Goal: Task Accomplishment & Management: Use online tool/utility

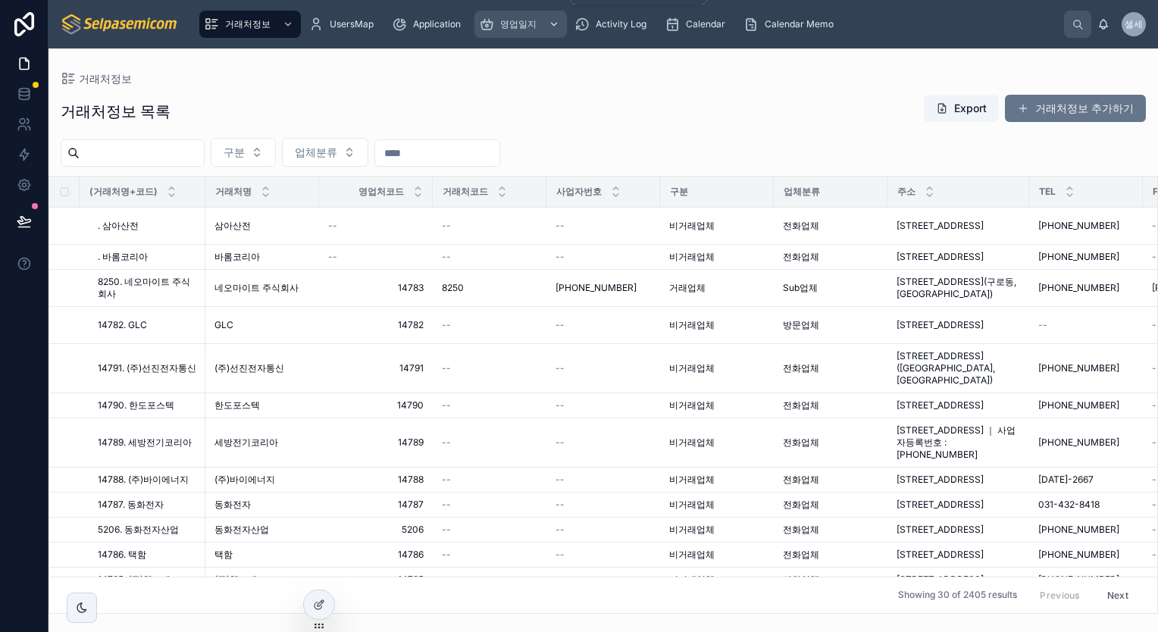
click at [531, 23] on span "영업일지" at bounding box center [518, 24] width 36 height 12
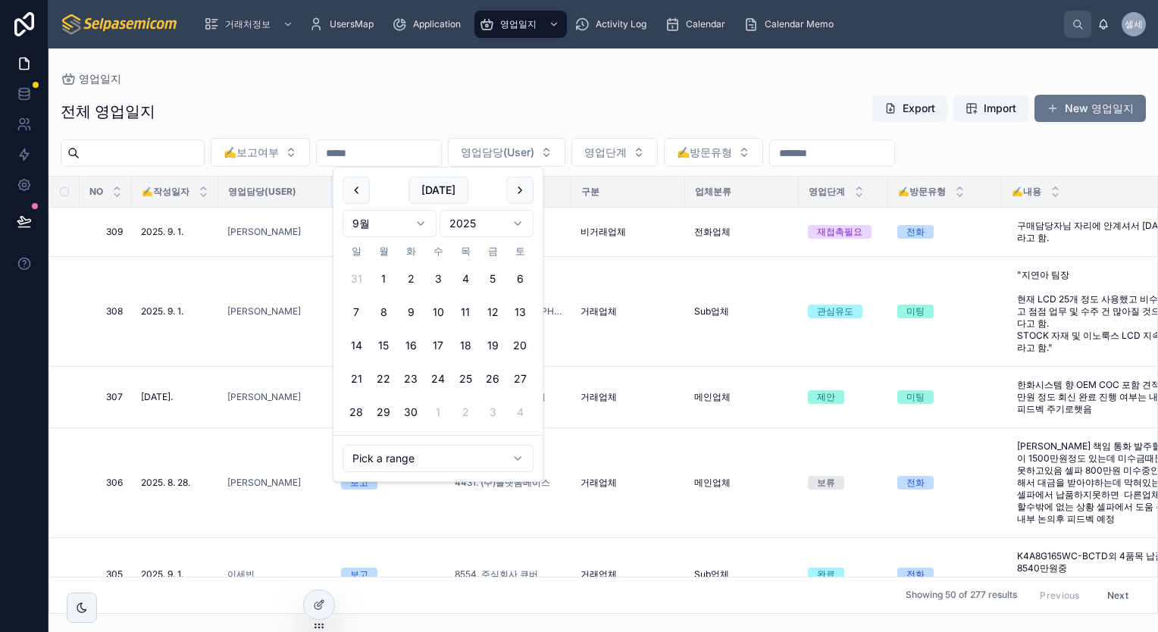
click at [441, 153] on input "text" at bounding box center [379, 153] width 124 height 21
click at [426, 222] on html "거래처정보 UsersMap Application 영업일지 Activity Log Calendar Calendar Memo 셀세 셀파 세미컴 영…" at bounding box center [579, 316] width 1158 height 632
click at [382, 414] on button "25" at bounding box center [383, 412] width 27 height 27
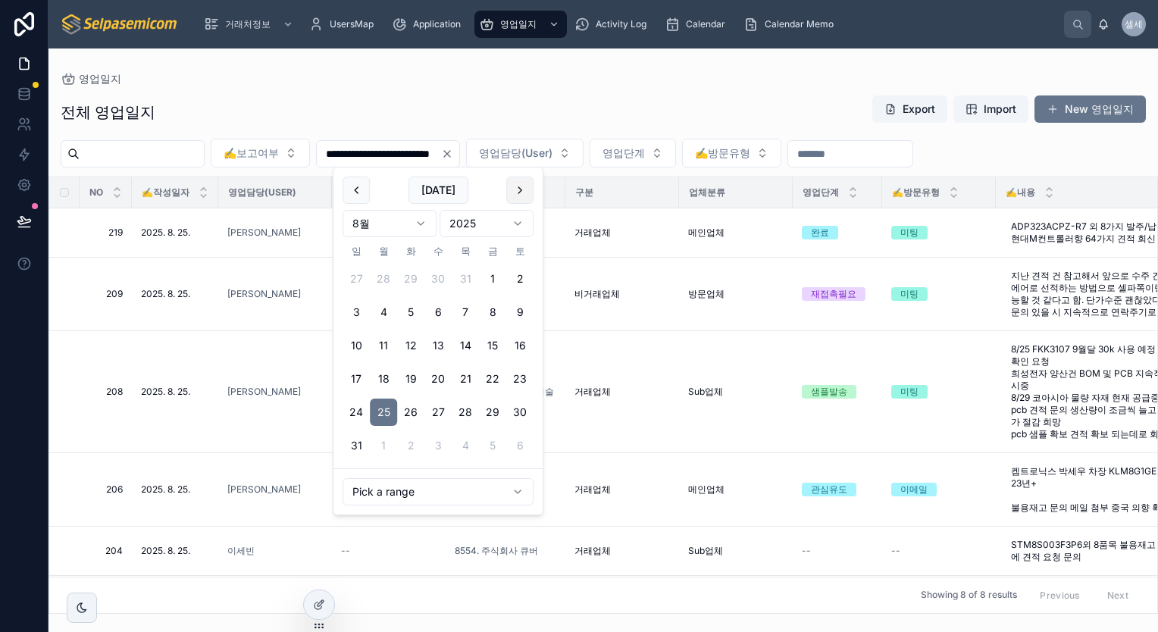
click at [512, 195] on button at bounding box center [519, 190] width 27 height 27
click at [409, 280] on button "2" at bounding box center [410, 278] width 27 height 27
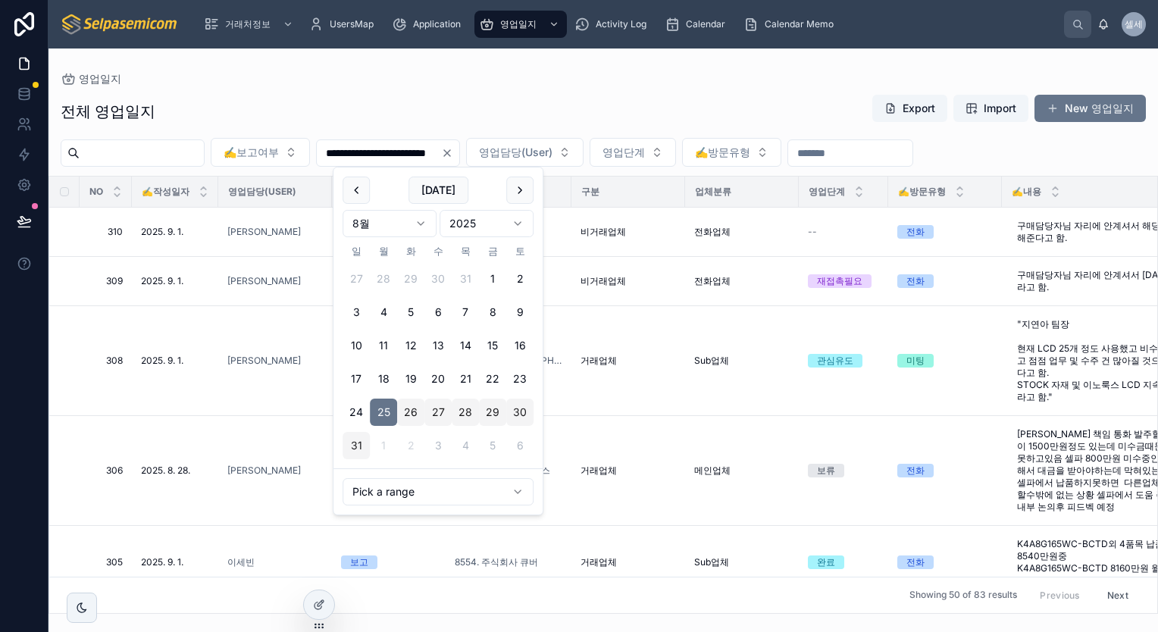
click at [504, 100] on div "전체 영업일지 Export Import New 영업일지" at bounding box center [603, 111] width 1085 height 35
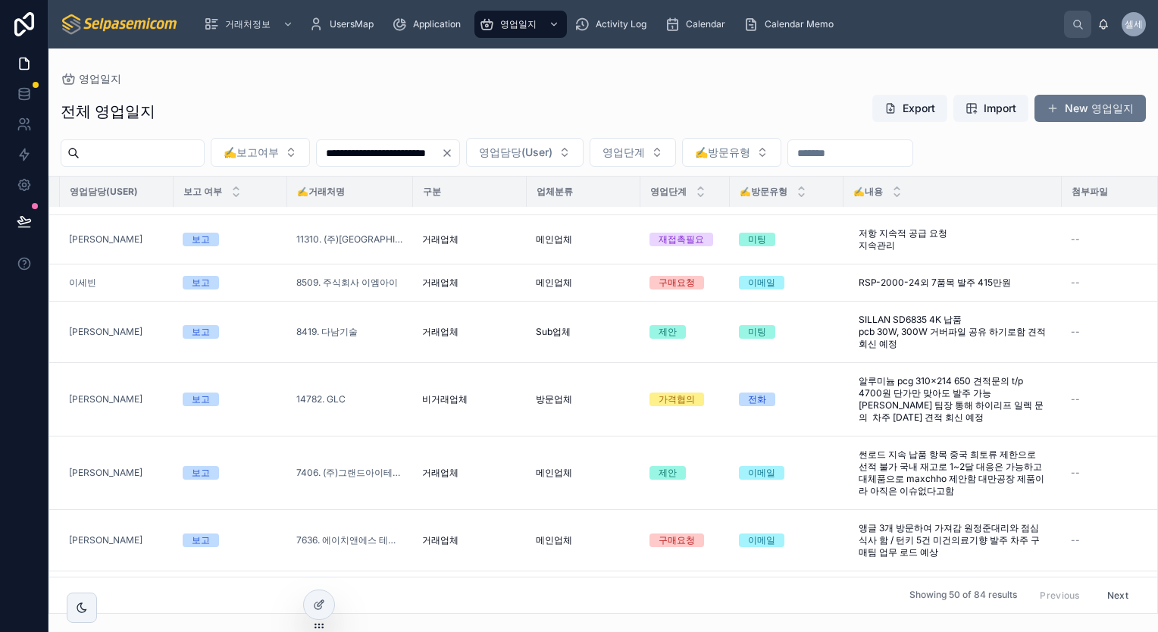
scroll to position [0, 158]
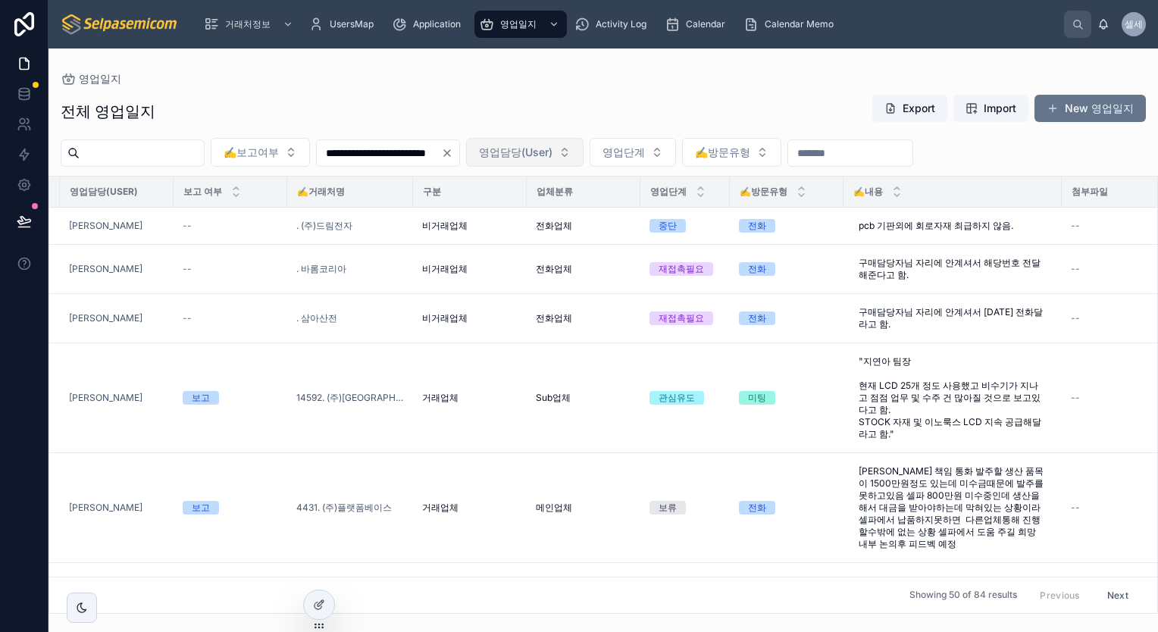
click at [553, 149] on span "영업담당(User)" at bounding box center [516, 152] width 74 height 15
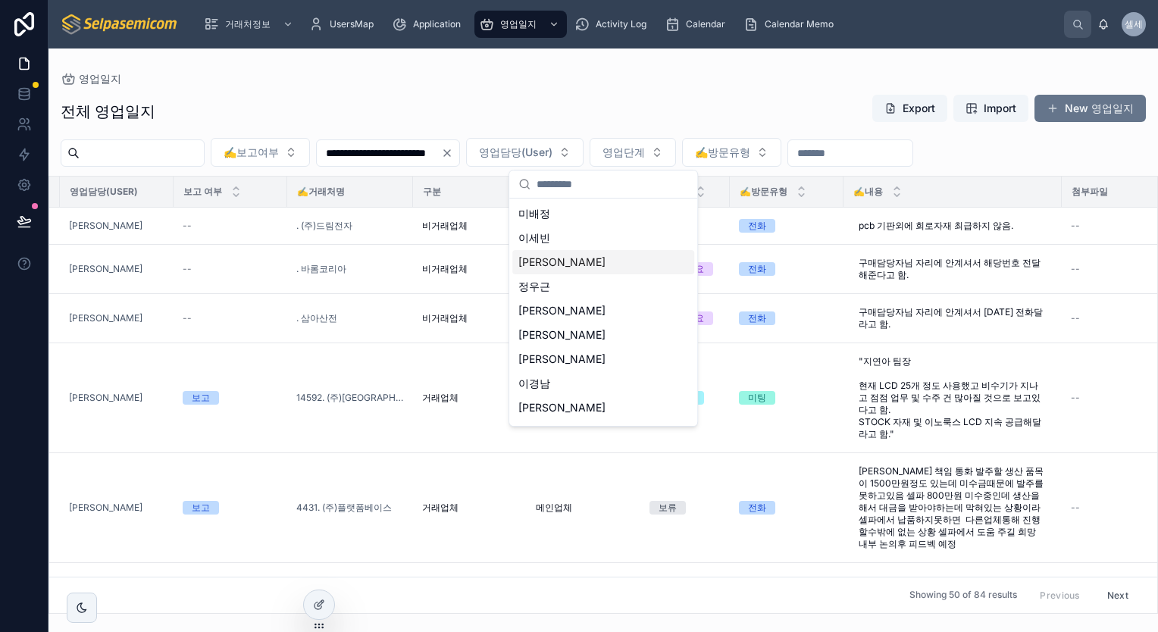
click at [561, 263] on div "[PERSON_NAME]" at bounding box center [603, 262] width 182 height 24
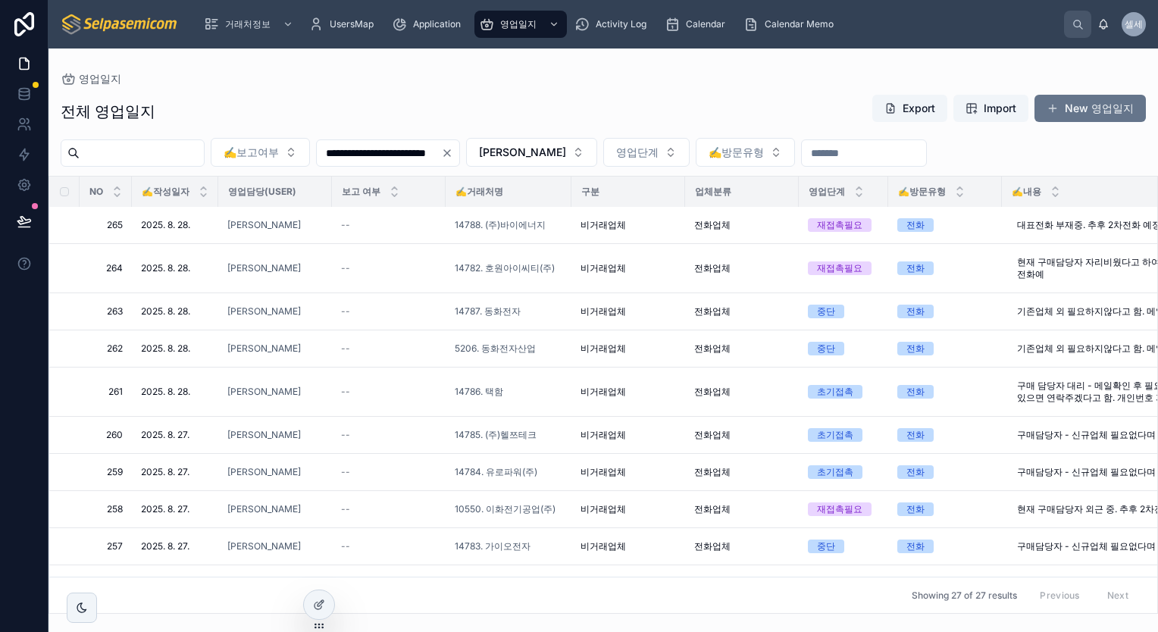
scroll to position [967, 0]
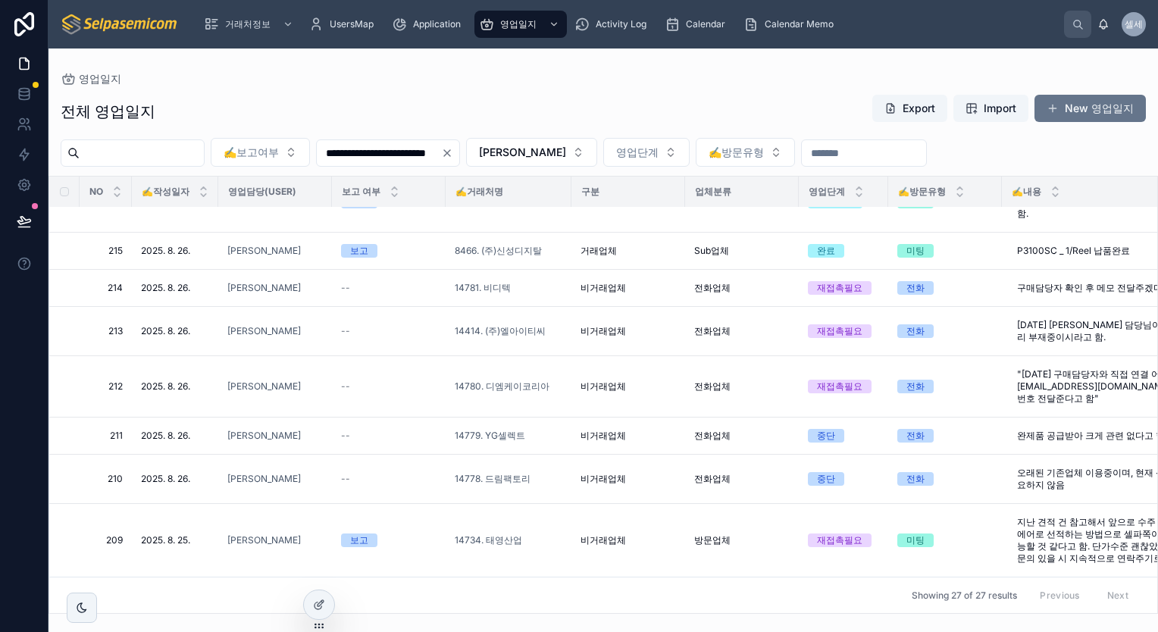
click at [196, 198] on div "✍️작성일자" at bounding box center [175, 191] width 85 height 29
click at [199, 195] on icon at bounding box center [204, 195] width 10 height 10
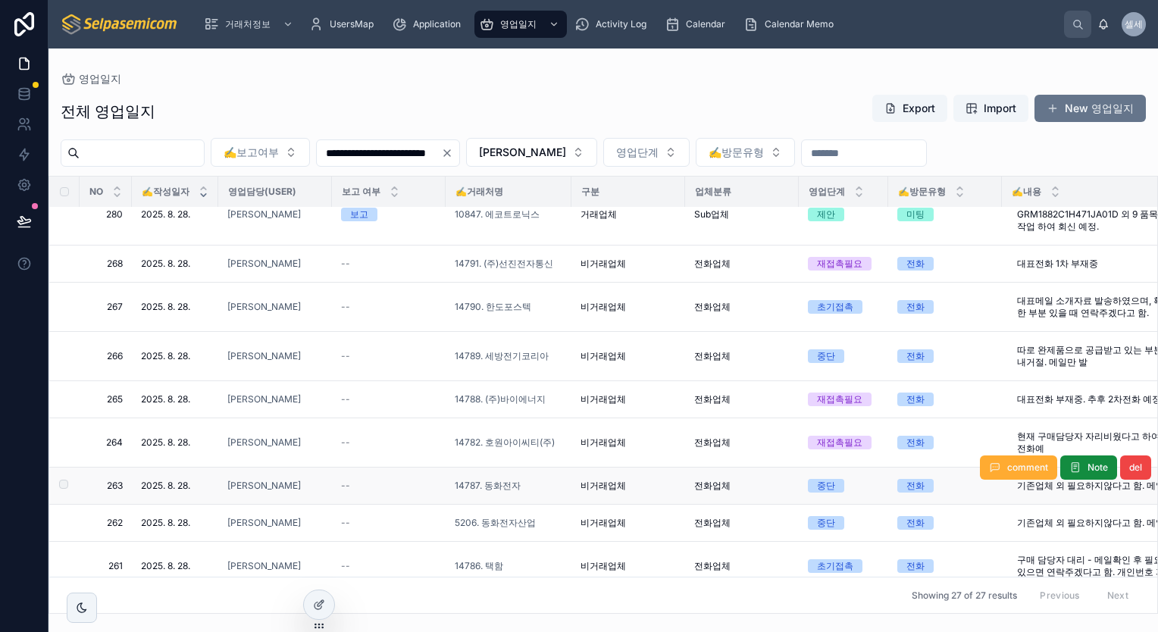
scroll to position [606, 0]
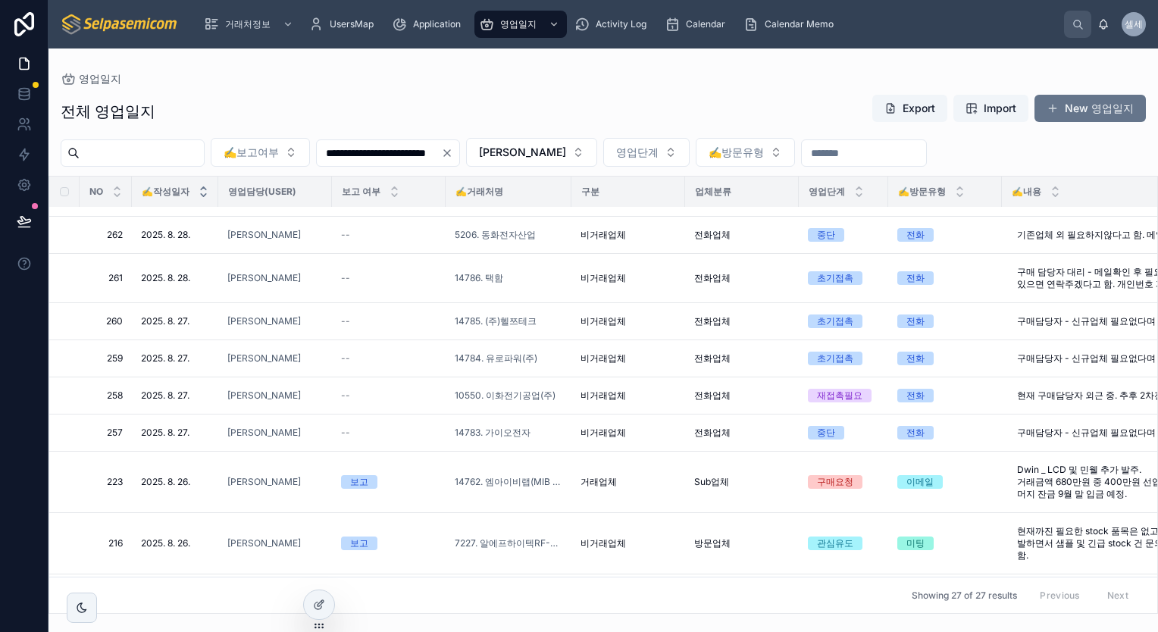
click at [203, 189] on icon at bounding box center [203, 188] width 5 height 2
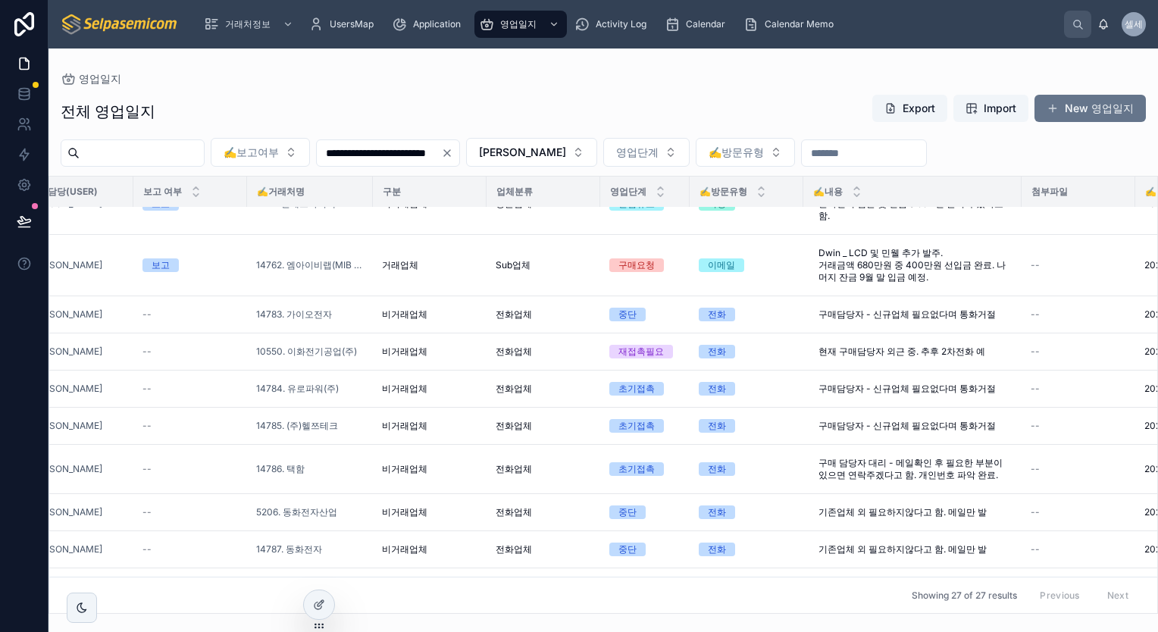
scroll to position [379, 202]
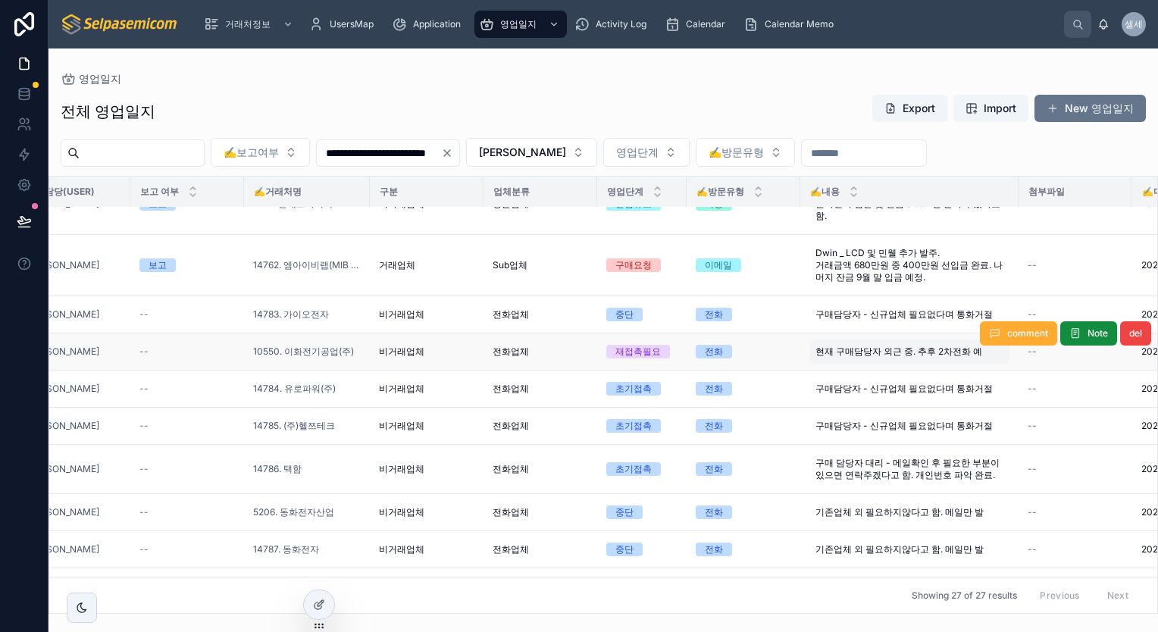
click at [919, 358] on span "현재 구매담당자 외근 중. 추후 2차전화 예" at bounding box center [899, 352] width 167 height 12
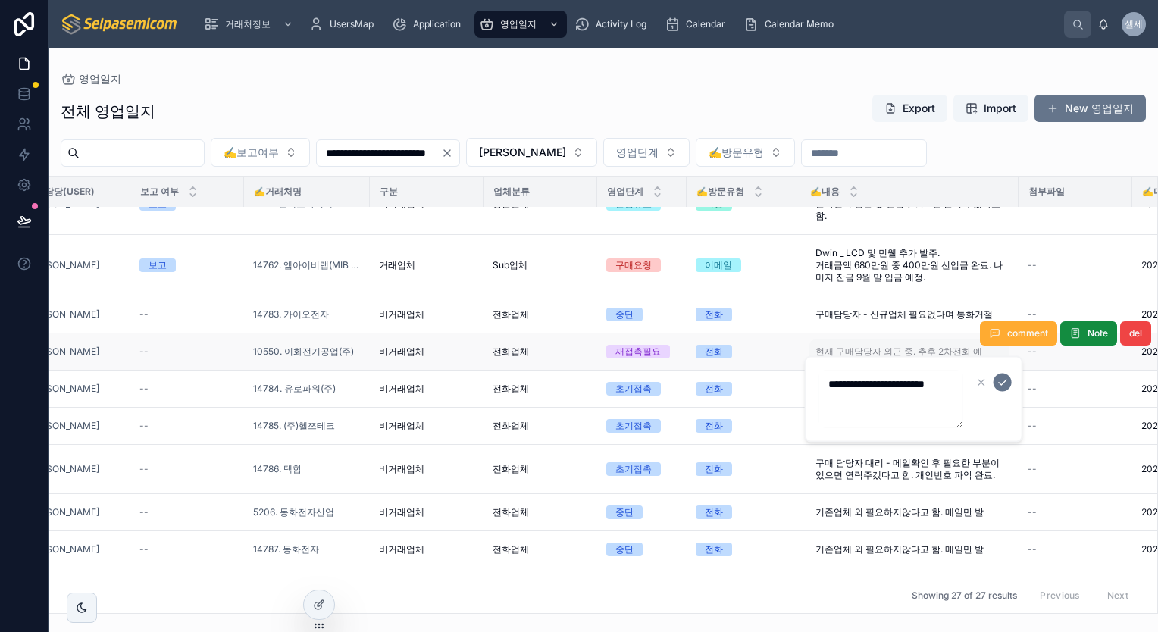
click at [919, 362] on div "**********" at bounding box center [914, 399] width 218 height 86
click at [179, 368] on td "--" at bounding box center [187, 352] width 114 height 37
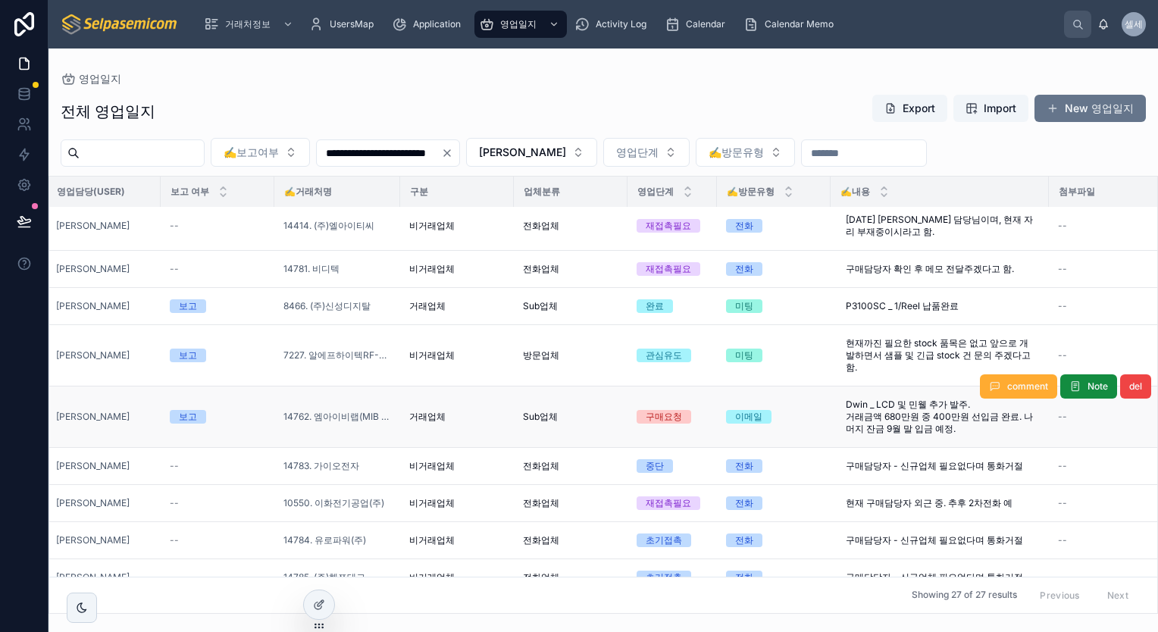
scroll to position [379, 171]
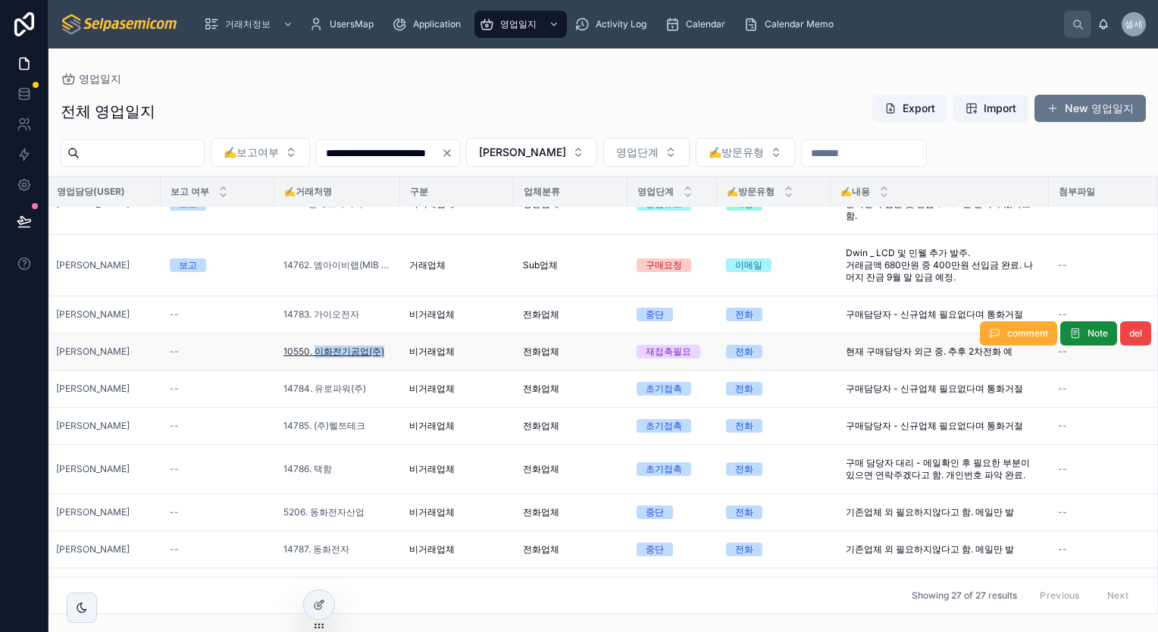
drag, startPoint x: 397, startPoint y: 362, endPoint x: 316, endPoint y: 365, distance: 81.2
click at [316, 365] on td "10550. 이화전기공업(주)" at bounding box center [337, 352] width 126 height 37
drag, startPoint x: 316, startPoint y: 365, endPoint x: 221, endPoint y: 368, distance: 95.6
click at [221, 368] on td "--" at bounding box center [218, 352] width 114 height 37
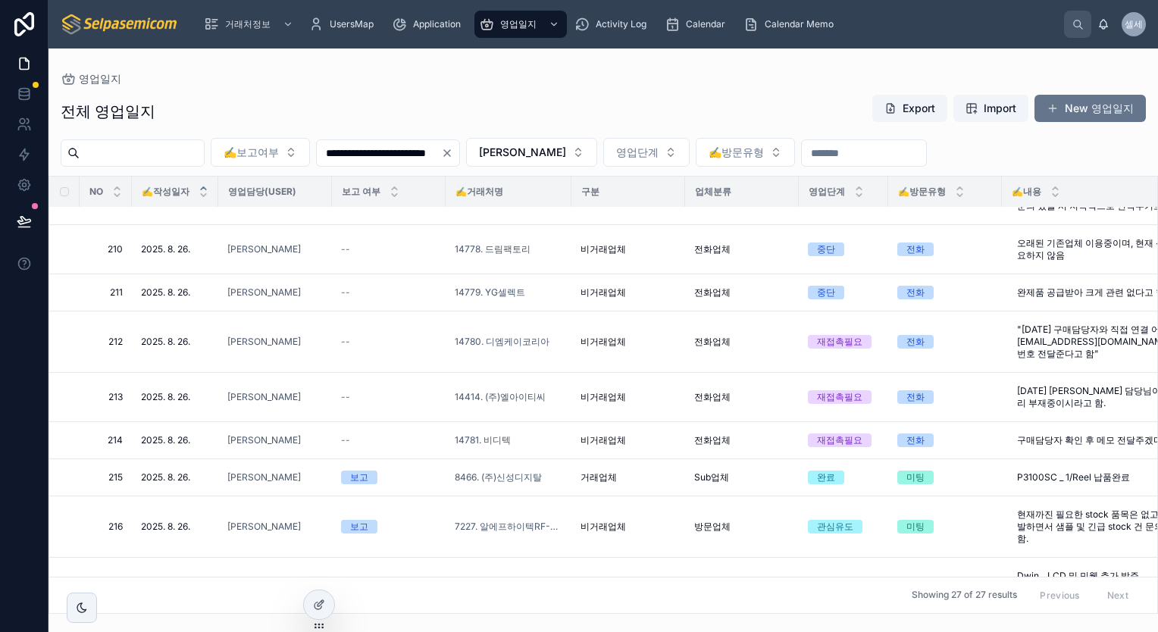
scroll to position [0, 0]
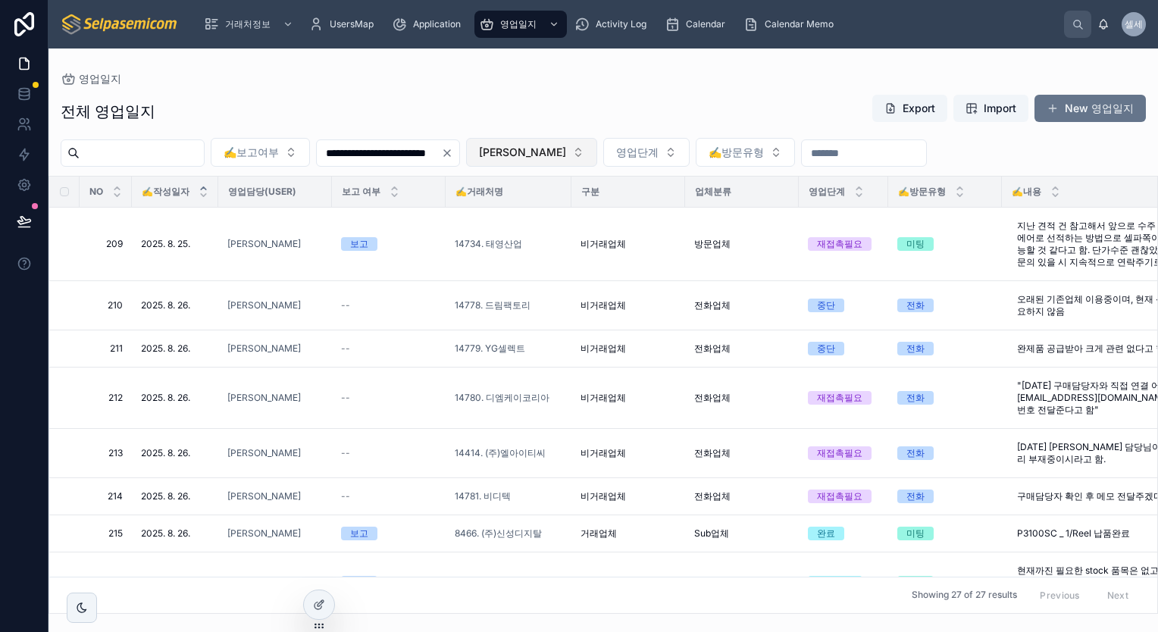
click at [566, 149] on span "[PERSON_NAME]" at bounding box center [522, 152] width 87 height 15
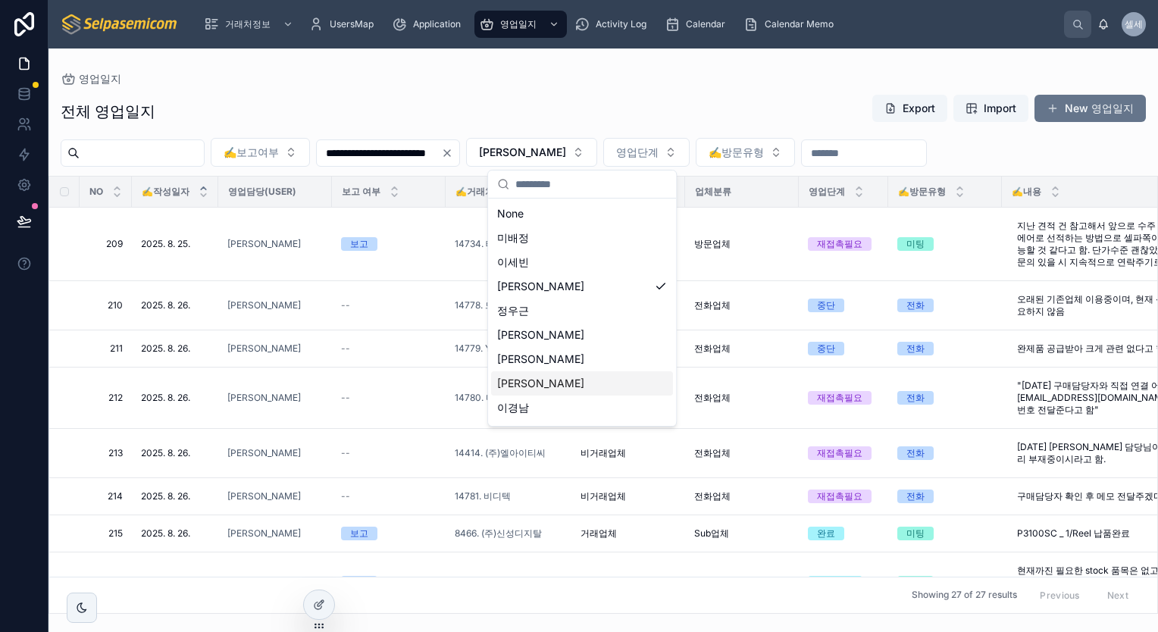
click at [543, 387] on div "[PERSON_NAME]" at bounding box center [582, 383] width 182 height 24
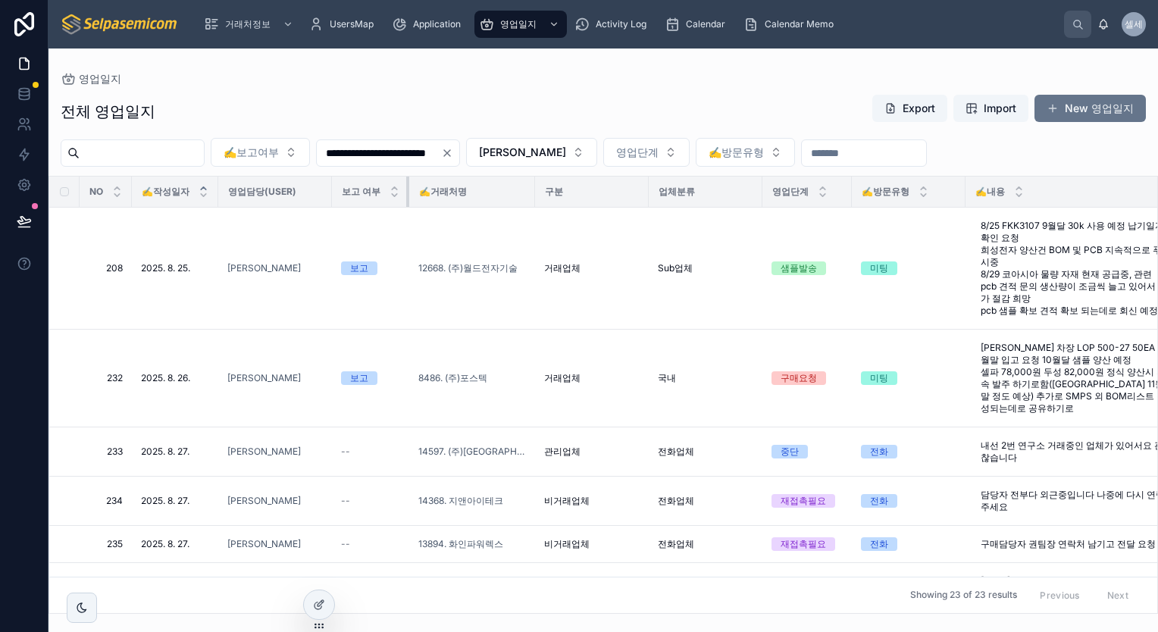
drag, startPoint x: 446, startPoint y: 190, endPoint x: 381, endPoint y: 191, distance: 65.2
click at [381, 191] on th "보고 여부" at bounding box center [370, 192] width 77 height 31
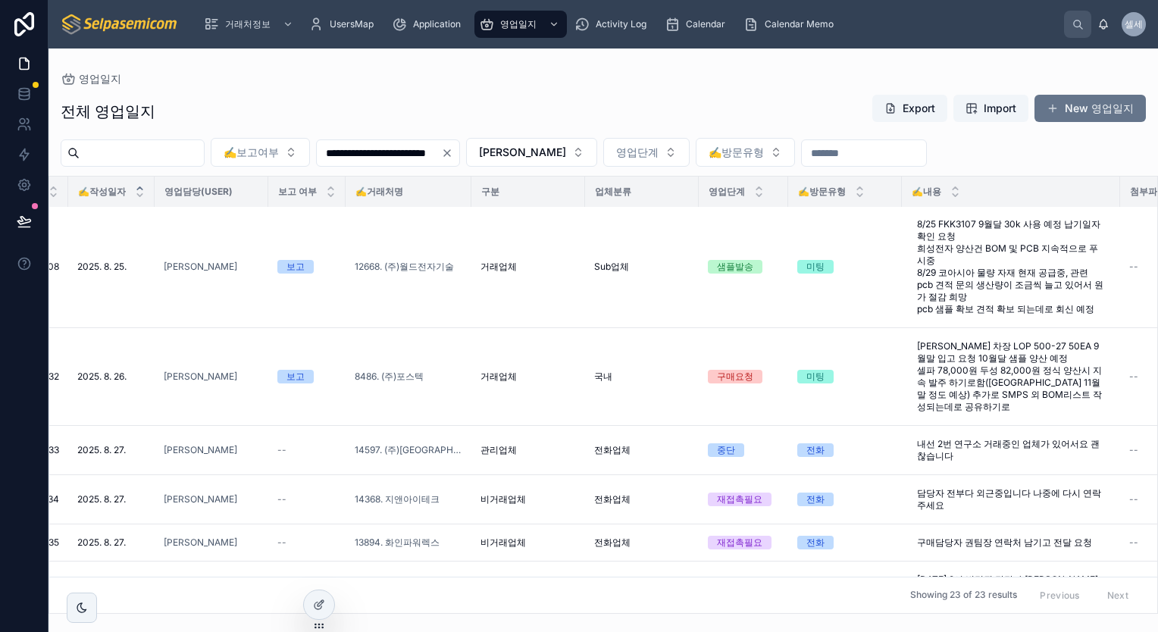
scroll to position [0, 64]
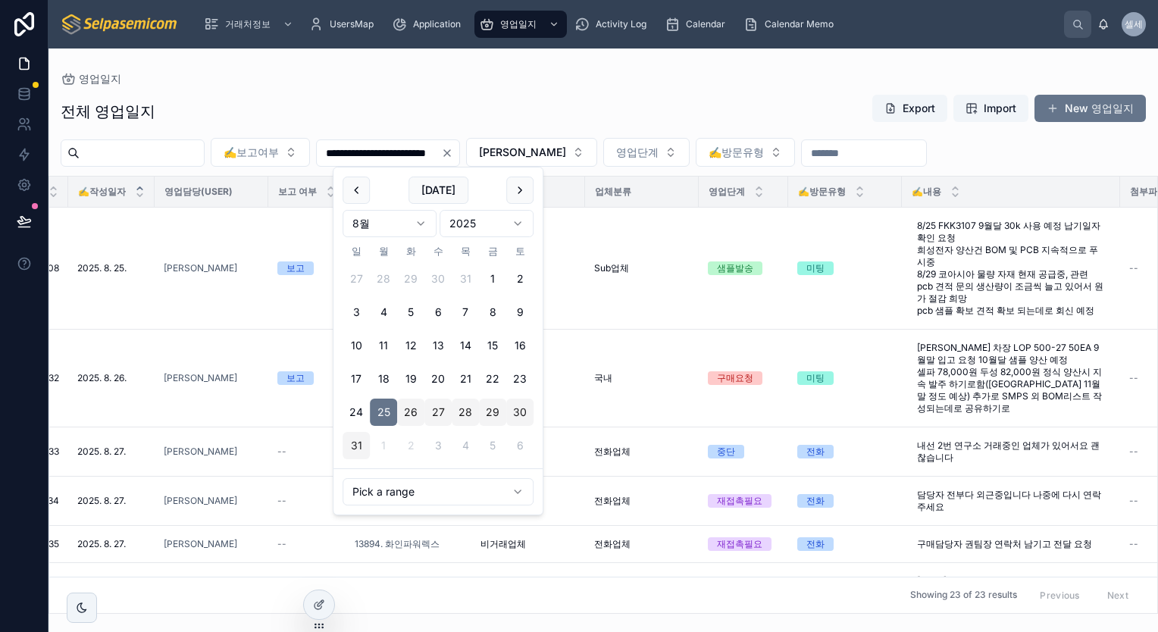
click at [441, 155] on input "**********" at bounding box center [379, 153] width 124 height 21
click at [382, 379] on button "18" at bounding box center [383, 378] width 27 height 27
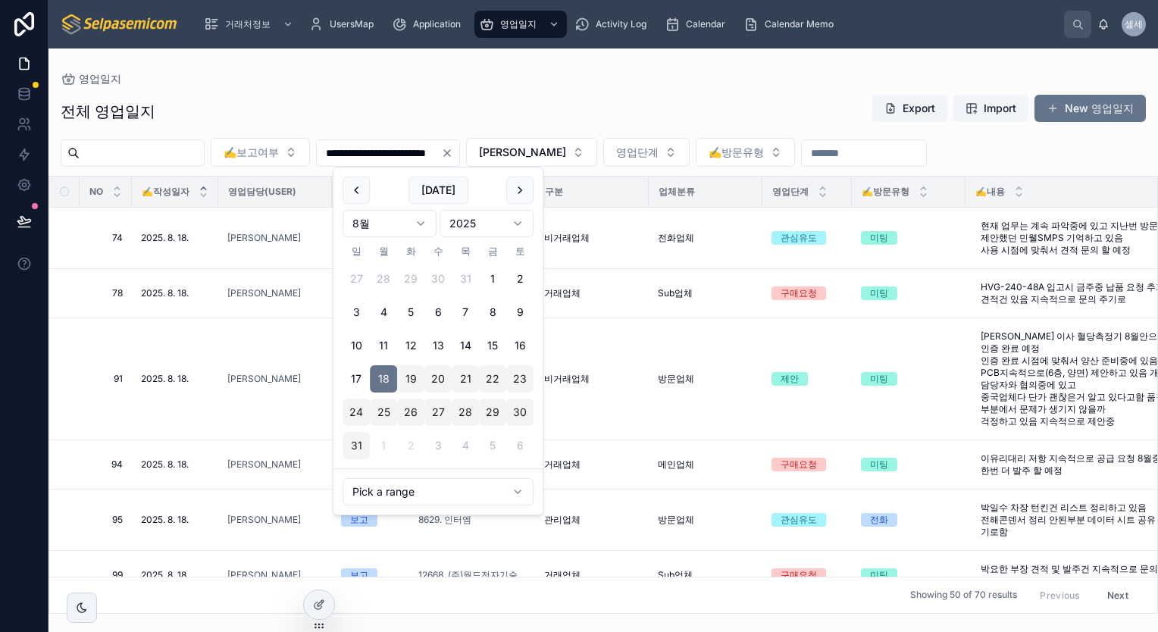
click at [245, 105] on div "전체 영업일지 Export Import New 영업일지" at bounding box center [603, 111] width 1085 height 35
click at [441, 157] on input "**********" at bounding box center [379, 153] width 124 height 21
click at [383, 347] on button "11" at bounding box center [383, 345] width 27 height 27
click at [530, 94] on div "전체 영업일지 Export Import New 영업일지" at bounding box center [603, 111] width 1085 height 35
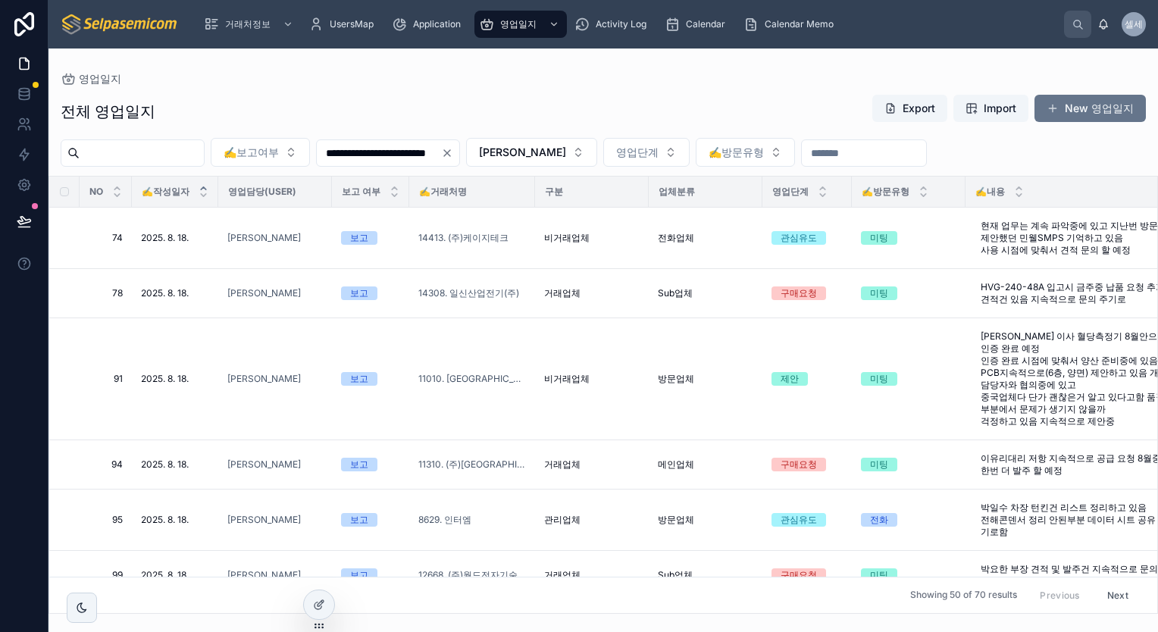
click at [441, 156] on input "**********" at bounding box center [379, 153] width 124 height 21
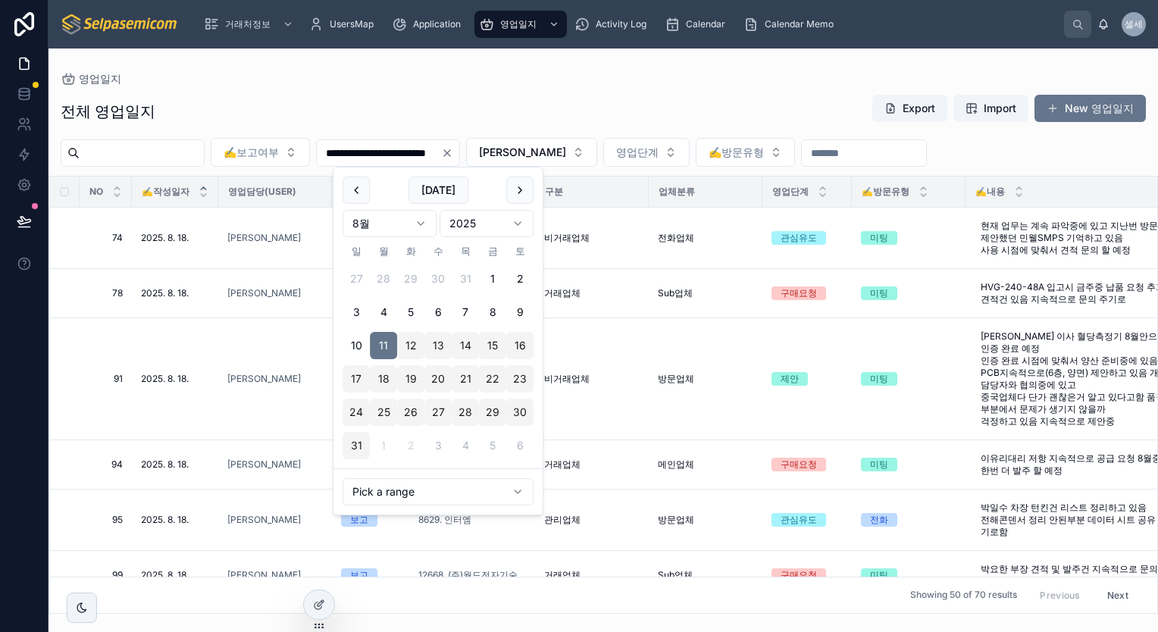
click at [385, 408] on button "25" at bounding box center [383, 412] width 27 height 27
type input "**********"
click at [678, 97] on div "전체 영업일지 Export Import New 영업일지" at bounding box center [603, 111] width 1085 height 35
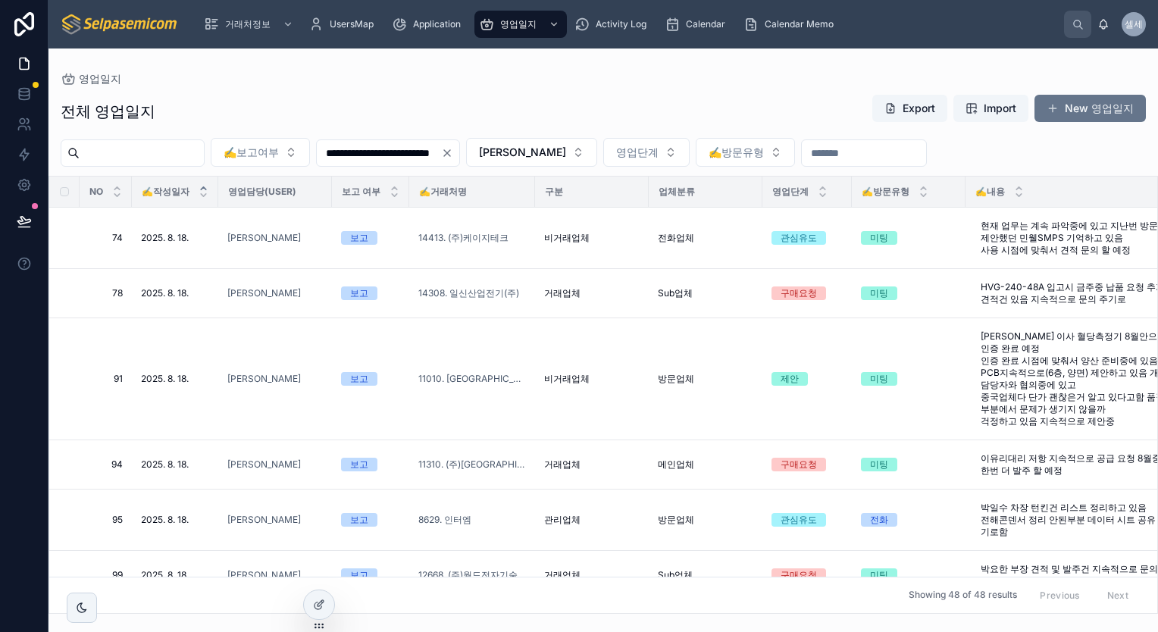
click at [453, 158] on icon "Clear" at bounding box center [447, 153] width 12 height 12
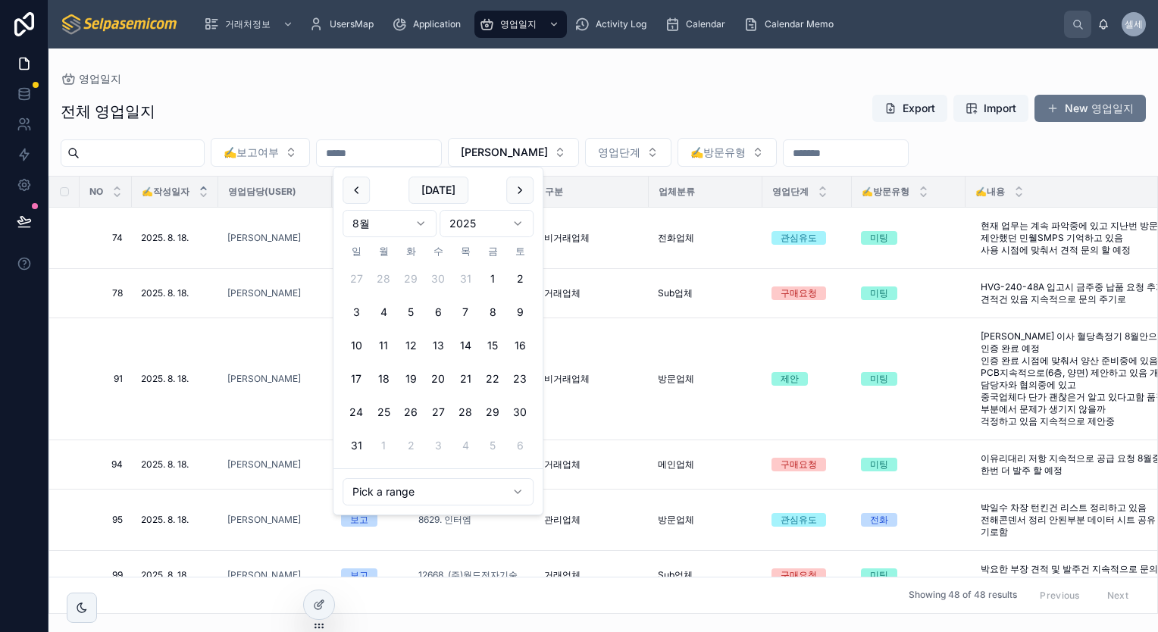
click at [441, 158] on input "text" at bounding box center [379, 153] width 124 height 21
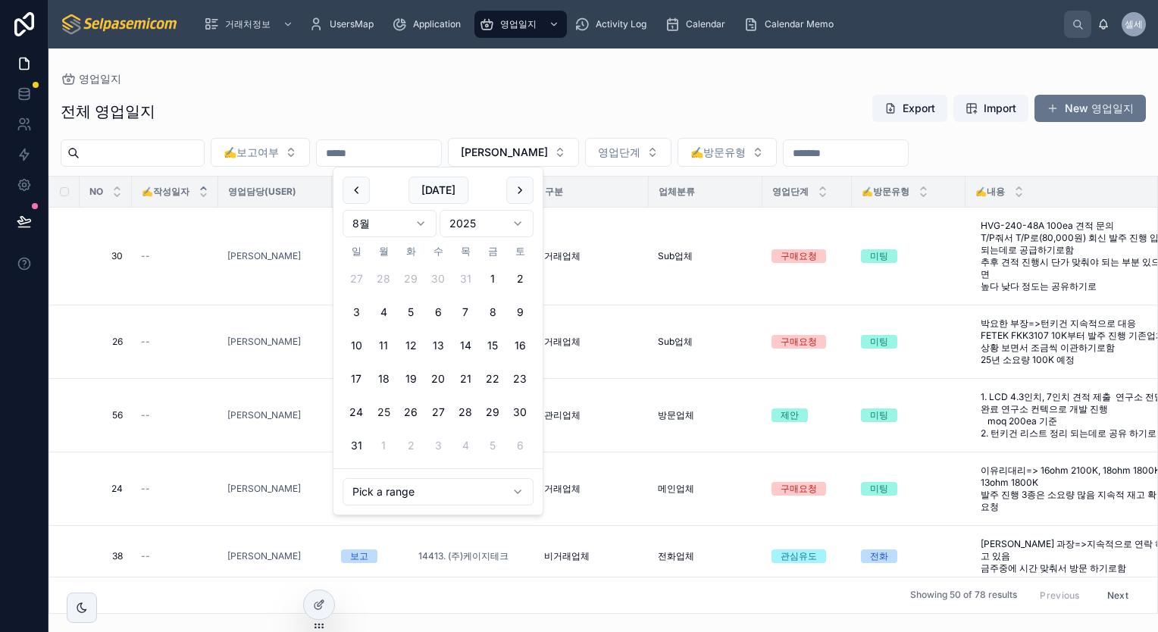
click at [384, 411] on button "25" at bounding box center [383, 412] width 27 height 27
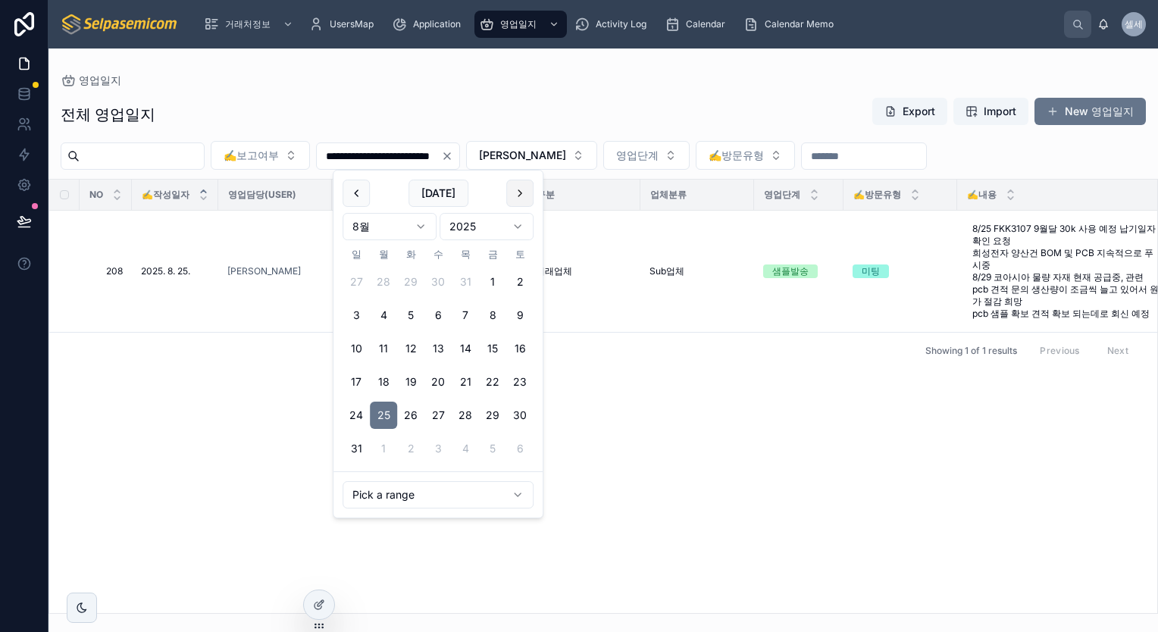
click at [515, 196] on button at bounding box center [519, 193] width 27 height 27
click at [409, 280] on button "2" at bounding box center [410, 281] width 27 height 27
type input "**********"
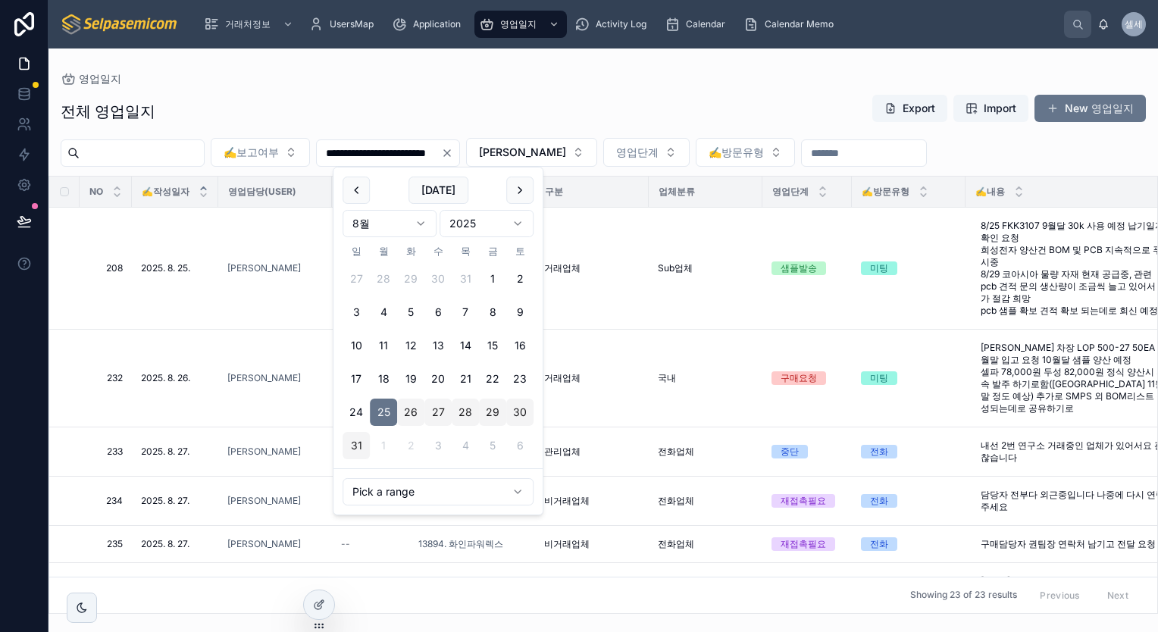
click at [725, 102] on div "전체 영업일지 Export Import New 영업일지" at bounding box center [603, 111] width 1085 height 35
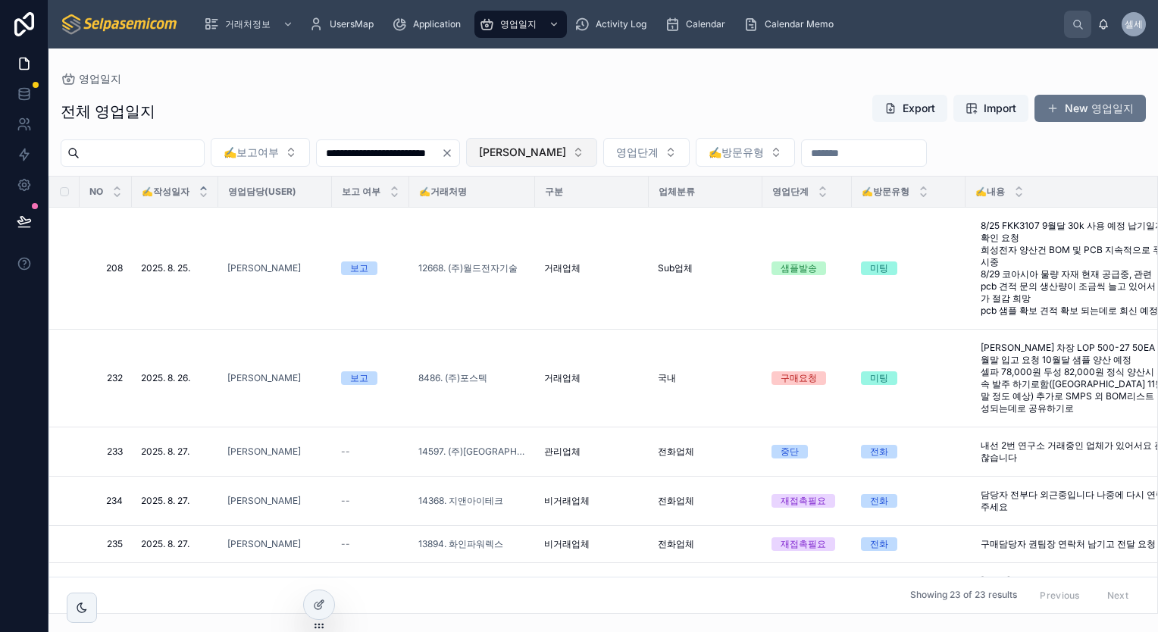
click at [594, 158] on button "[PERSON_NAME]" at bounding box center [531, 152] width 131 height 29
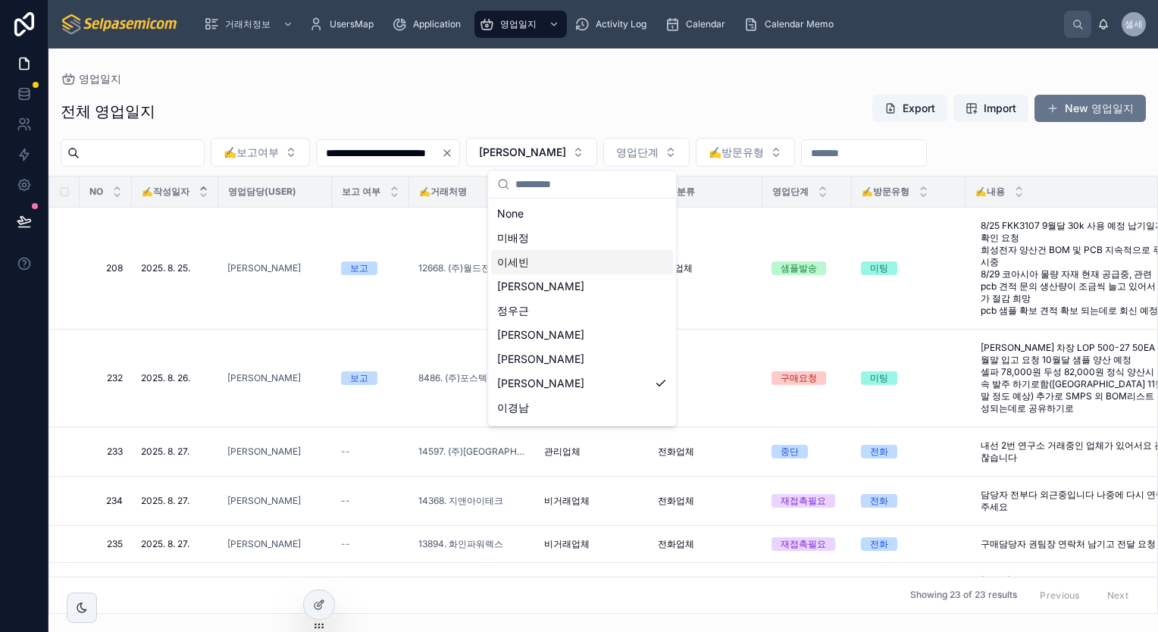
click at [540, 262] on div "이세빈" at bounding box center [582, 262] width 182 height 24
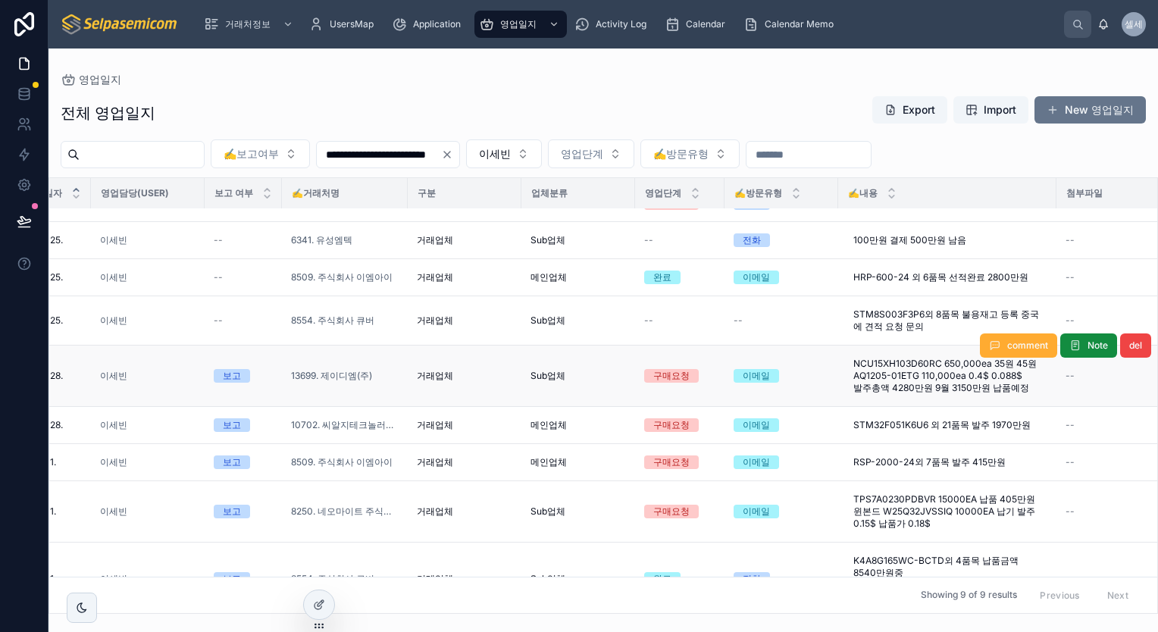
scroll to position [0, 127]
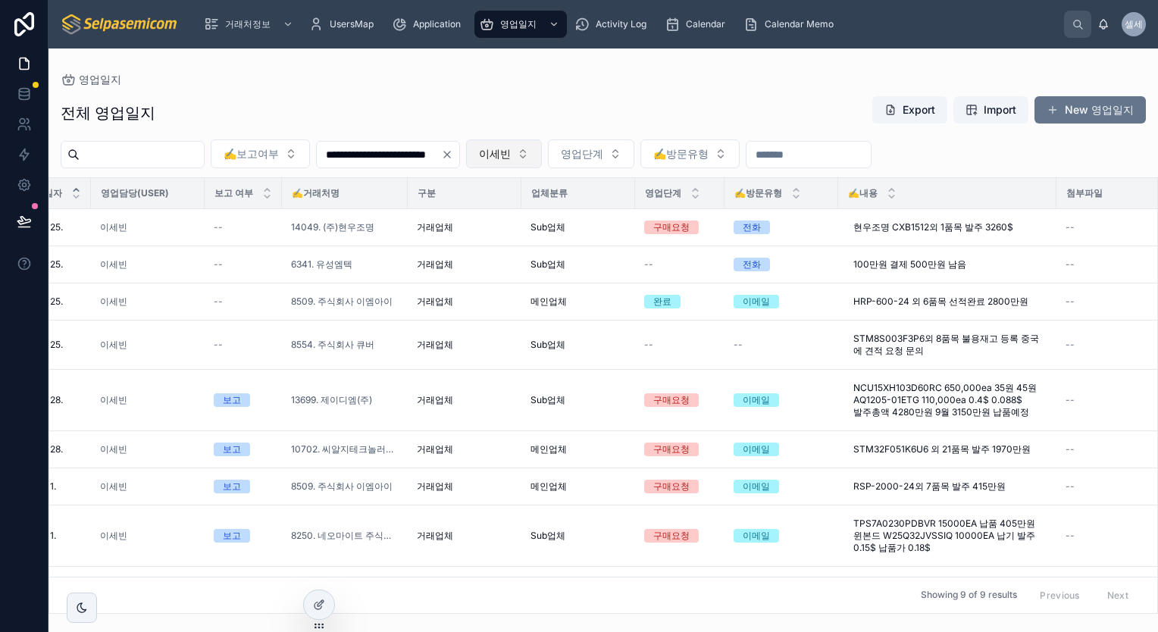
click at [542, 155] on button "이세빈" at bounding box center [504, 153] width 76 height 29
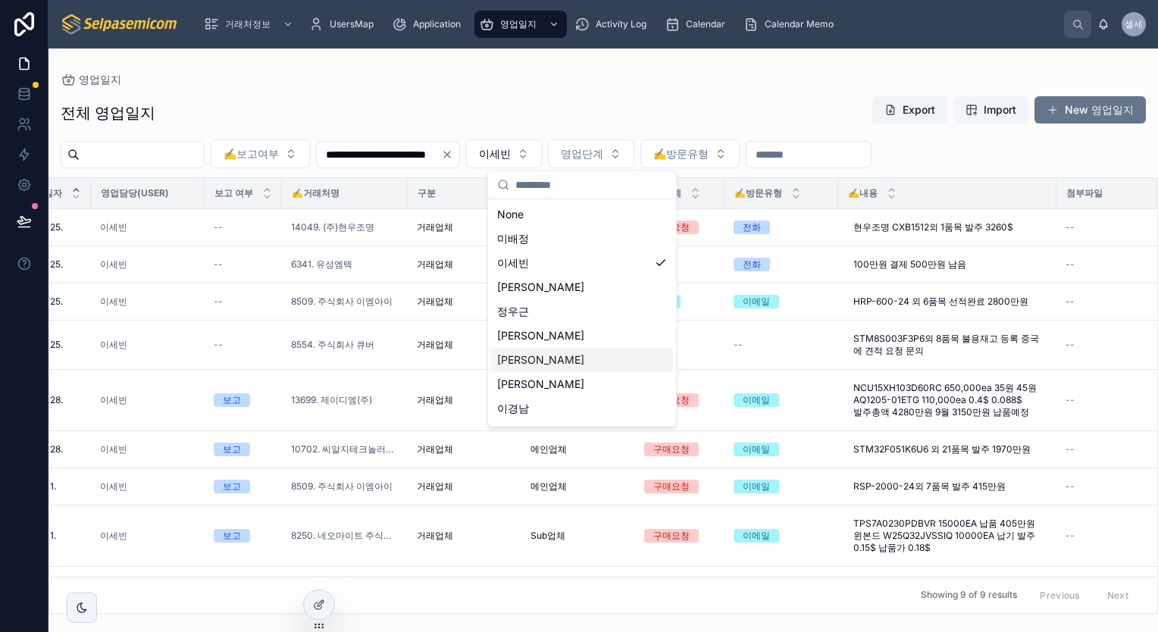
scroll to position [70, 0]
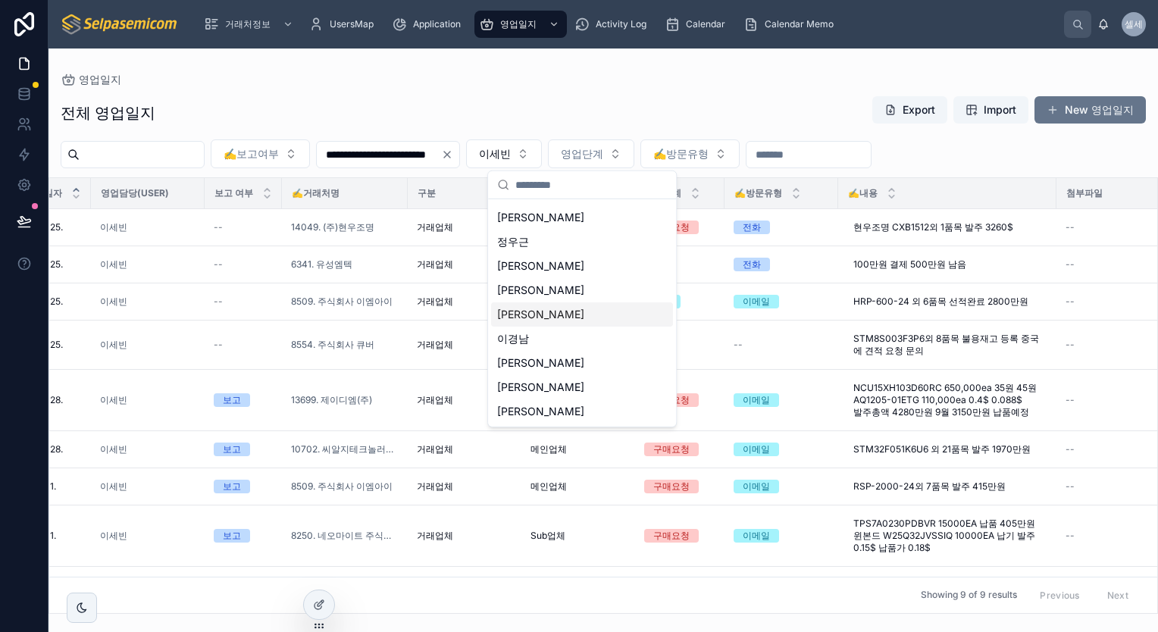
click at [531, 313] on div "[PERSON_NAME]" at bounding box center [582, 314] width 182 height 24
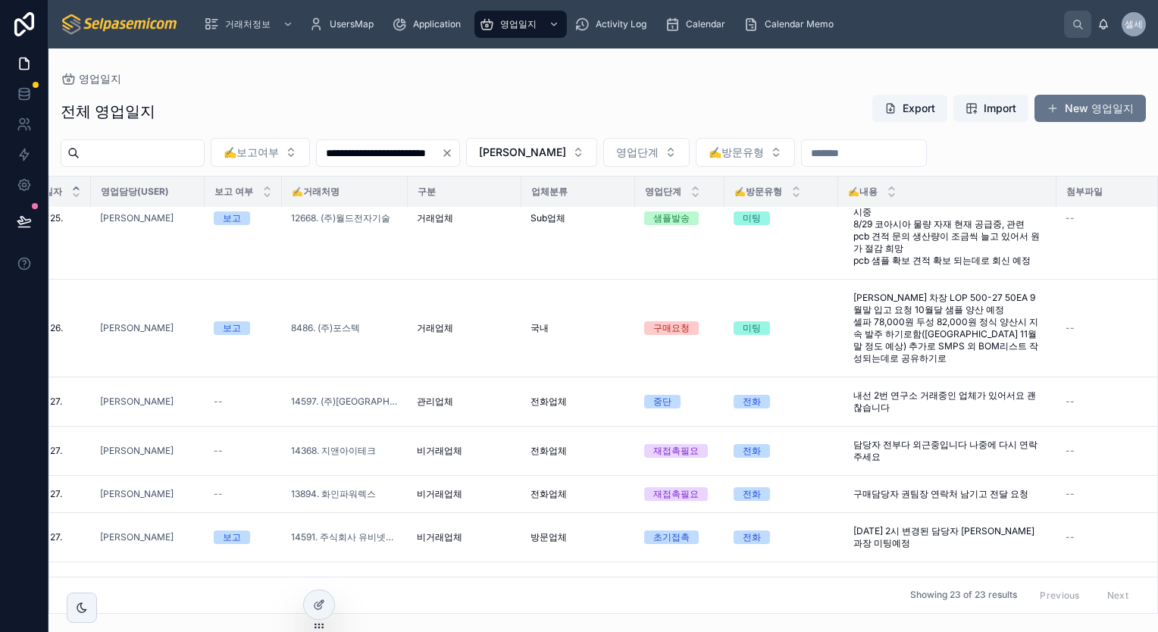
scroll to position [0, 127]
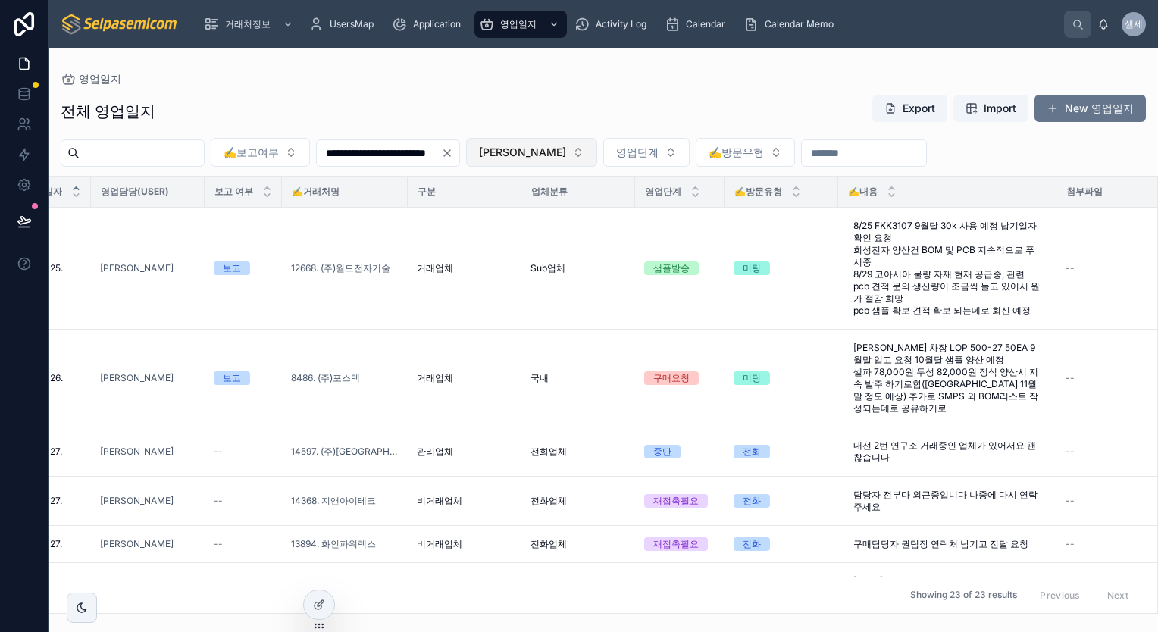
click at [591, 156] on button "[PERSON_NAME]" at bounding box center [531, 152] width 131 height 29
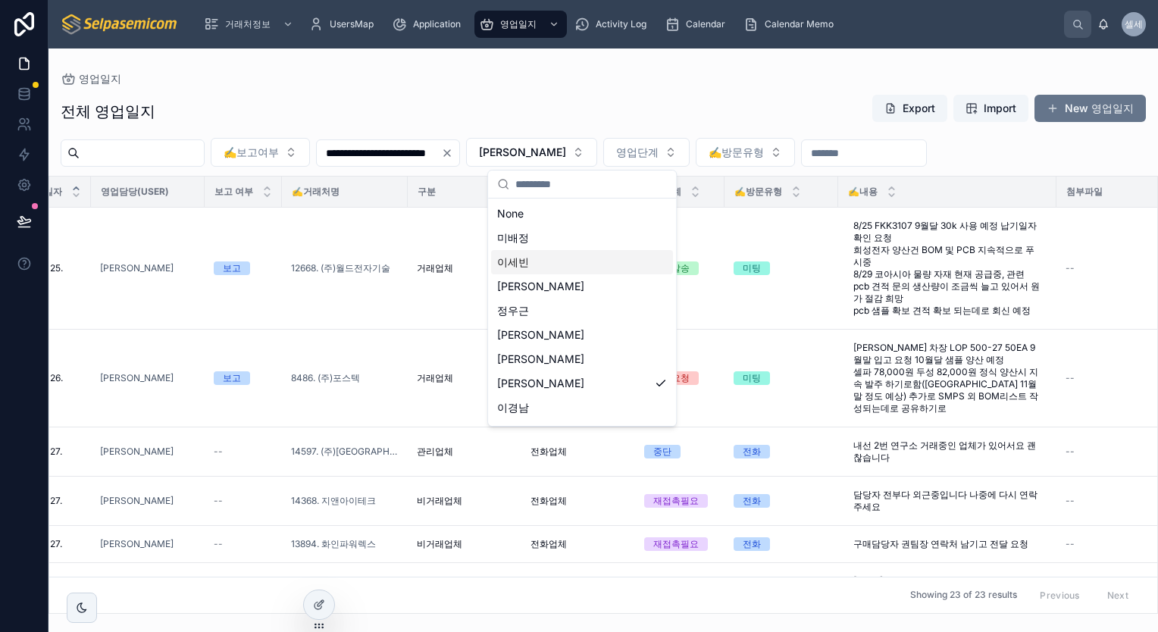
click at [537, 263] on div "이세빈" at bounding box center [582, 262] width 182 height 24
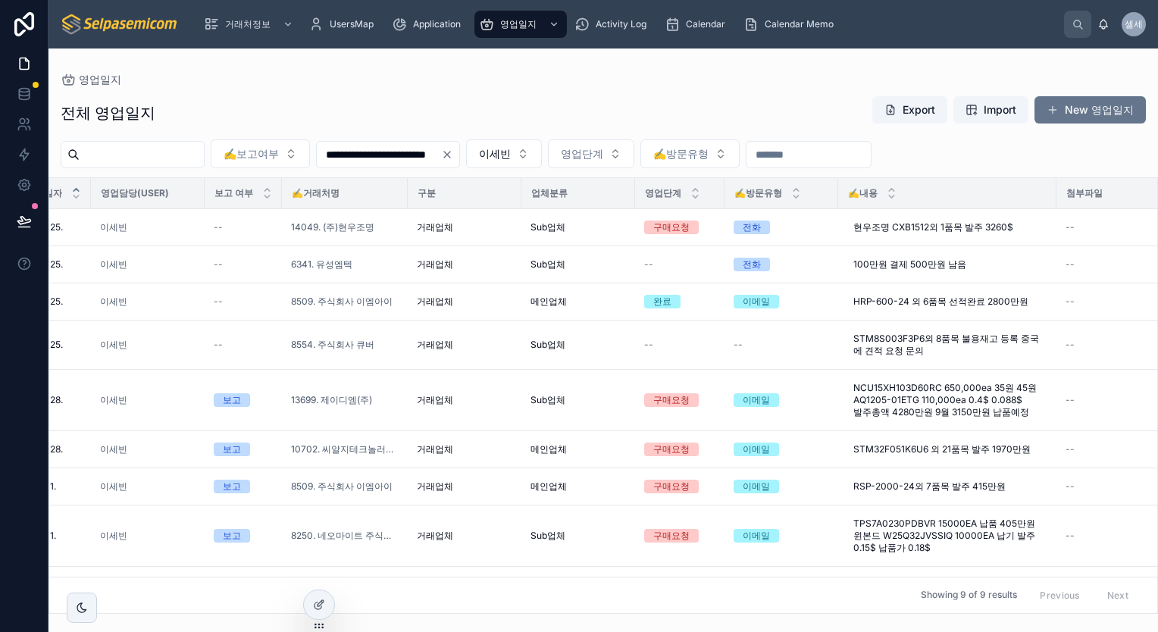
click at [494, 102] on div "전체 영업일지 Export Import New 영업일지" at bounding box center [603, 113] width 1085 height 35
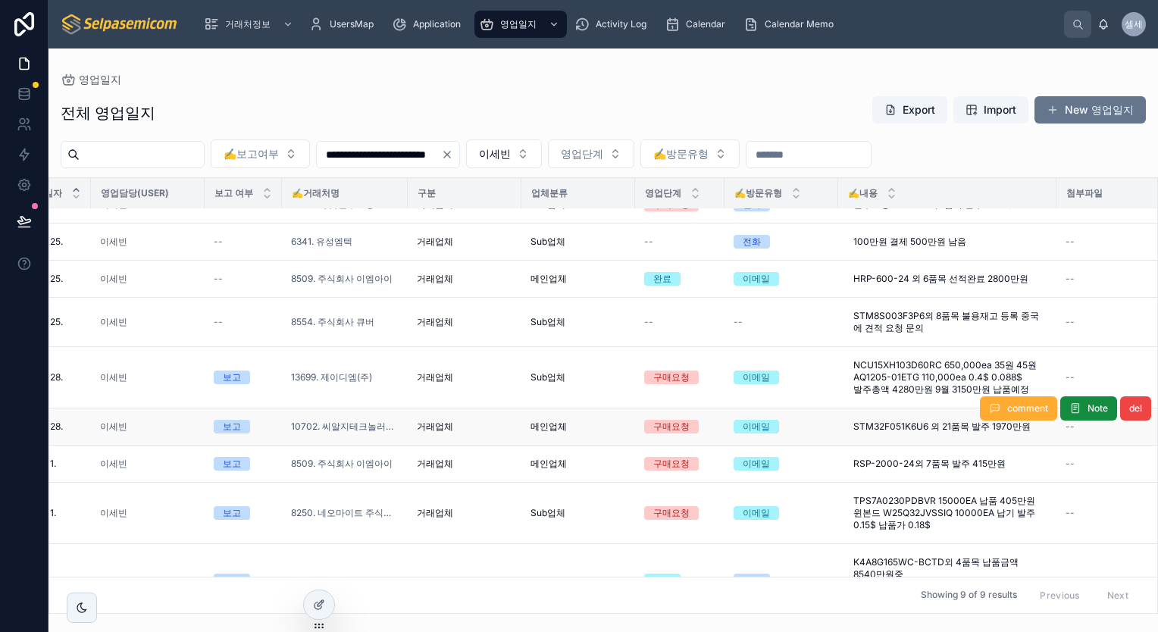
scroll to position [0, 127]
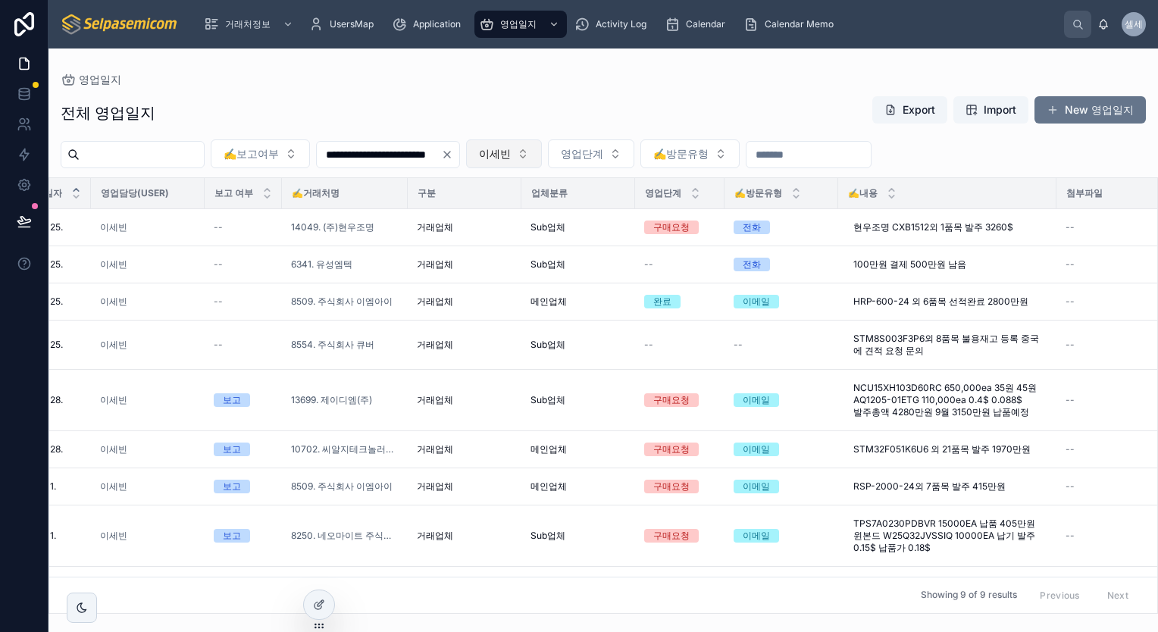
click at [542, 153] on button "이세빈" at bounding box center [504, 153] width 76 height 29
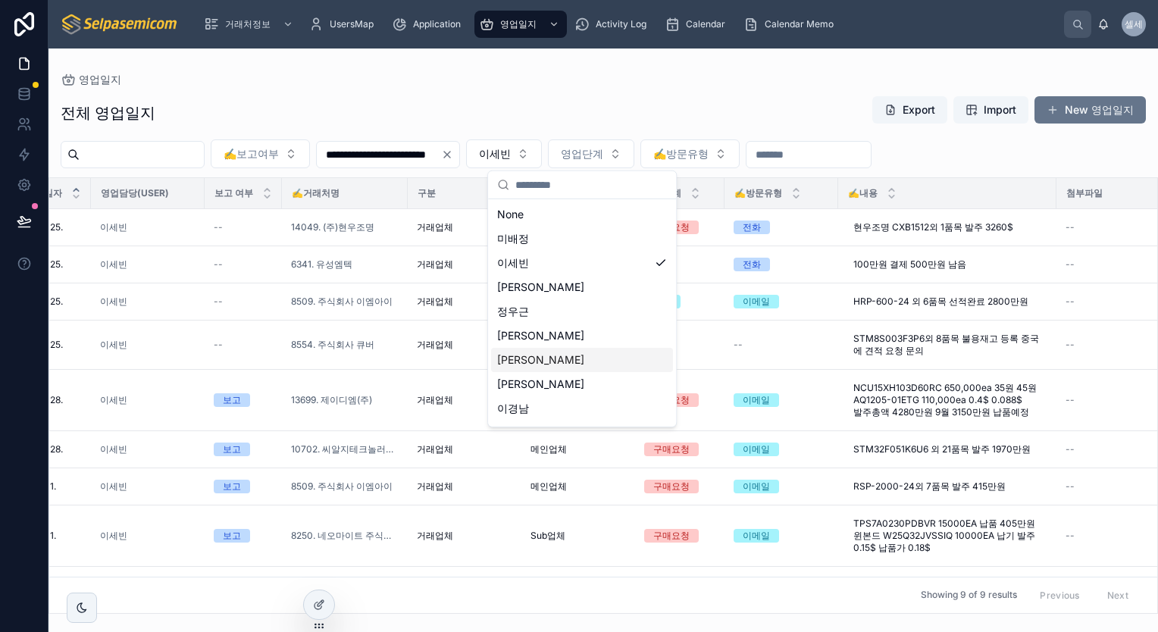
click at [534, 361] on div "[PERSON_NAME]" at bounding box center [582, 360] width 182 height 24
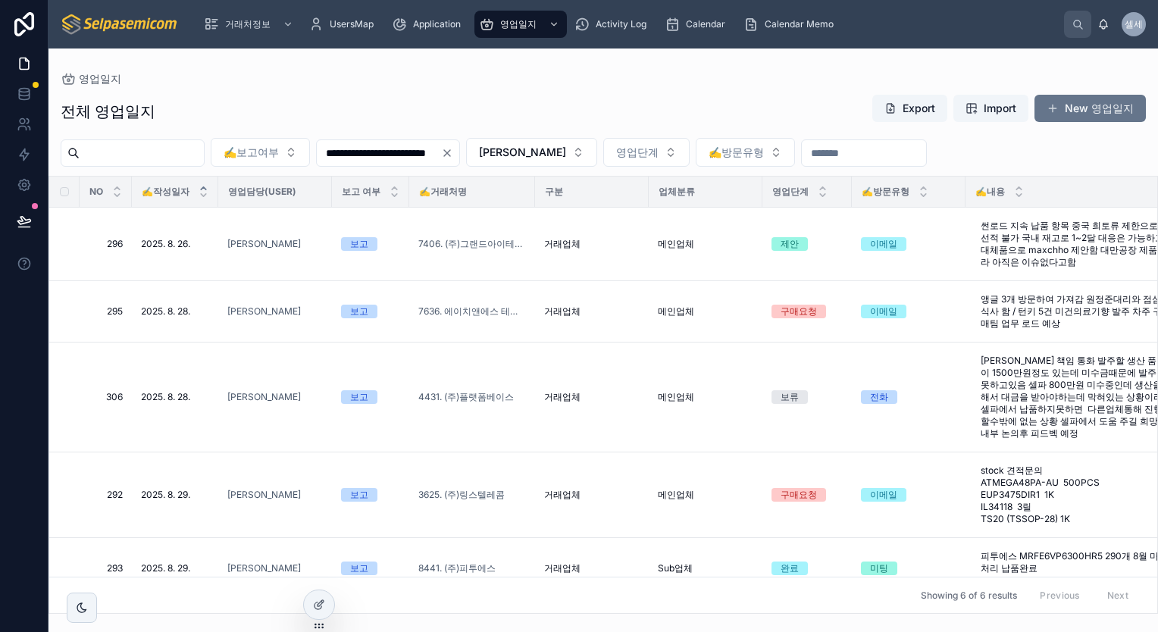
click at [184, 202] on div "✍️작성일자" at bounding box center [175, 191] width 85 height 29
click at [193, 193] on div "✍️작성일자" at bounding box center [175, 191] width 85 height 29
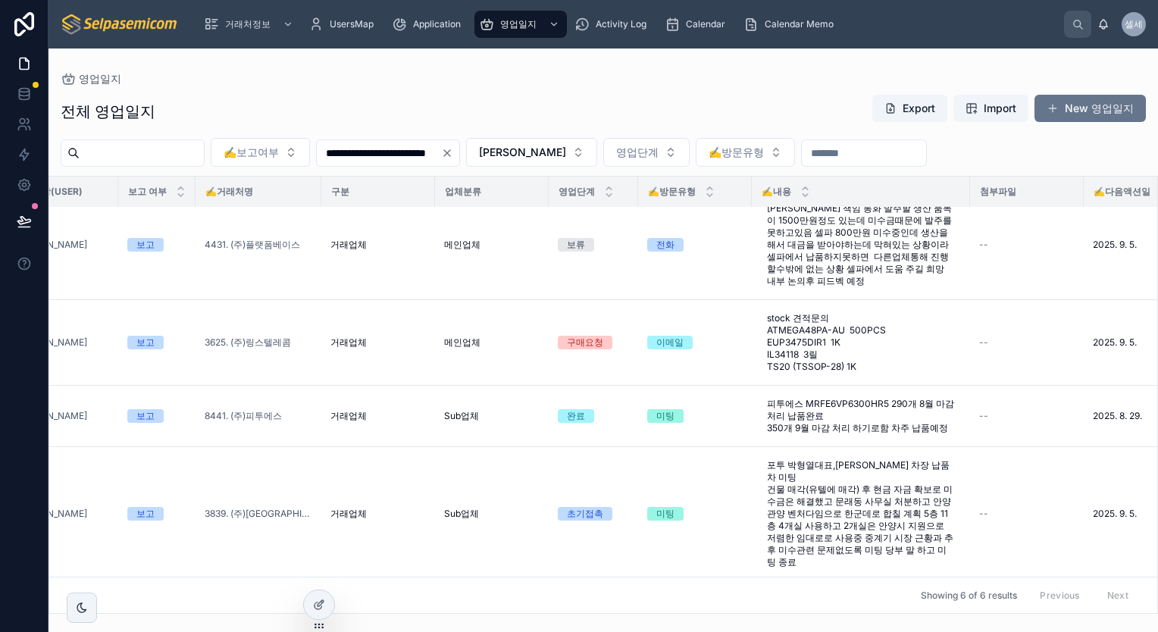
scroll to position [152, 199]
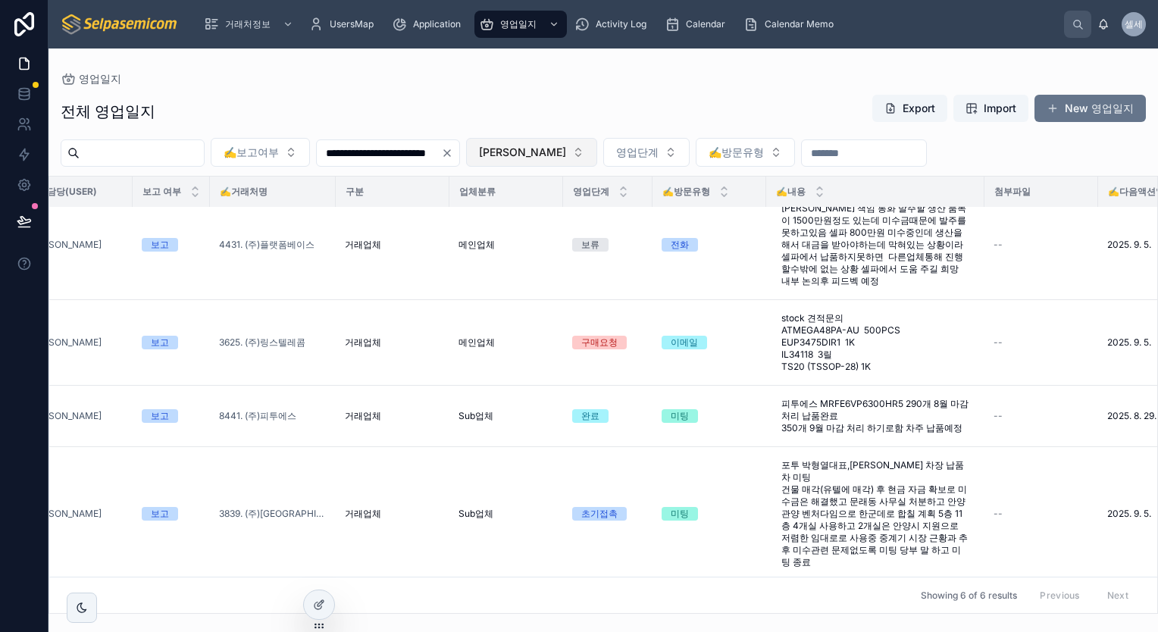
click at [597, 154] on button "[PERSON_NAME]" at bounding box center [531, 152] width 131 height 29
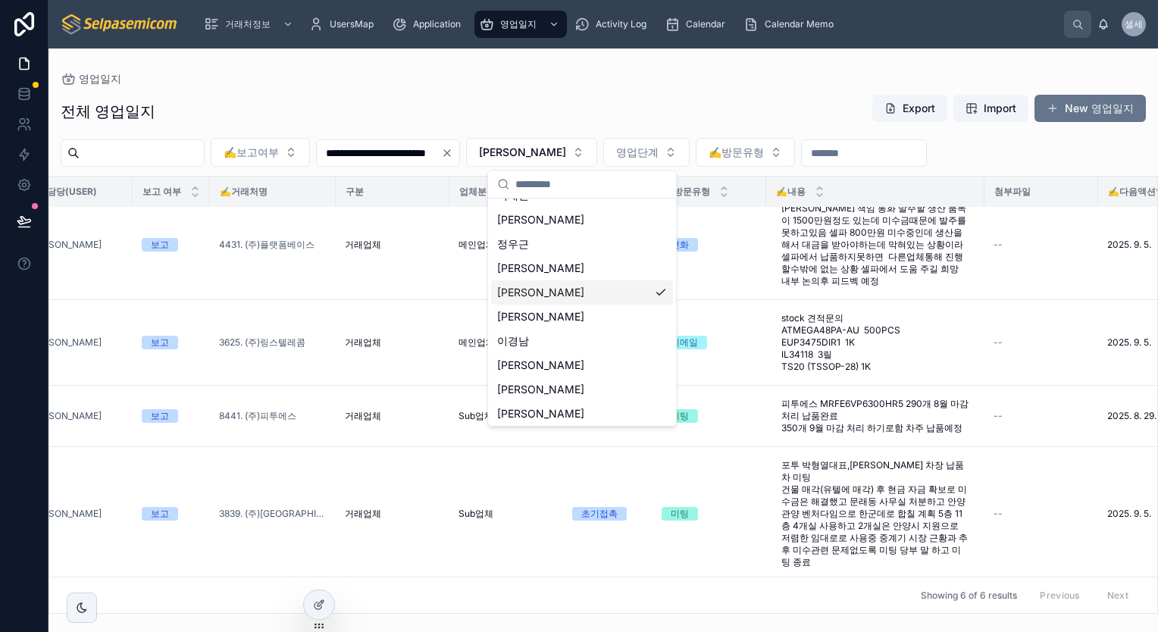
scroll to position [70, 0]
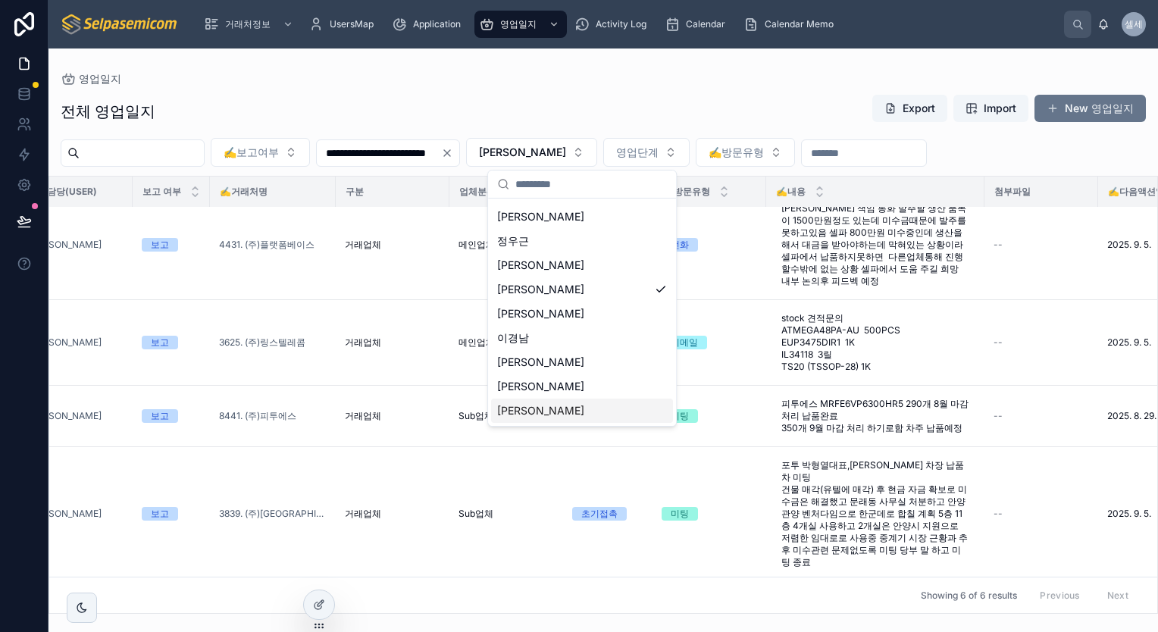
click at [563, 409] on div "[PERSON_NAME]" at bounding box center [582, 411] width 182 height 24
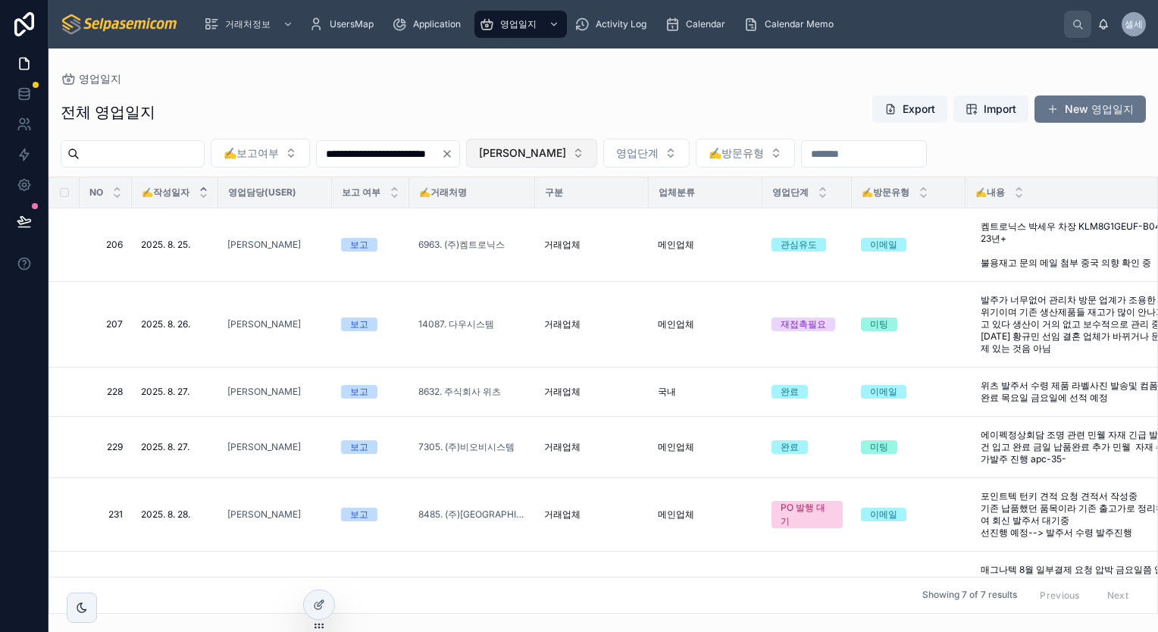
click at [597, 153] on button "[PERSON_NAME]" at bounding box center [531, 153] width 131 height 29
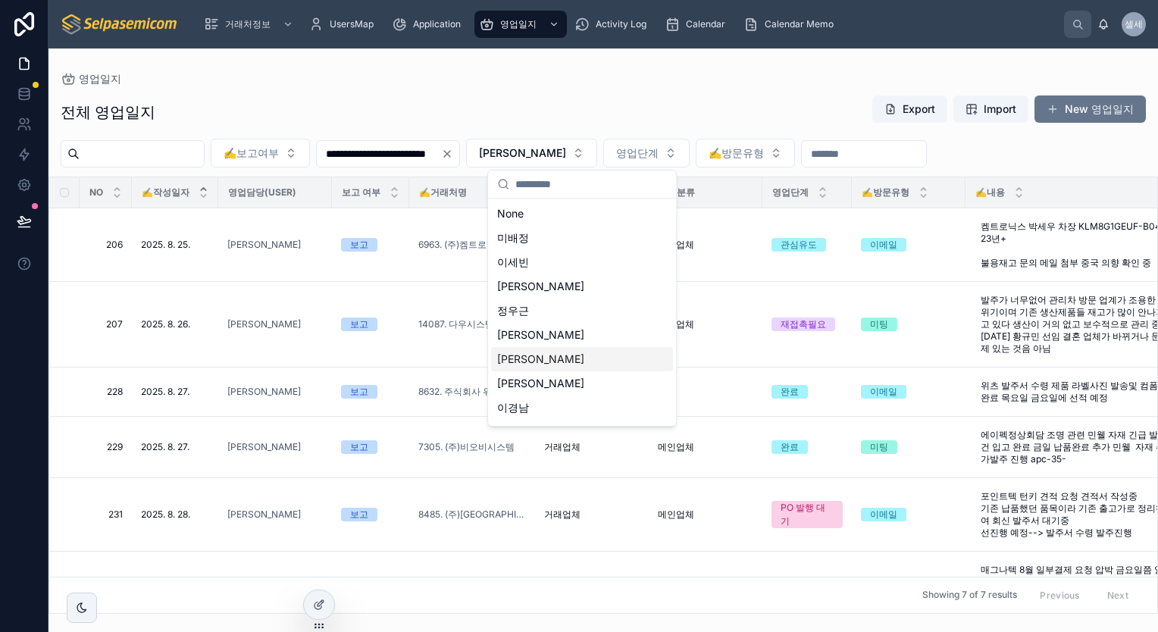
scroll to position [70, 0]
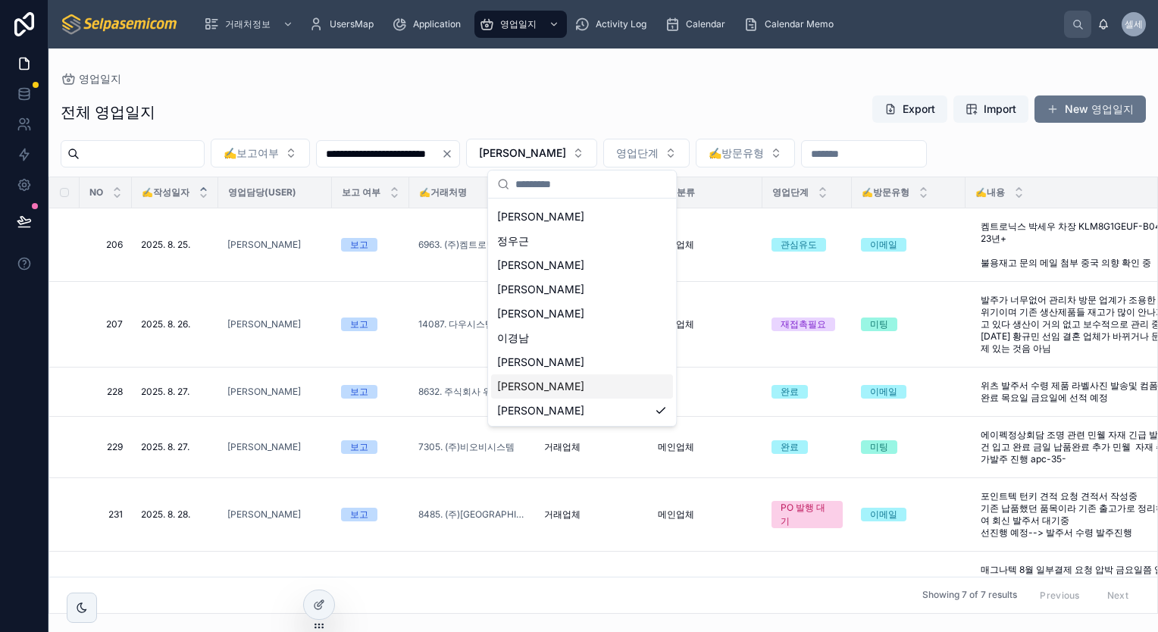
click at [550, 387] on div "[PERSON_NAME]" at bounding box center [582, 386] width 182 height 24
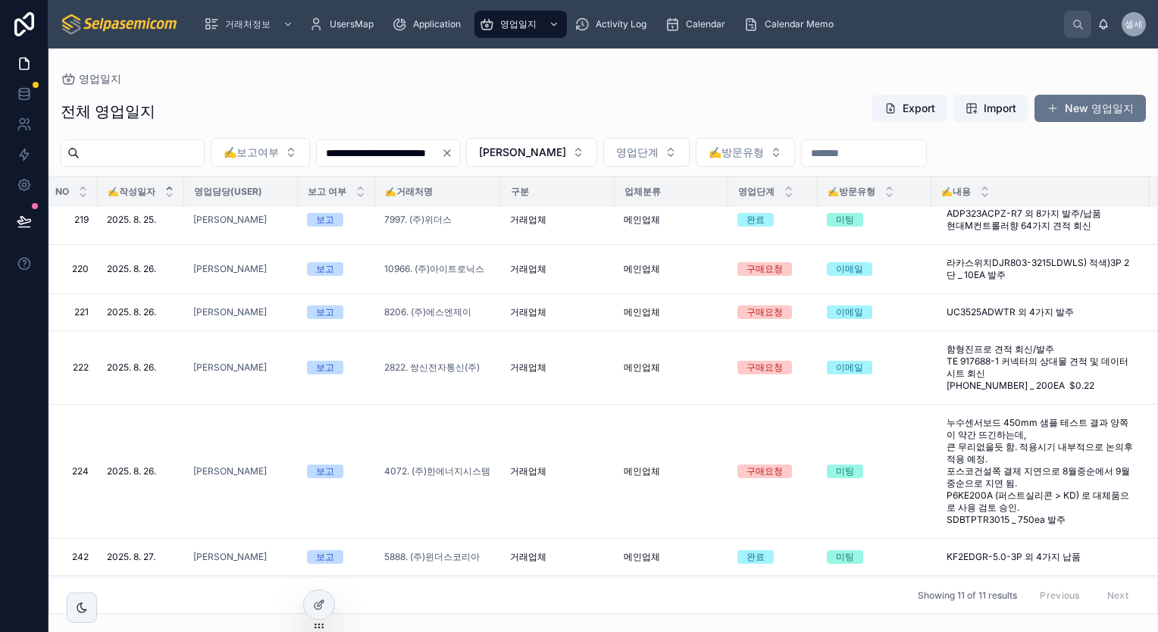
scroll to position [0, 34]
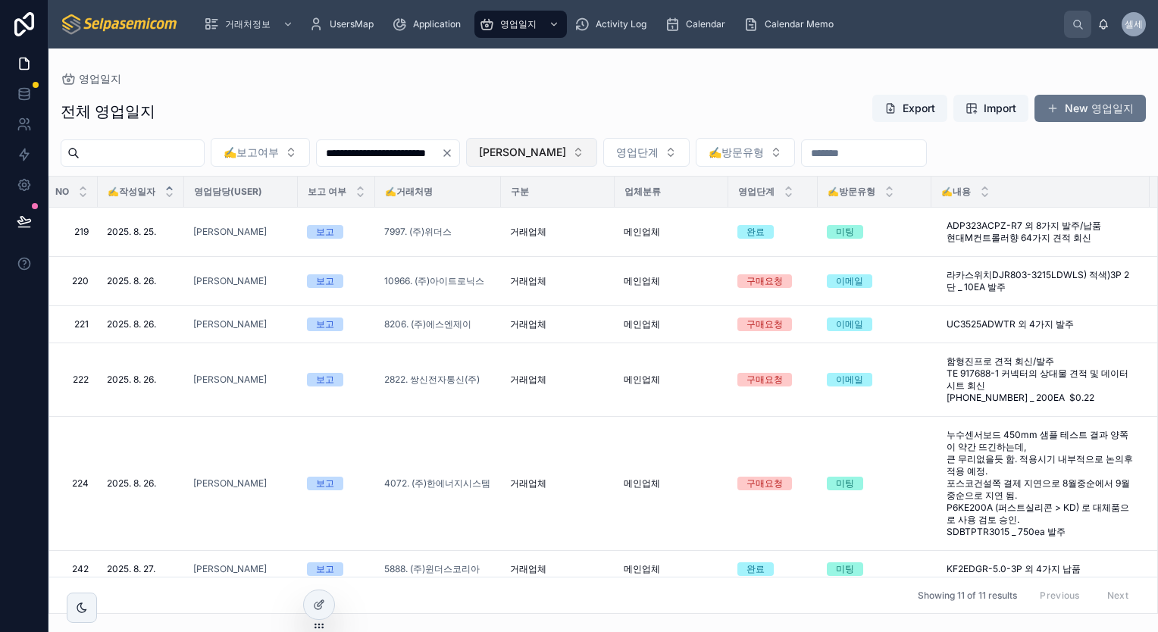
click at [566, 153] on span "[PERSON_NAME]" at bounding box center [522, 152] width 87 height 15
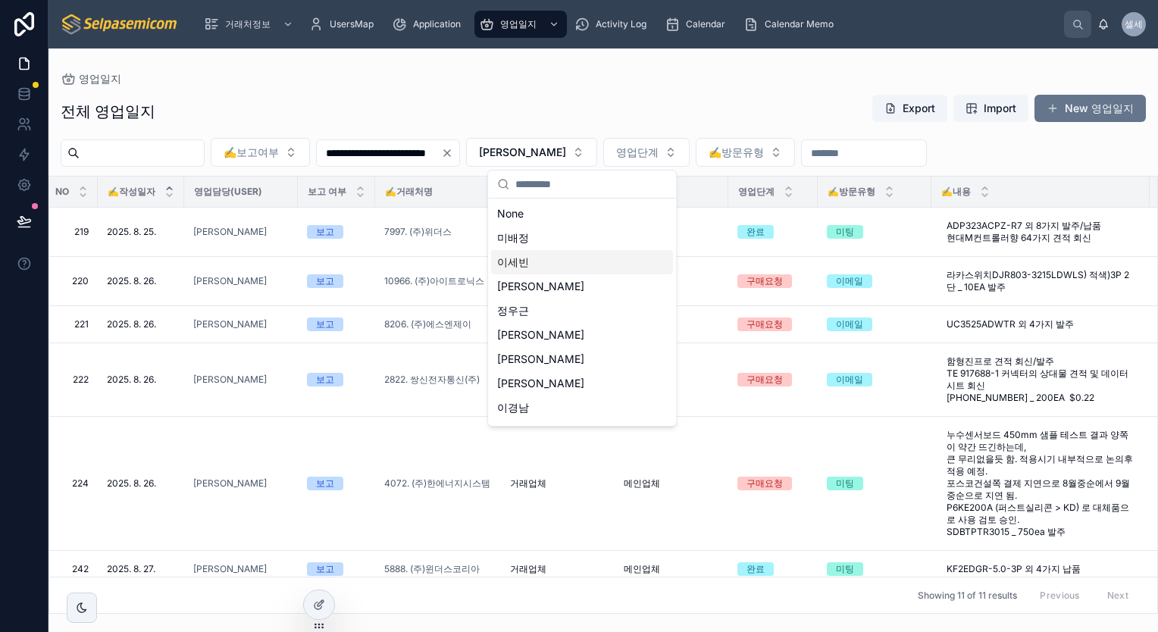
scroll to position [70, 0]
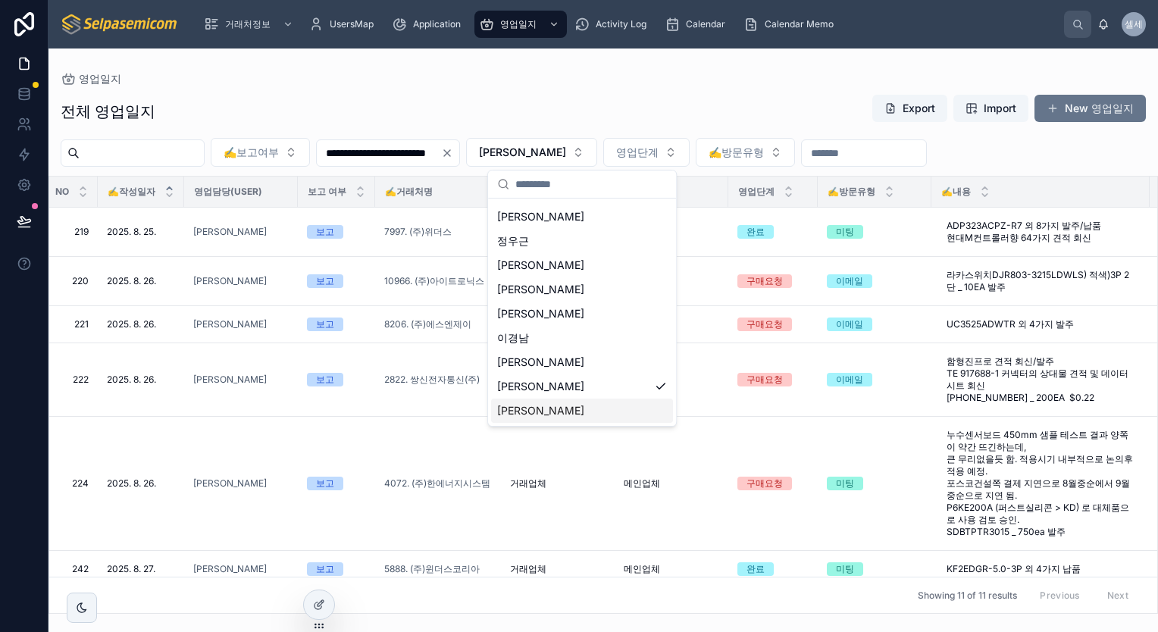
click at [541, 409] on div "[PERSON_NAME]" at bounding box center [582, 411] width 182 height 24
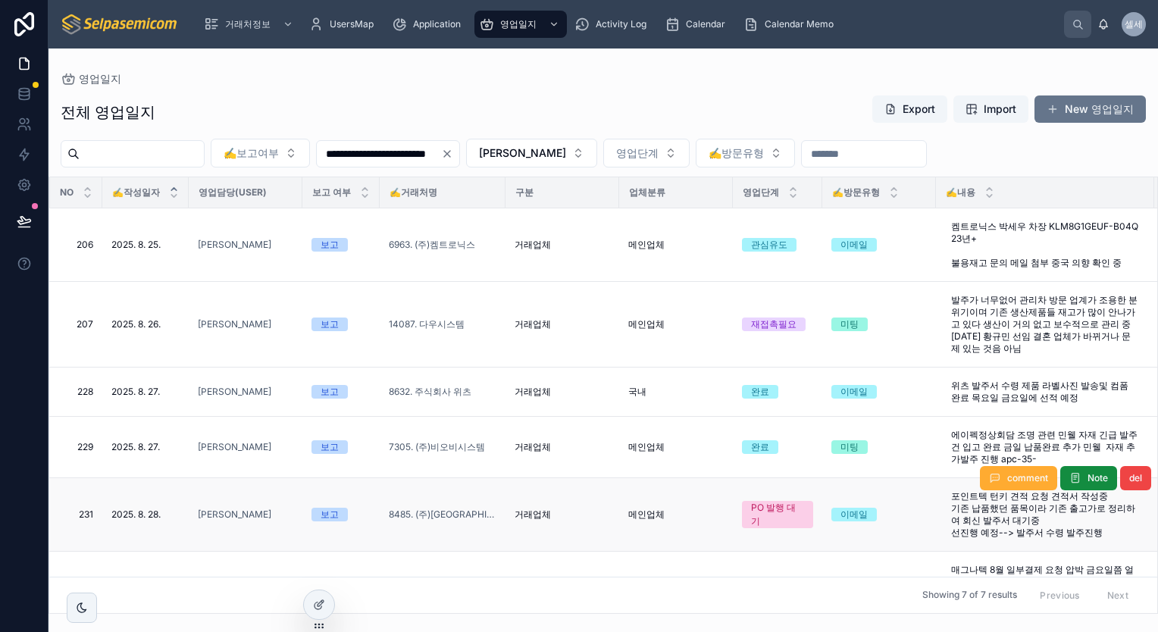
scroll to position [0, 28]
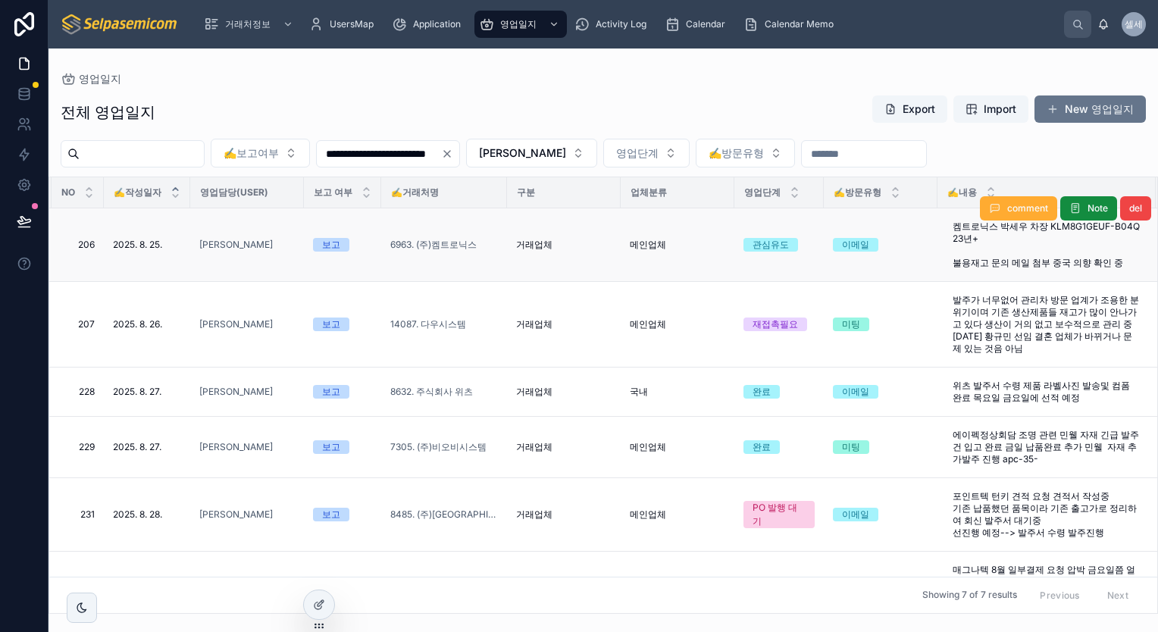
click at [1052, 231] on div "comment Note del" at bounding box center [1065, 208] width 171 height 73
drag, startPoint x: 1042, startPoint y: 227, endPoint x: 1128, endPoint y: 232, distance: 86.6
click at [1128, 232] on div "comment Note del" at bounding box center [1065, 208] width 171 height 73
click at [1067, 237] on div "comment Note del" at bounding box center [1065, 208] width 171 height 73
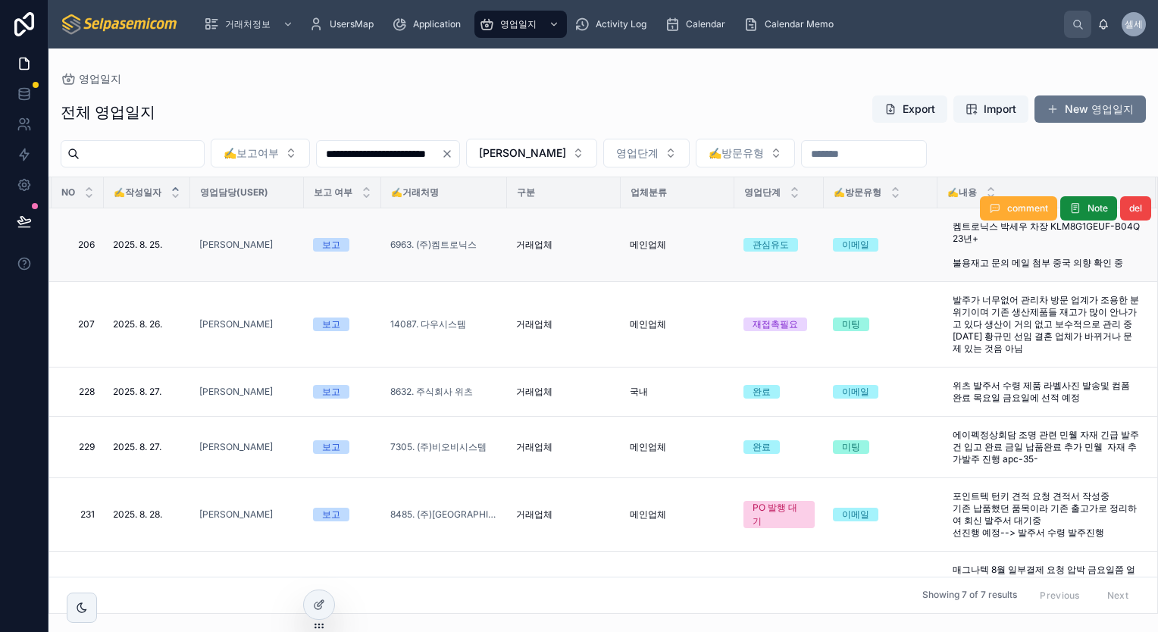
click at [1066, 237] on div "comment Note del" at bounding box center [1065, 208] width 171 height 73
click at [1064, 238] on div "comment Note del" at bounding box center [1065, 208] width 171 height 73
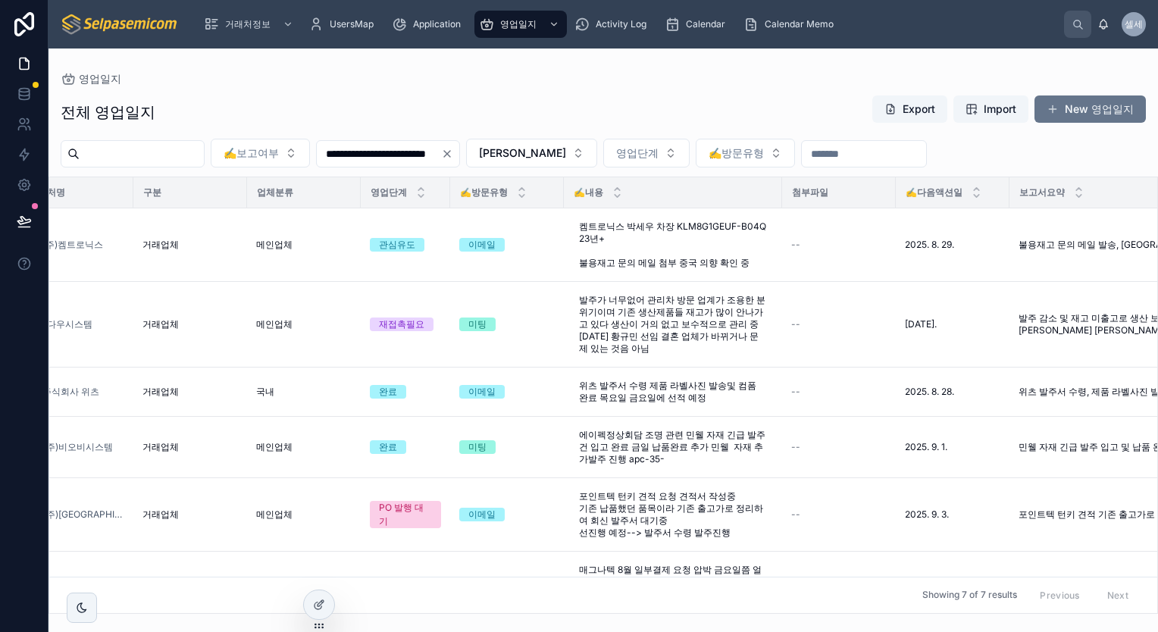
scroll to position [0, 466]
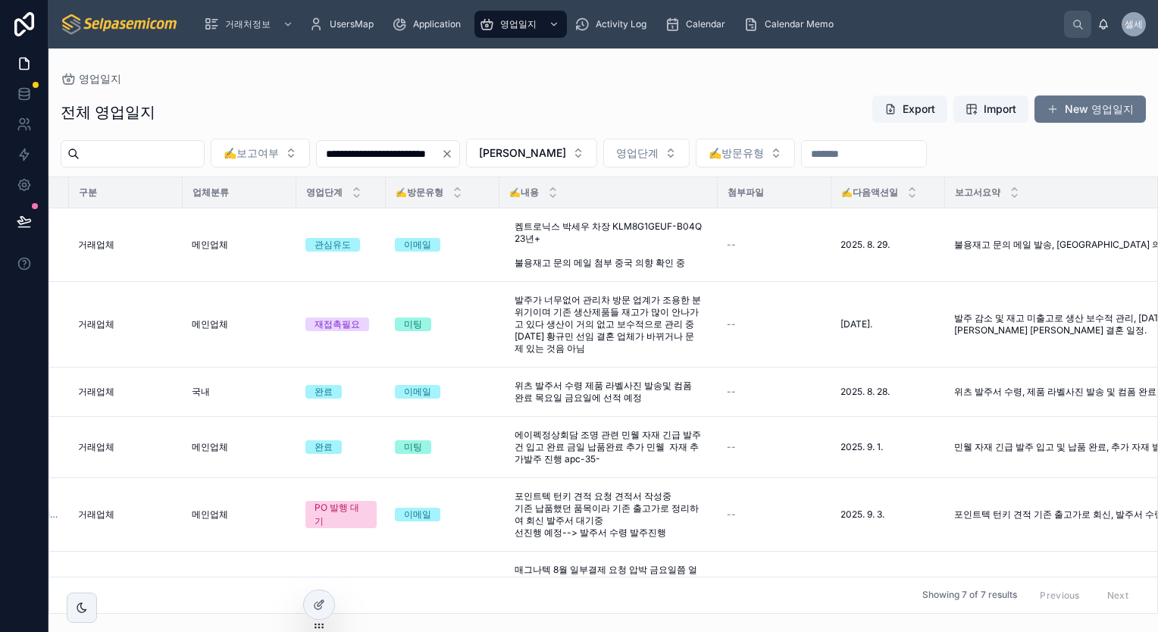
click at [840, 70] on div "**********" at bounding box center [604, 331] width 1110 height 565
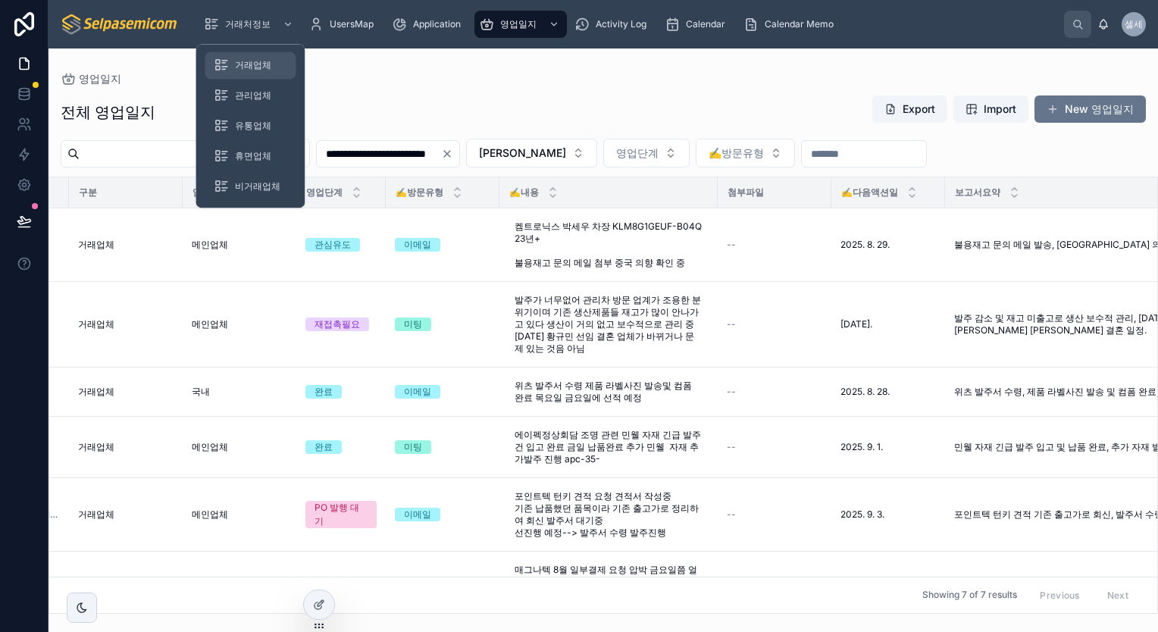
click at [233, 67] on div "거래업체" at bounding box center [250, 65] width 73 height 24
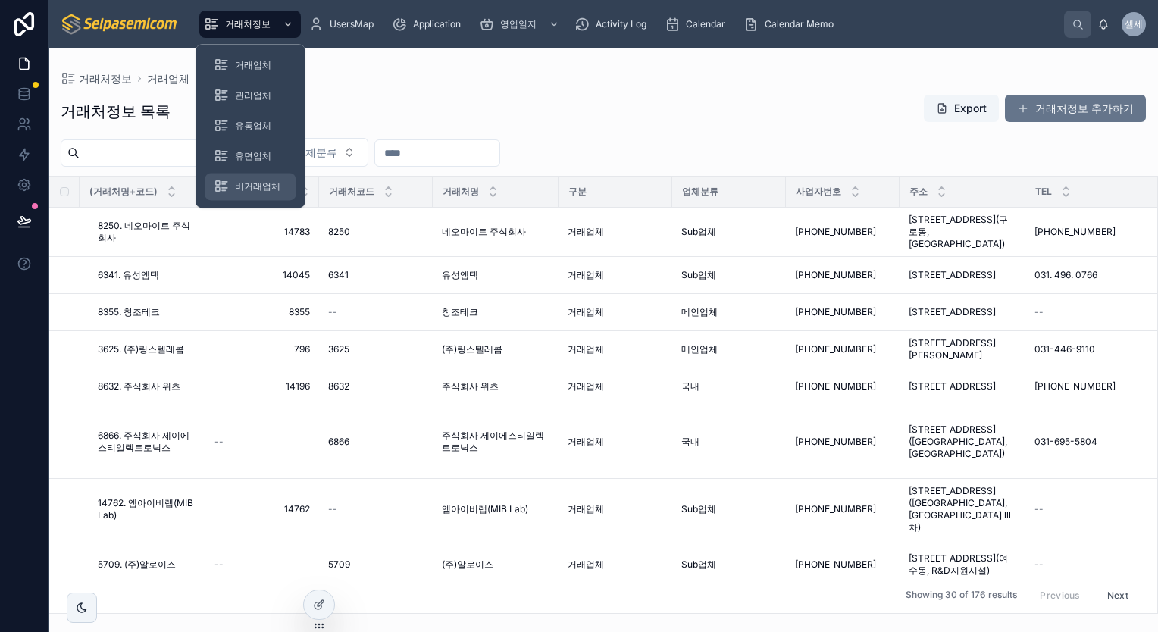
click at [252, 187] on span "비거래업체" at bounding box center [257, 186] width 45 height 12
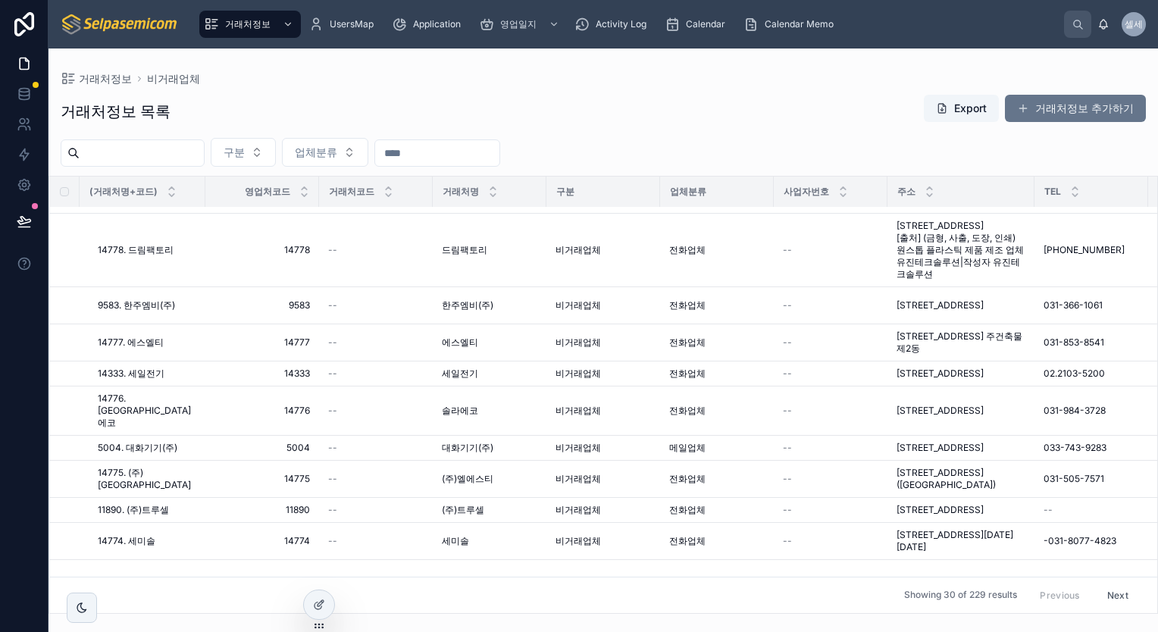
scroll to position [301, 0]
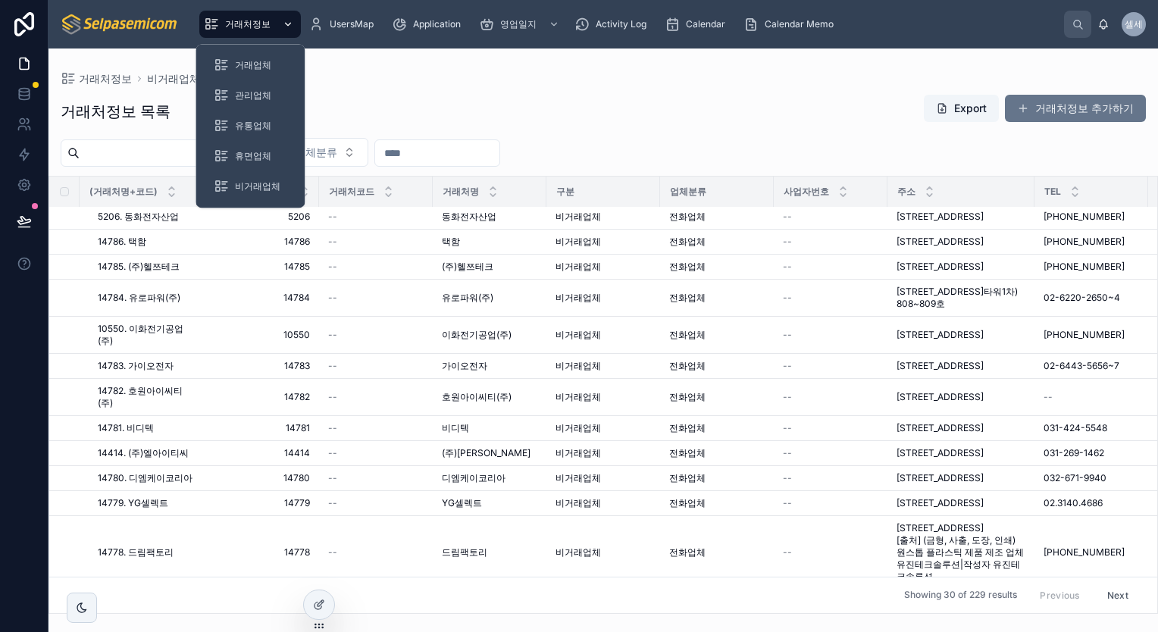
click at [288, 33] on div "scrollable content" at bounding box center [287, 24] width 20 height 24
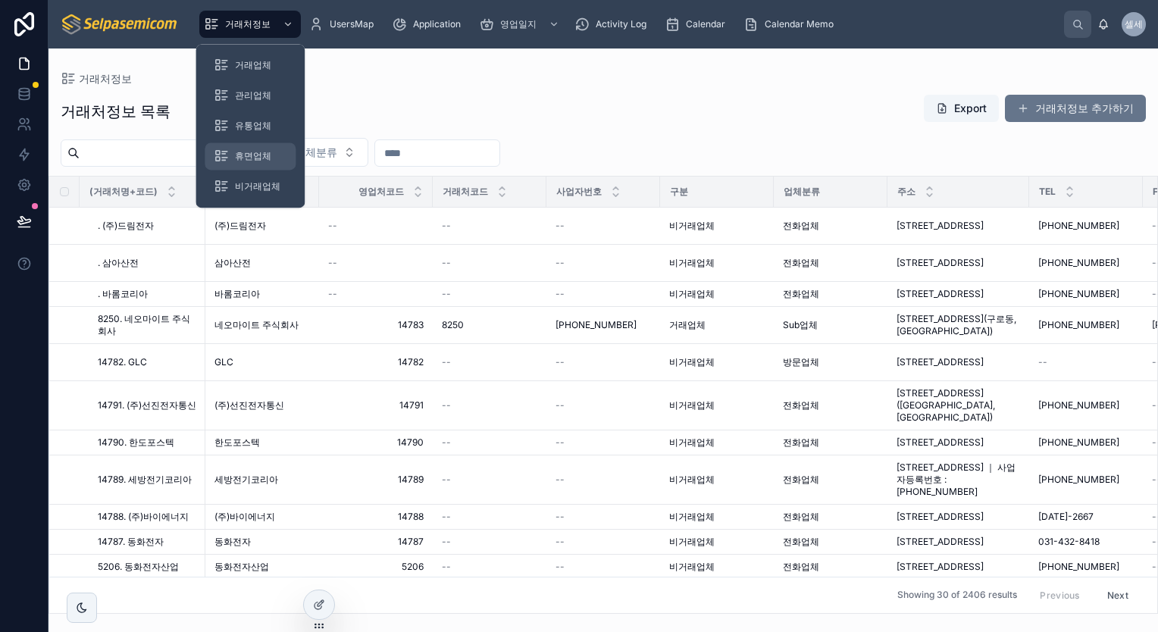
click at [246, 158] on span "휴면업체" at bounding box center [253, 156] width 36 height 12
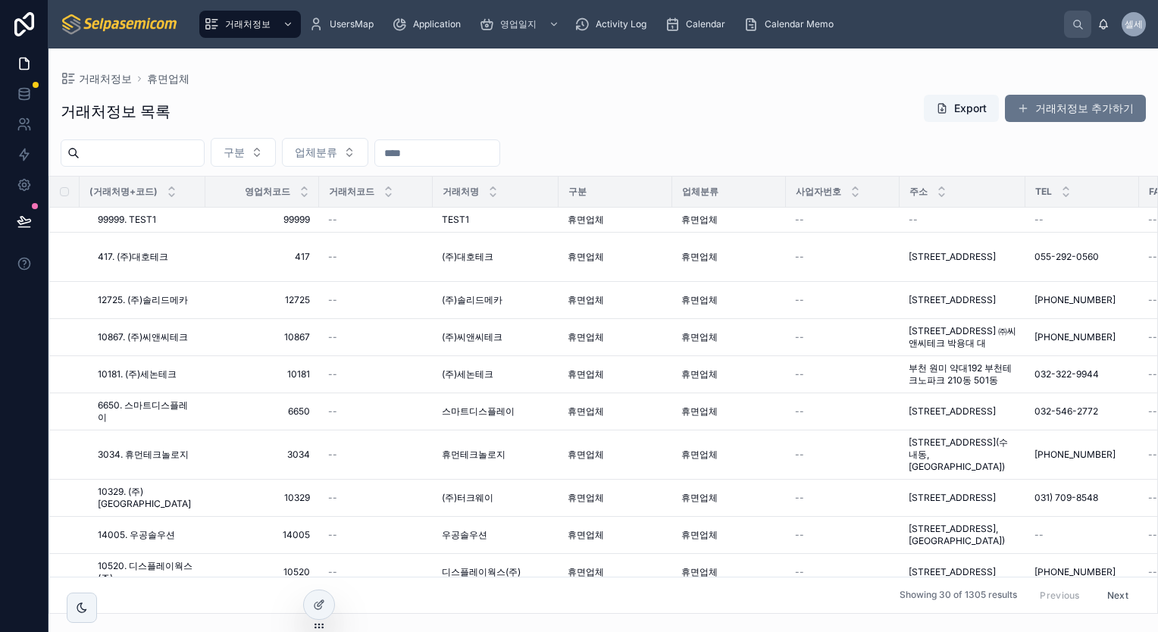
click at [443, 80] on div "거래처정보 휴면업체" at bounding box center [603, 79] width 1085 height 12
click at [286, 105] on div "거래처정보 목록 Export 거래처정보 추가하기" at bounding box center [603, 111] width 1085 height 35
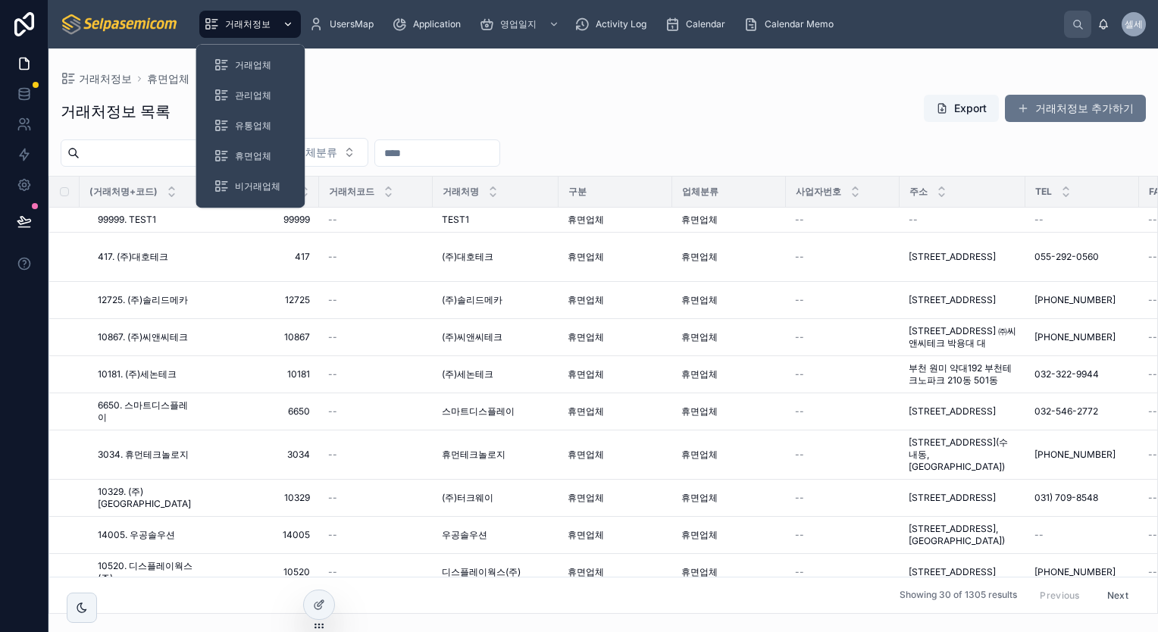
click at [286, 23] on icon "scrollable content" at bounding box center [288, 24] width 5 height 3
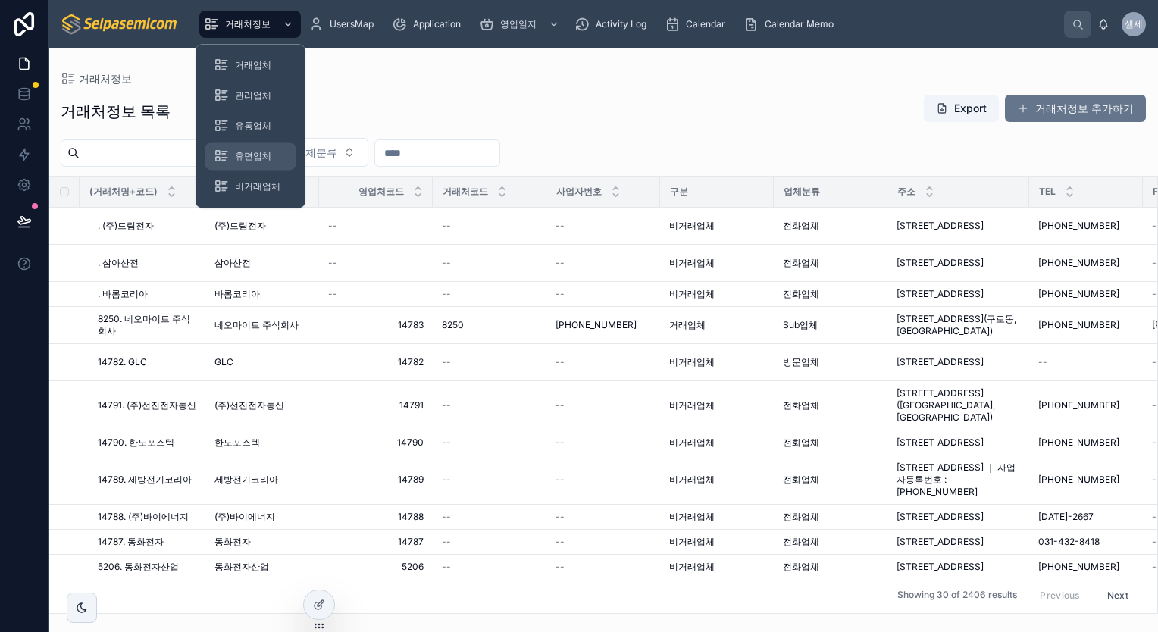
click at [255, 150] on span "휴면업체" at bounding box center [253, 156] width 36 height 12
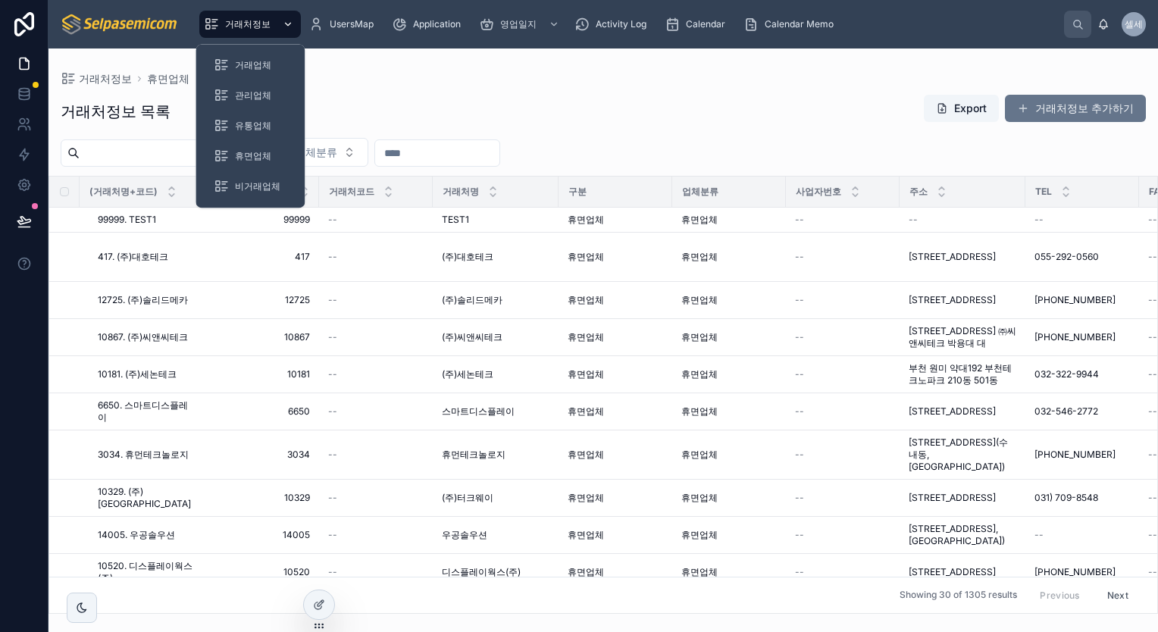
click at [283, 26] on icon "scrollable content" at bounding box center [288, 24] width 11 height 11
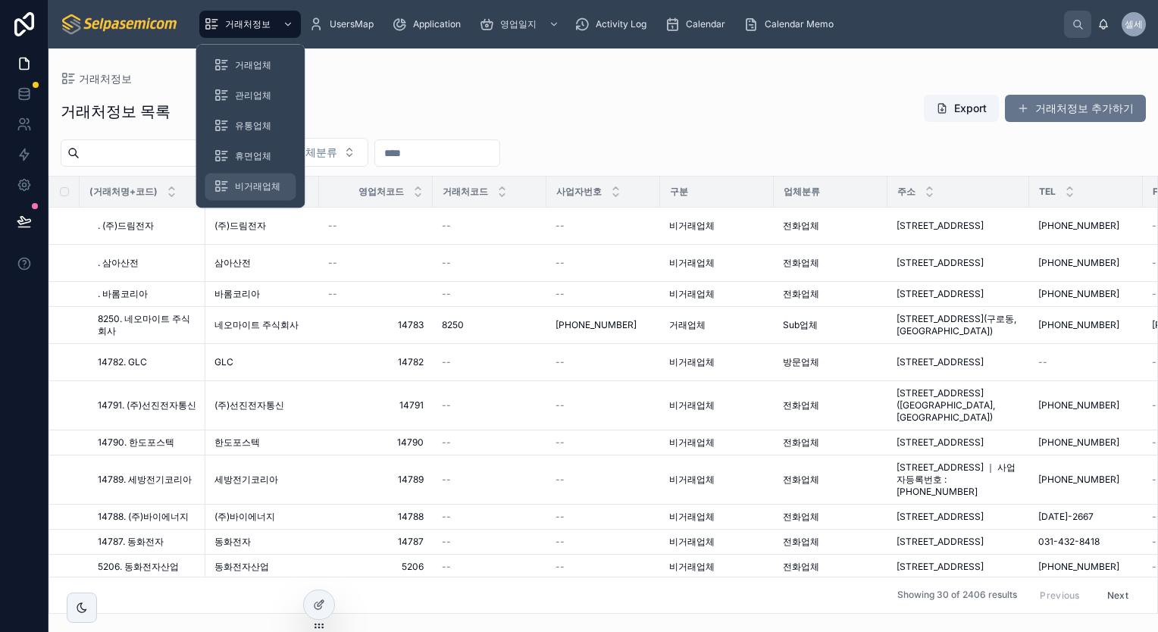
click at [249, 188] on span "비거래업체" at bounding box center [257, 186] width 45 height 12
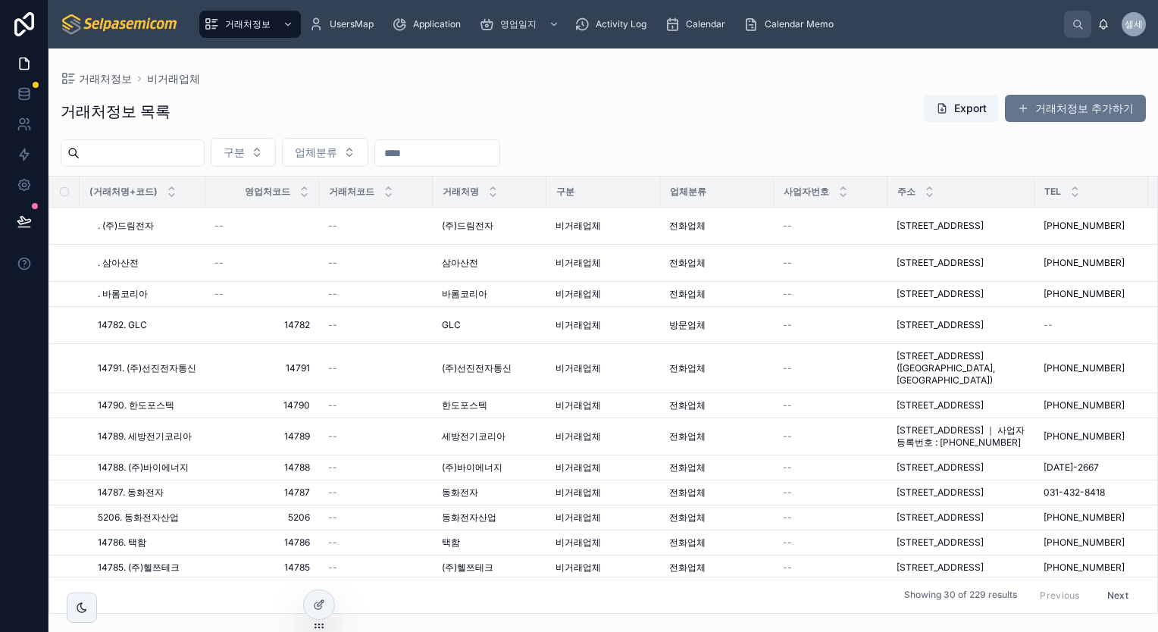
click at [490, 94] on div "거래처정보 목록 Export 거래처정보 추가하기" at bounding box center [603, 111] width 1085 height 35
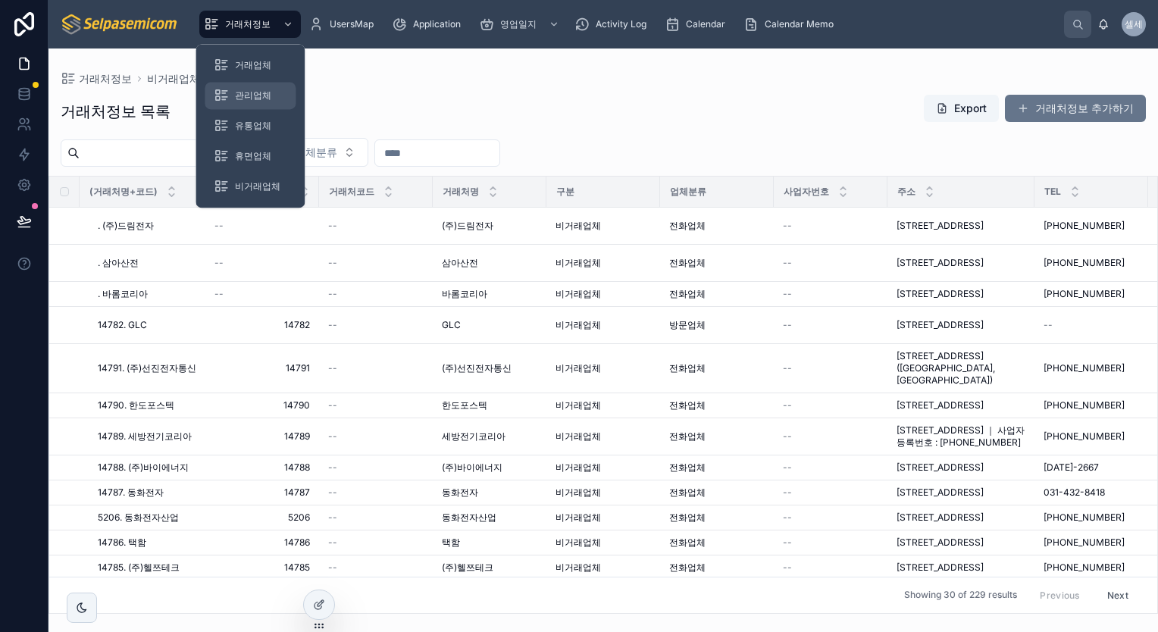
drag, startPoint x: 270, startPoint y: 29, endPoint x: 258, endPoint y: 99, distance: 71.4
click at [270, 29] on span "거래처정보" at bounding box center [247, 24] width 45 height 12
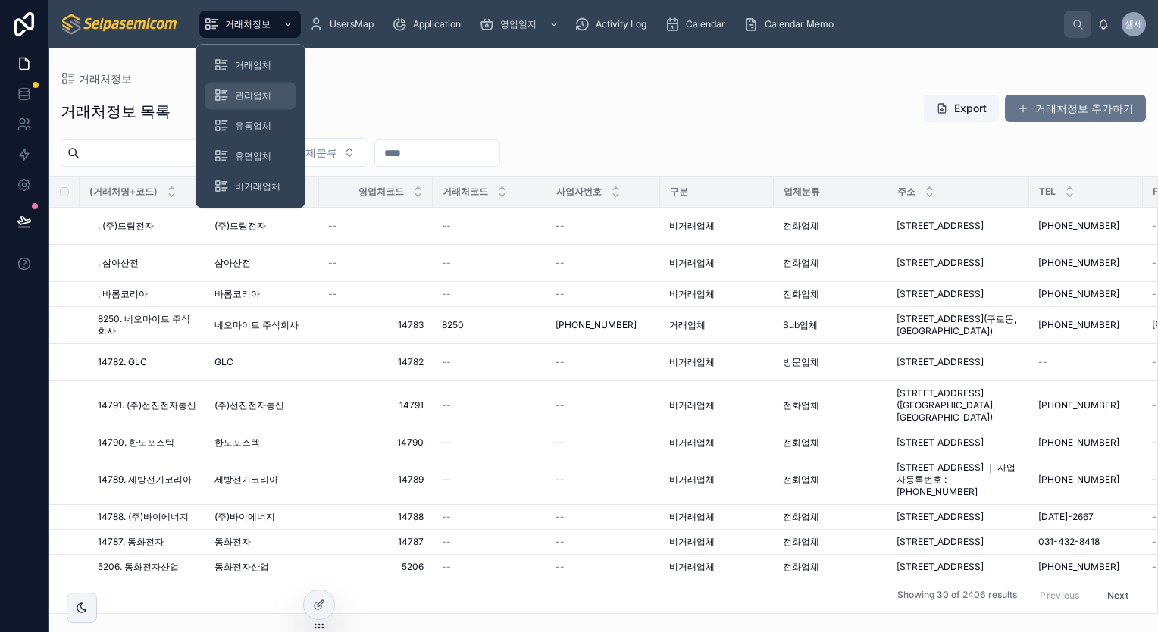
click at [258, 98] on span "관리업체" at bounding box center [253, 95] width 36 height 12
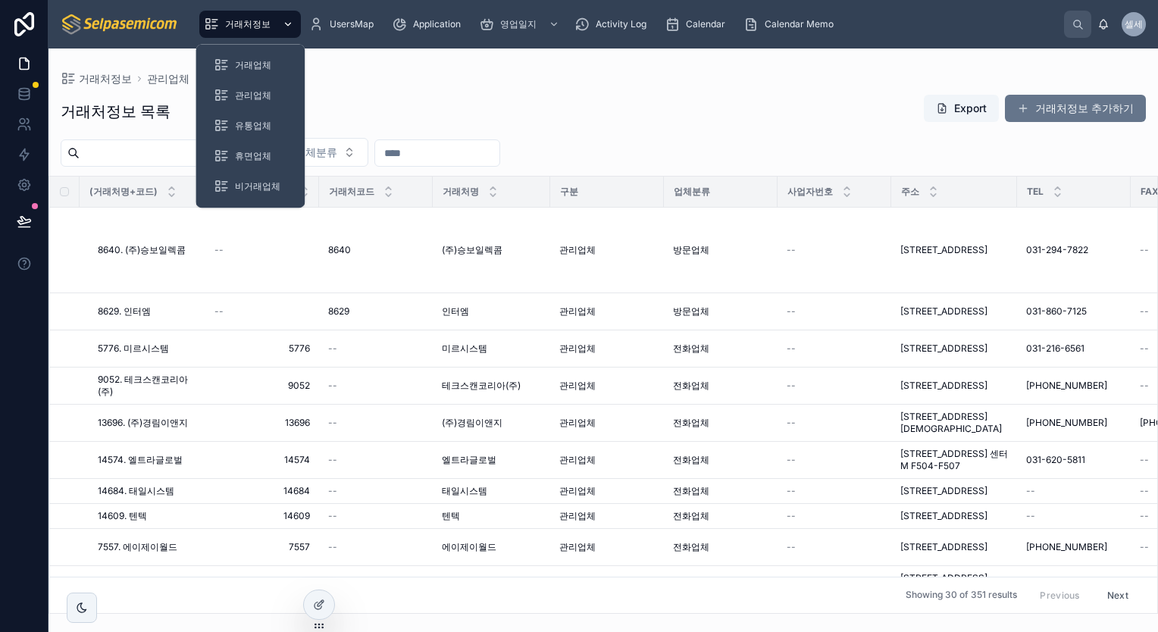
click at [268, 31] on div "거래처정보" at bounding box center [250, 24] width 92 height 24
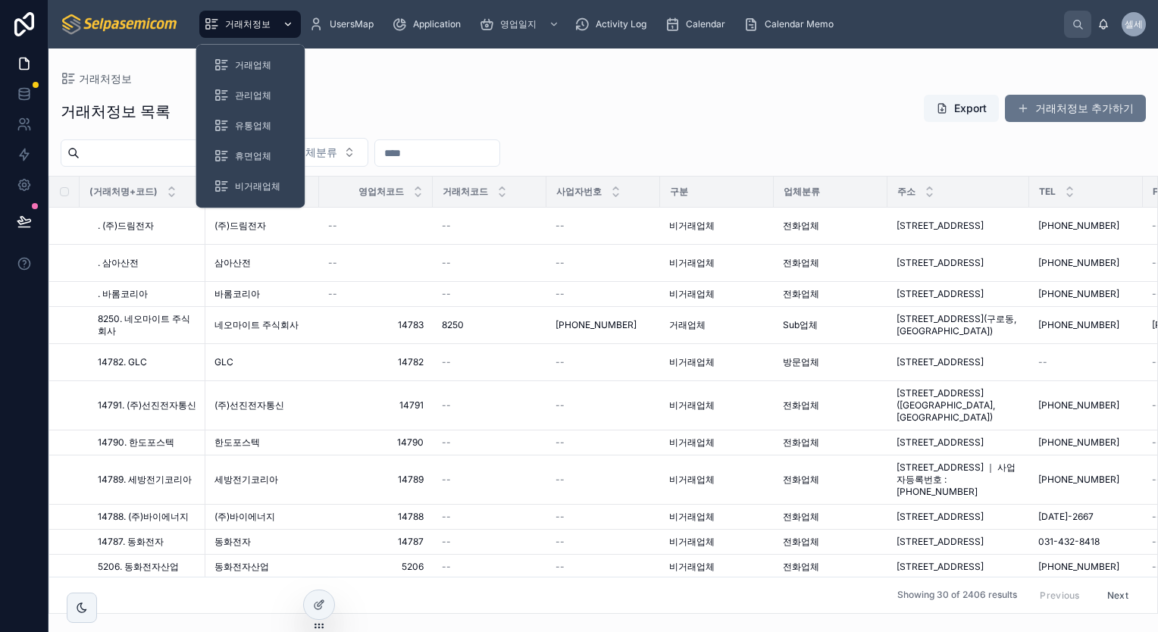
click at [278, 29] on div "scrollable content" at bounding box center [287, 24] width 20 height 24
click at [261, 91] on span "관리업체" at bounding box center [253, 95] width 36 height 12
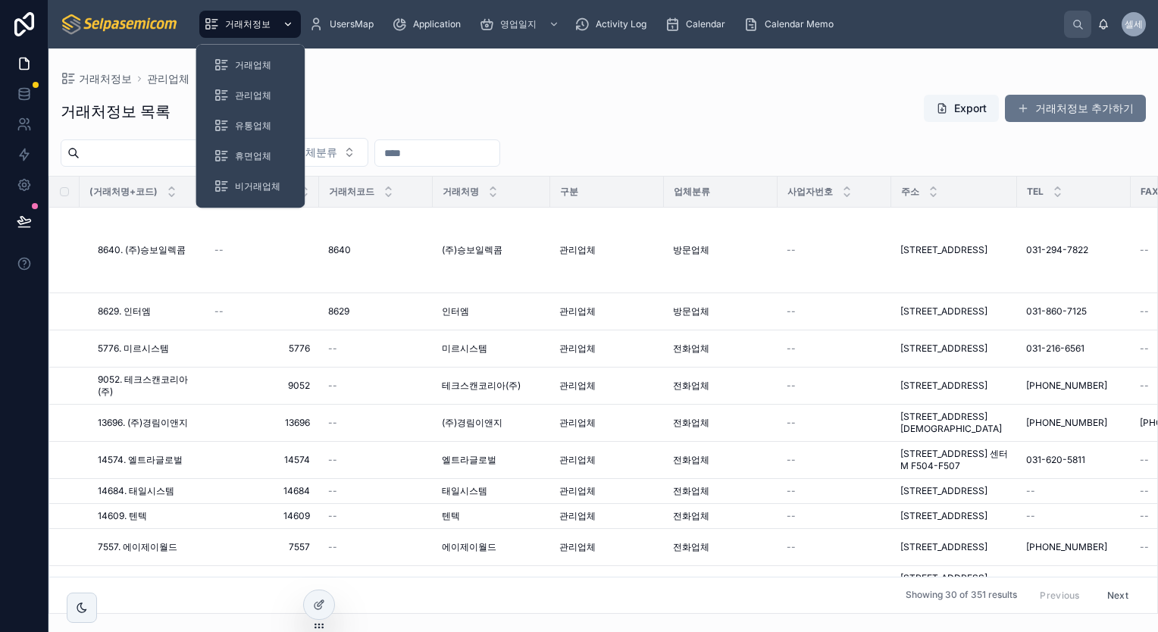
click at [277, 35] on div "scrollable content" at bounding box center [287, 24] width 20 height 24
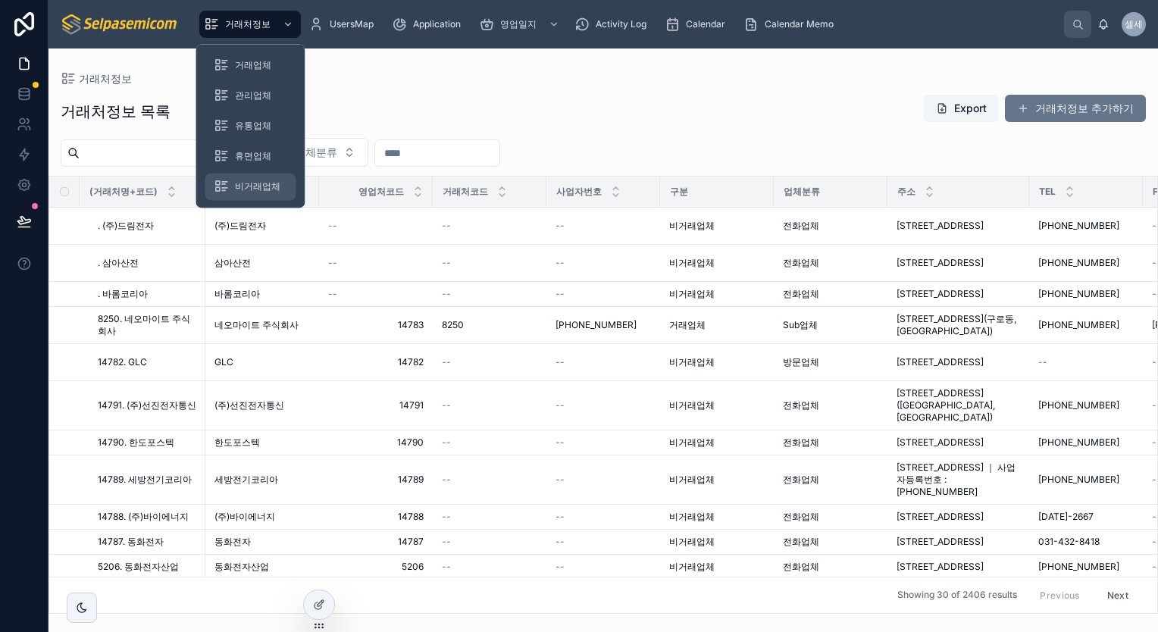
click at [261, 193] on div "비거래업체" at bounding box center [250, 186] width 73 height 24
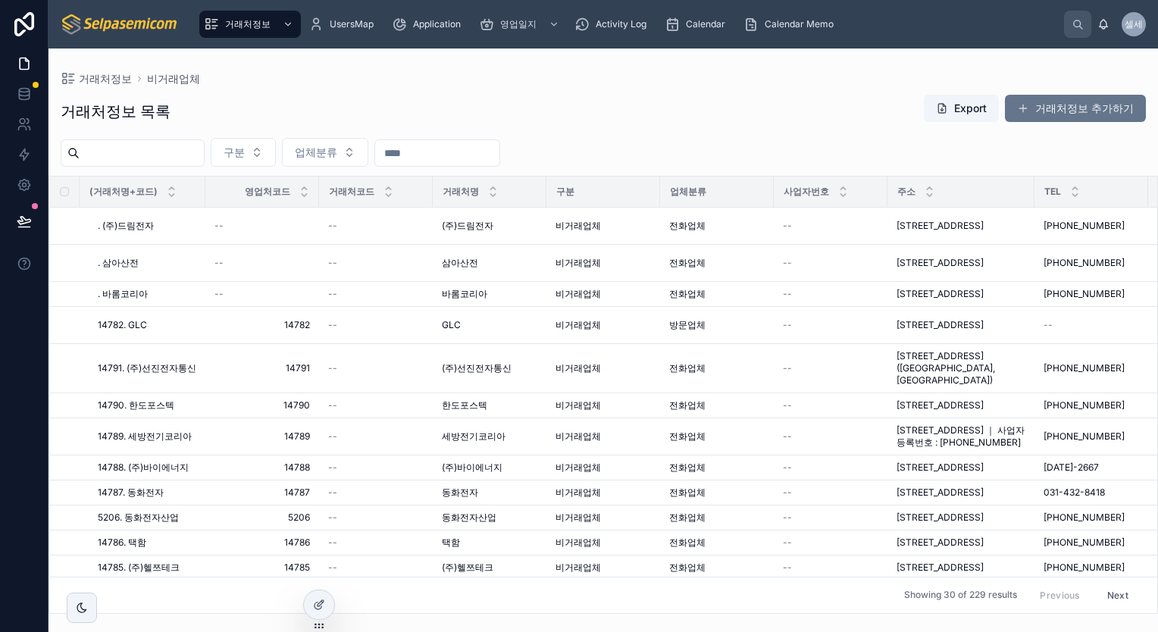
click at [382, 104] on div "거래처정보 목록 Export 거래처정보 추가하기" at bounding box center [603, 111] width 1085 height 35
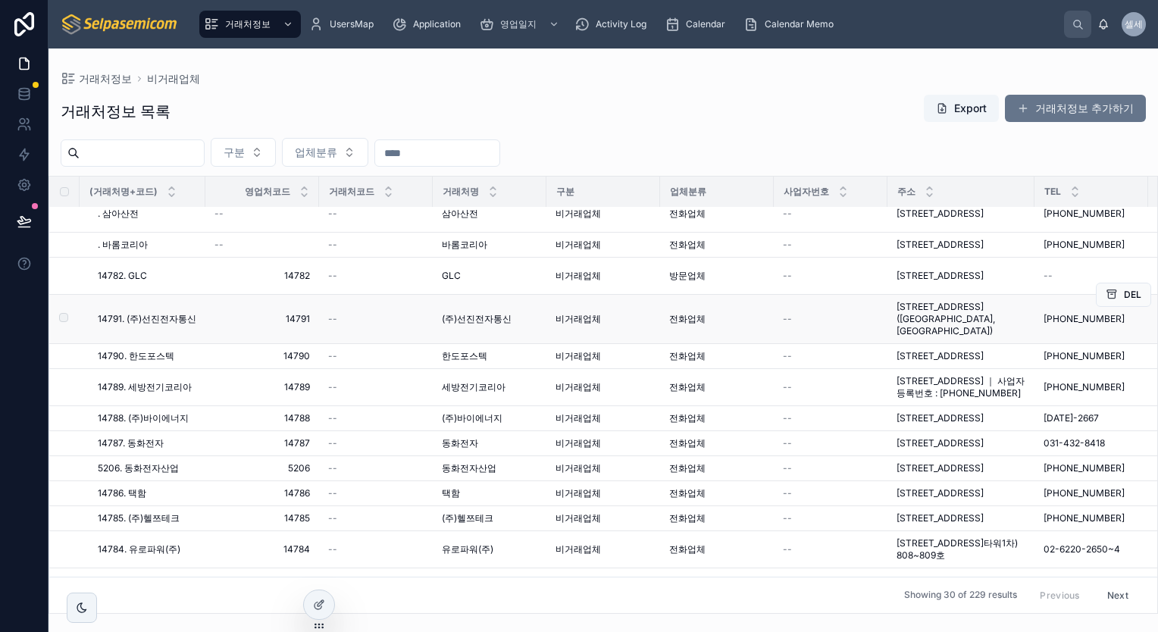
scroll to position [76, 0]
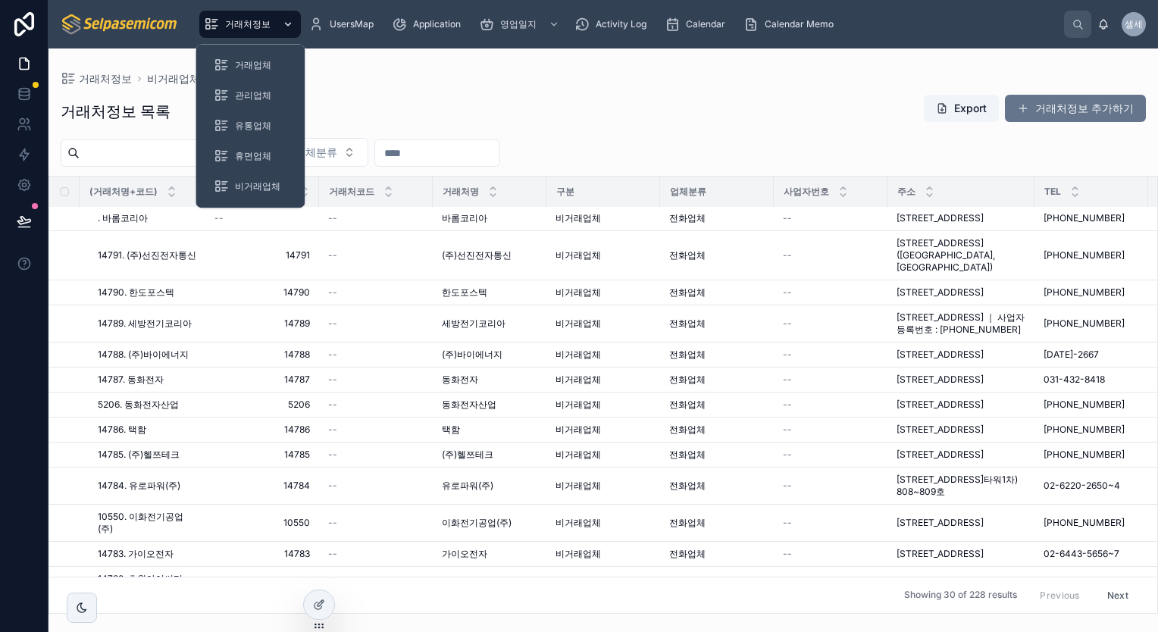
click at [260, 30] on span "거래처정보" at bounding box center [247, 24] width 45 height 12
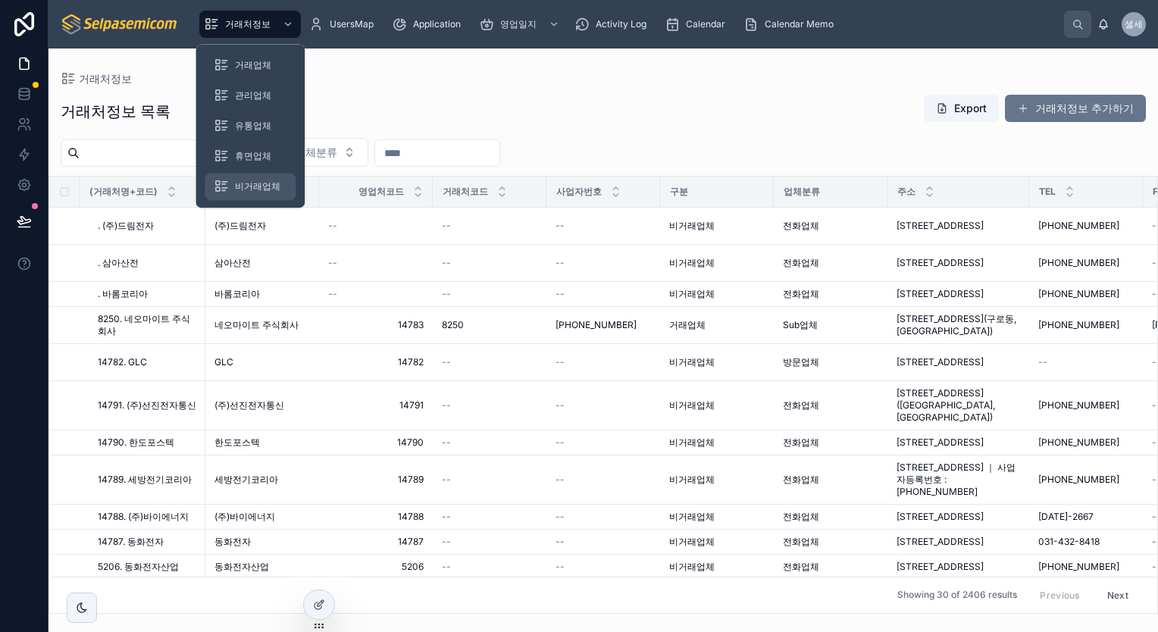
click at [253, 183] on span "비거래업체" at bounding box center [257, 186] width 45 height 12
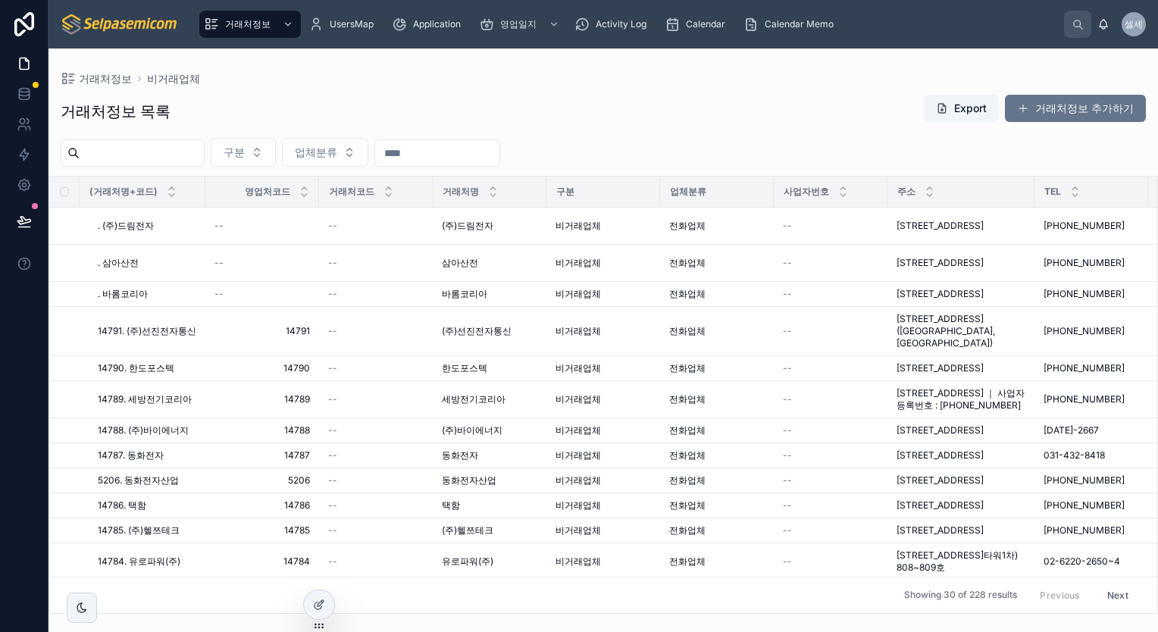
click at [452, 159] on input "text" at bounding box center [437, 153] width 124 height 21
click at [190, 160] on input "text" at bounding box center [142, 153] width 124 height 21
click at [171, 150] on input "text" at bounding box center [142, 153] width 124 height 21
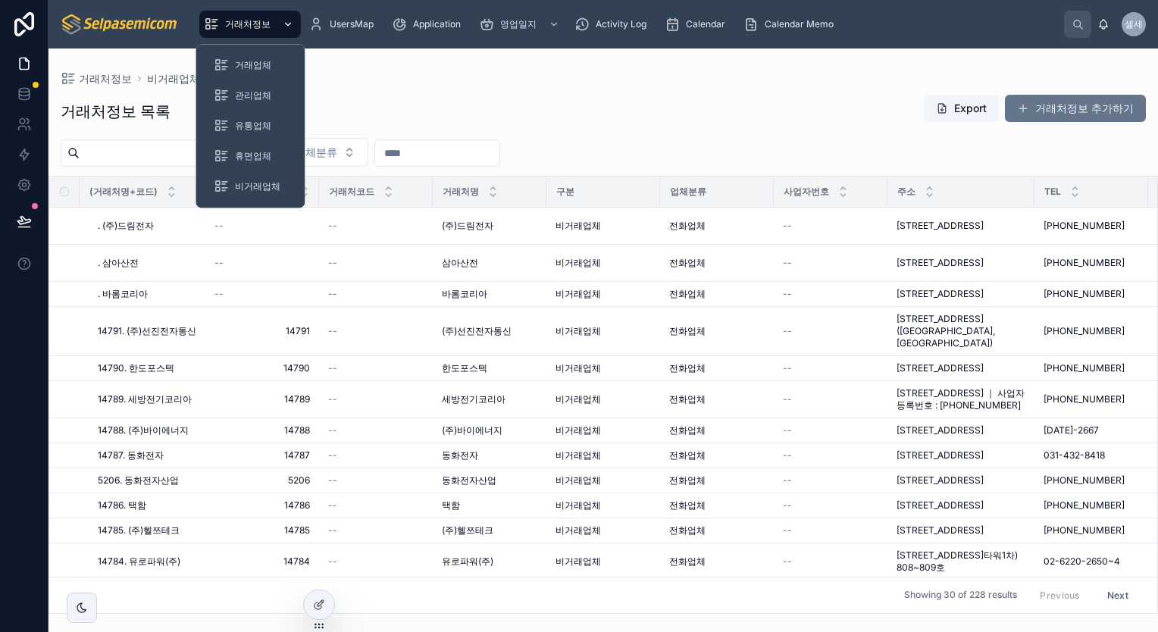
click at [287, 20] on icon "scrollable content" at bounding box center [288, 24] width 11 height 11
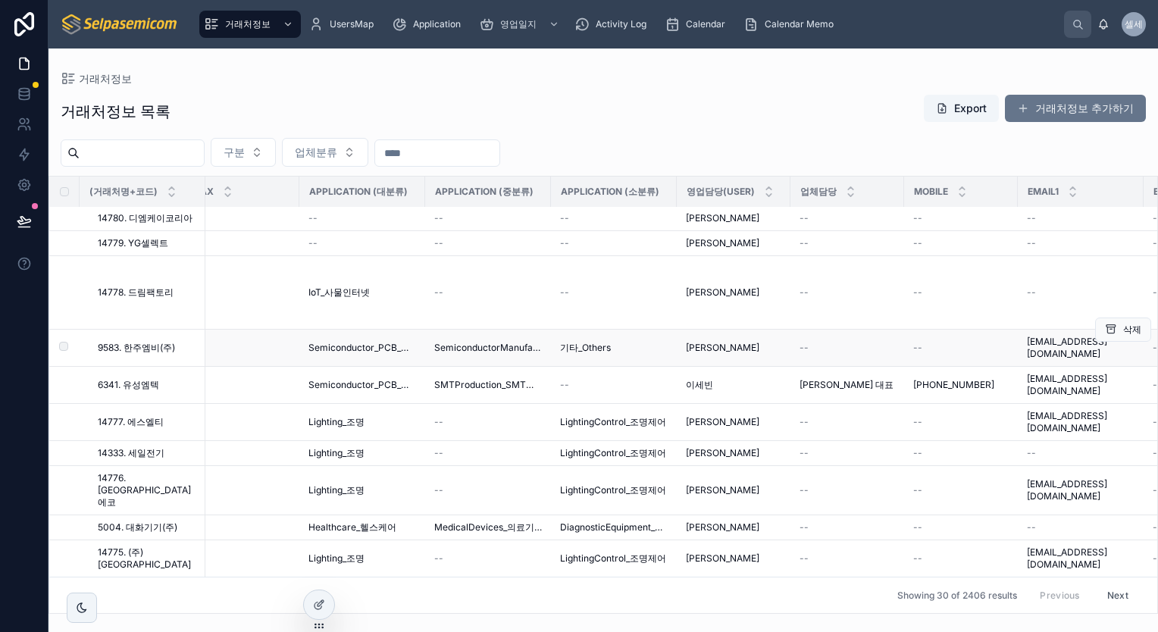
scroll to position [897, 957]
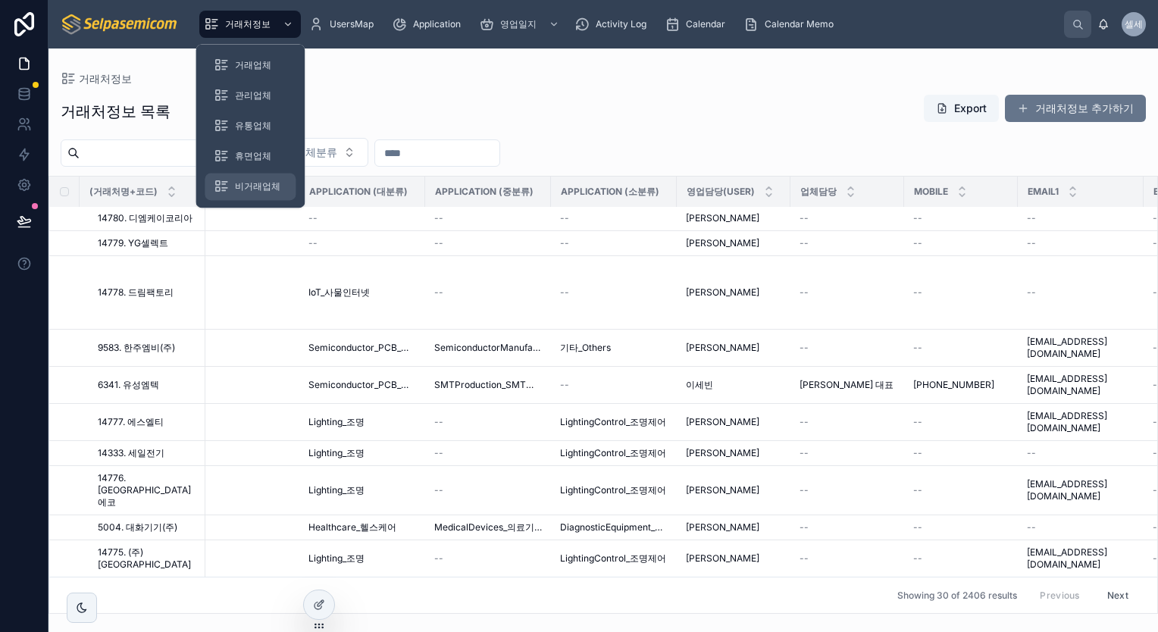
click at [232, 186] on div "비거래업체" at bounding box center [250, 186] width 73 height 24
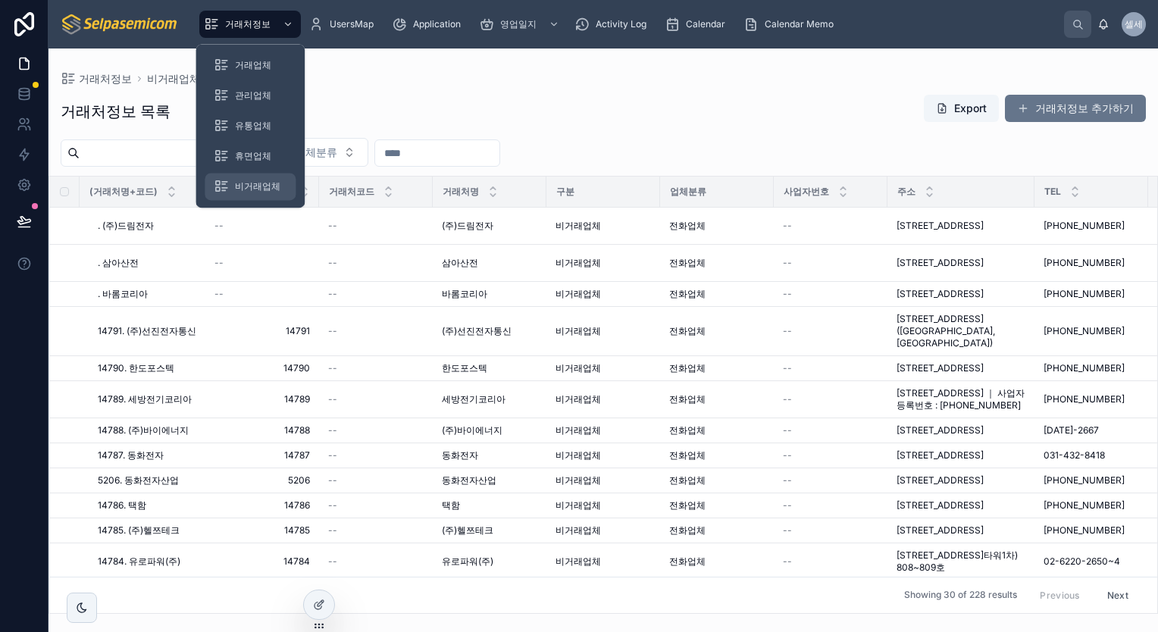
click at [233, 189] on div "비거래업체" at bounding box center [250, 186] width 73 height 24
click at [252, 187] on span "비거래업체" at bounding box center [257, 186] width 45 height 12
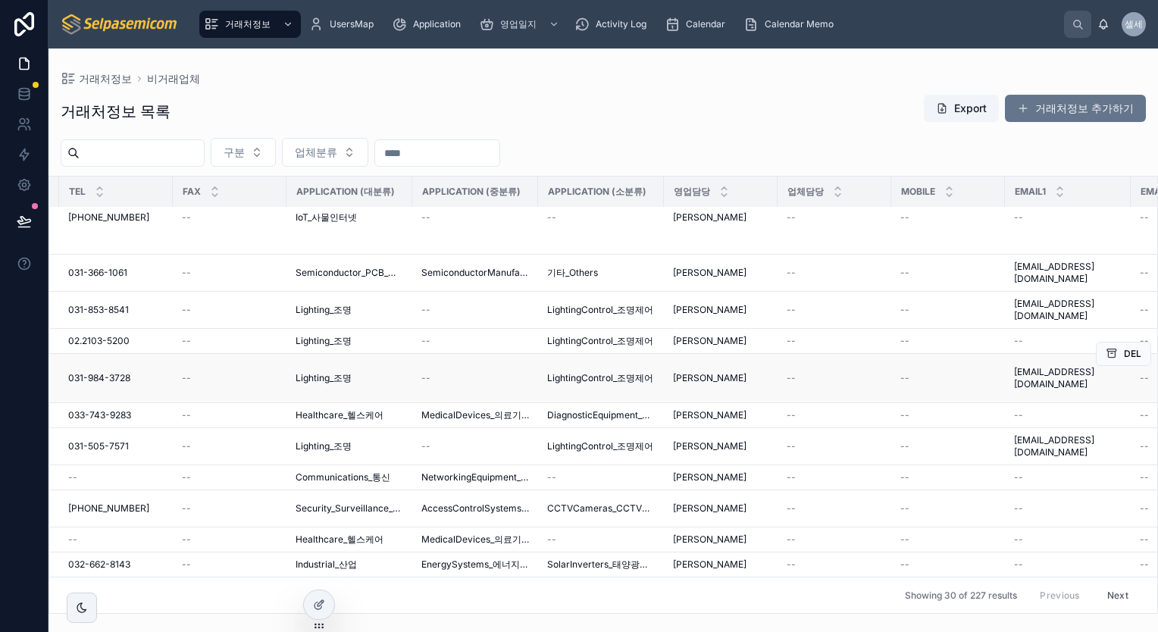
scroll to position [909, 976]
click at [716, 192] on div "영업담당" at bounding box center [721, 191] width 112 height 29
click at [499, 156] on input "text" at bounding box center [437, 153] width 124 height 21
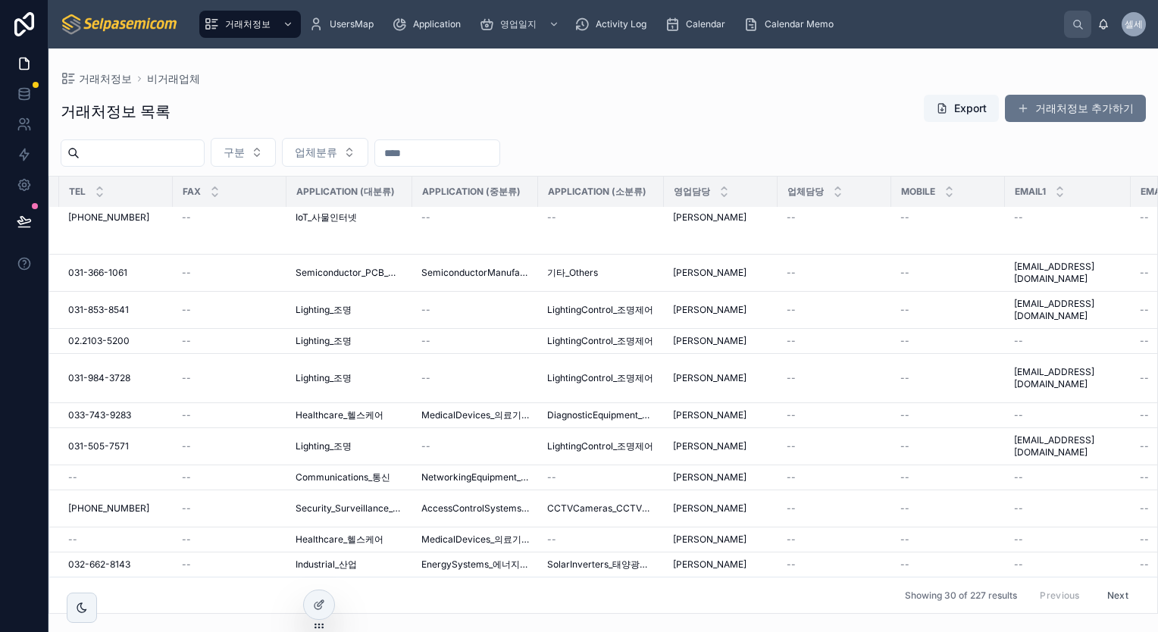
click at [499, 156] on input "text" at bounding box center [437, 153] width 124 height 21
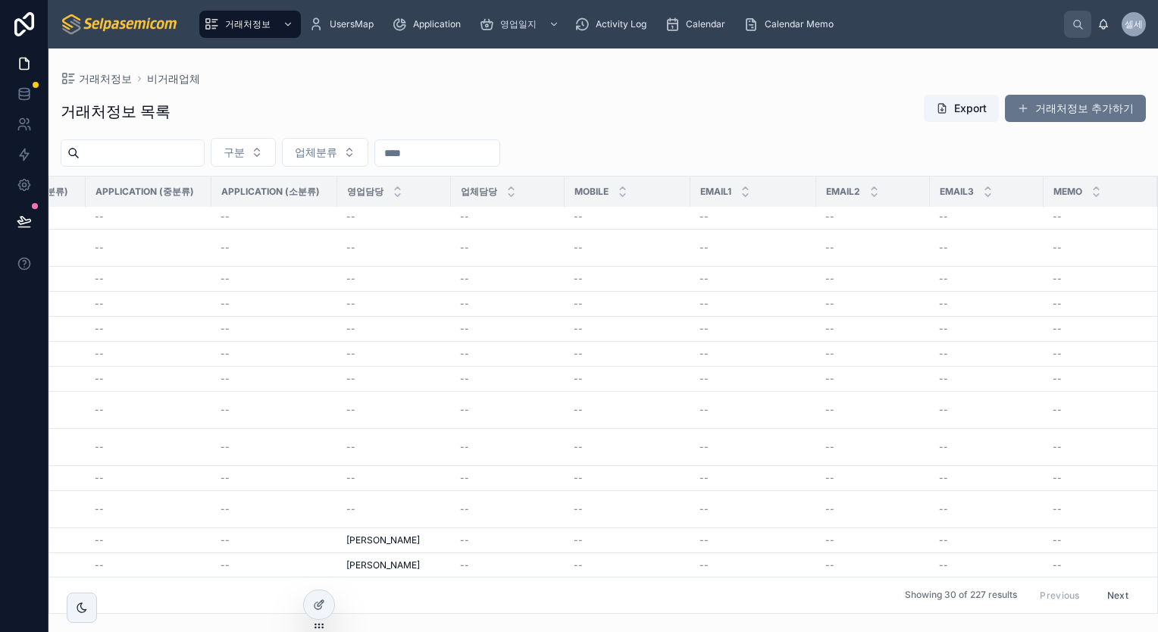
scroll to position [152, 1643]
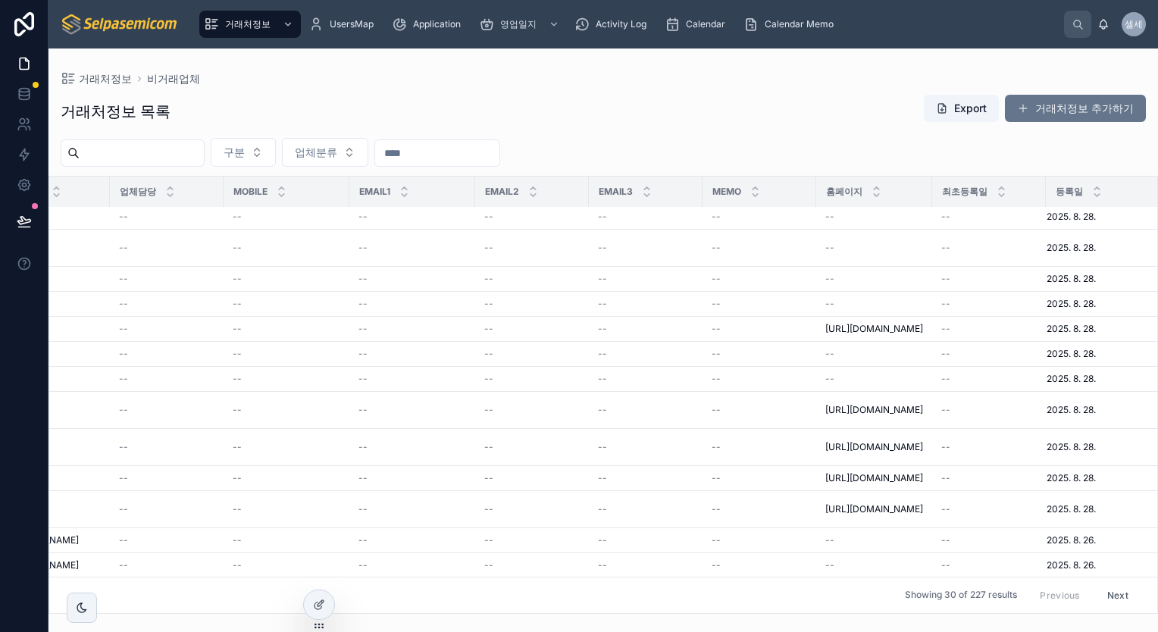
click at [1116, 585] on button "Next" at bounding box center [1118, 595] width 42 height 23
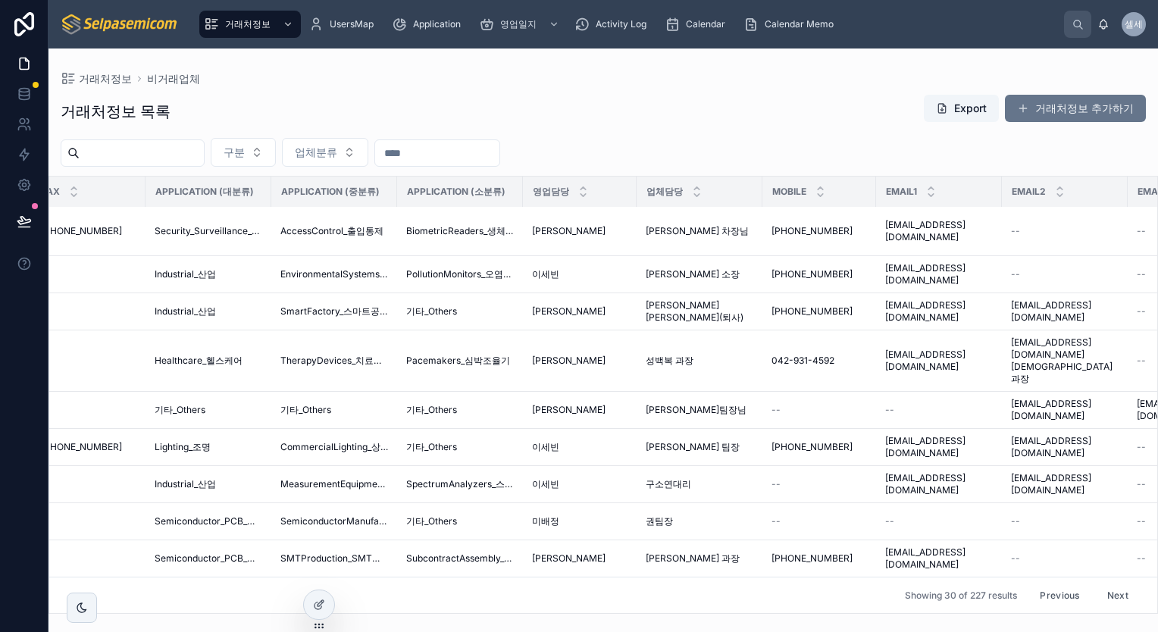
scroll to position [823, 1585]
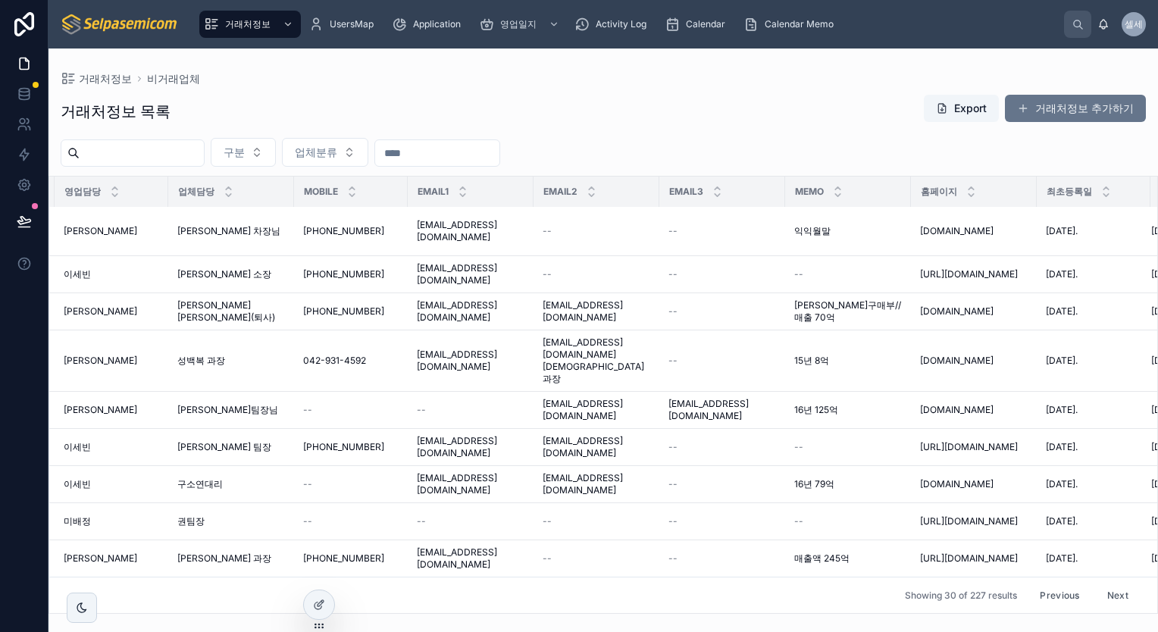
click at [1111, 584] on button "Next" at bounding box center [1118, 595] width 42 height 23
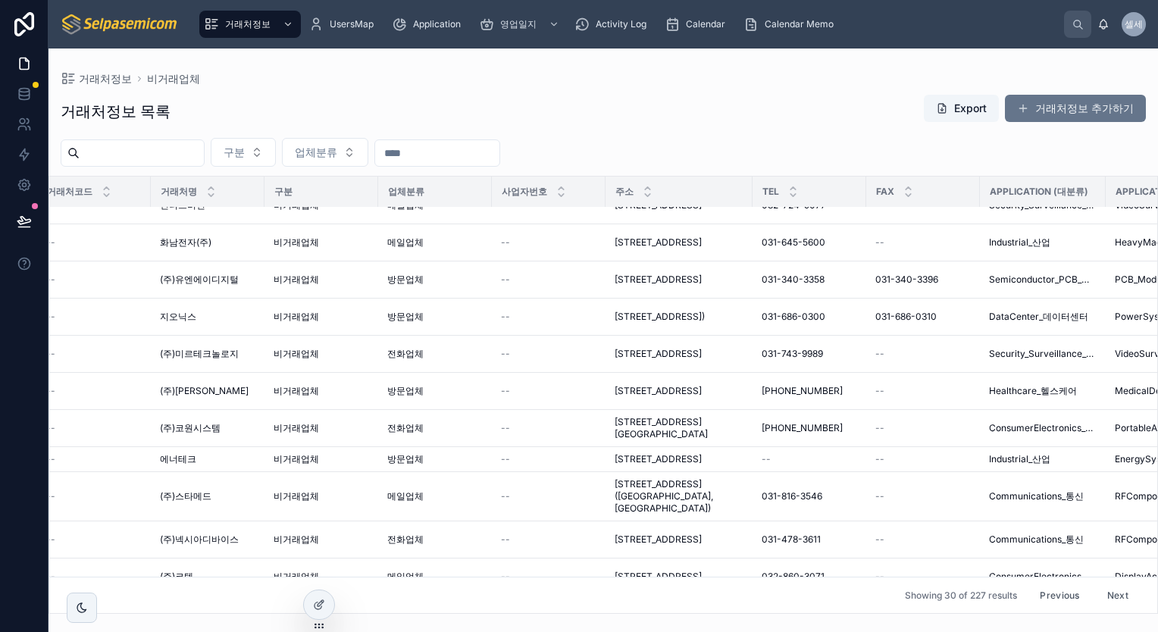
scroll to position [908, 0]
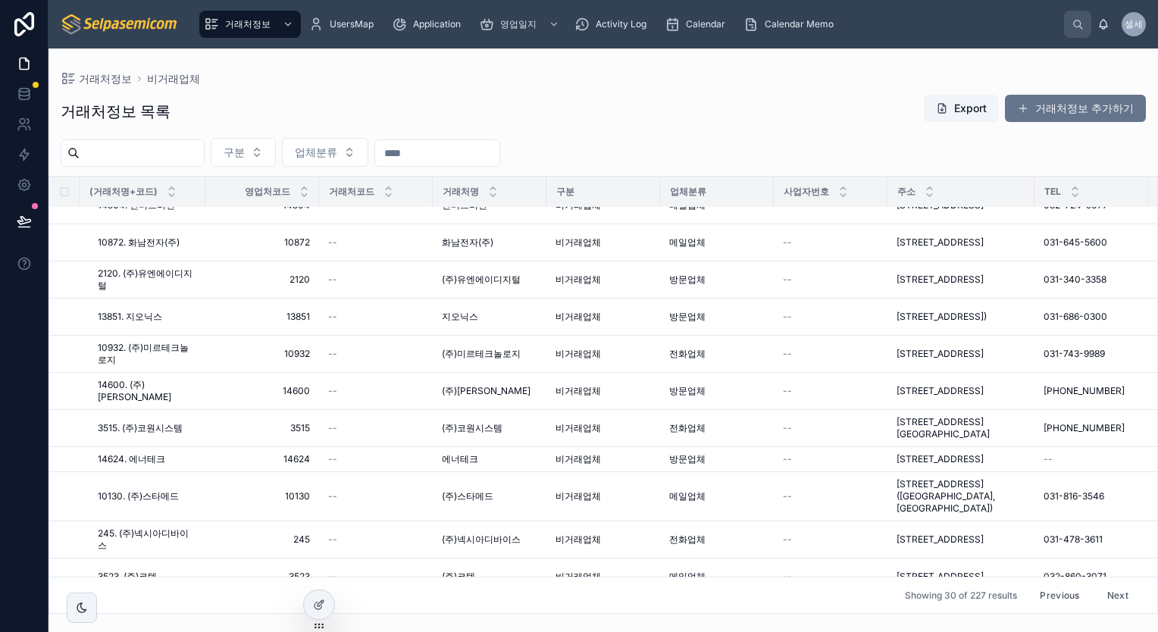
click at [465, 156] on input "text" at bounding box center [437, 153] width 124 height 21
click at [469, 155] on input "text" at bounding box center [437, 153] width 124 height 21
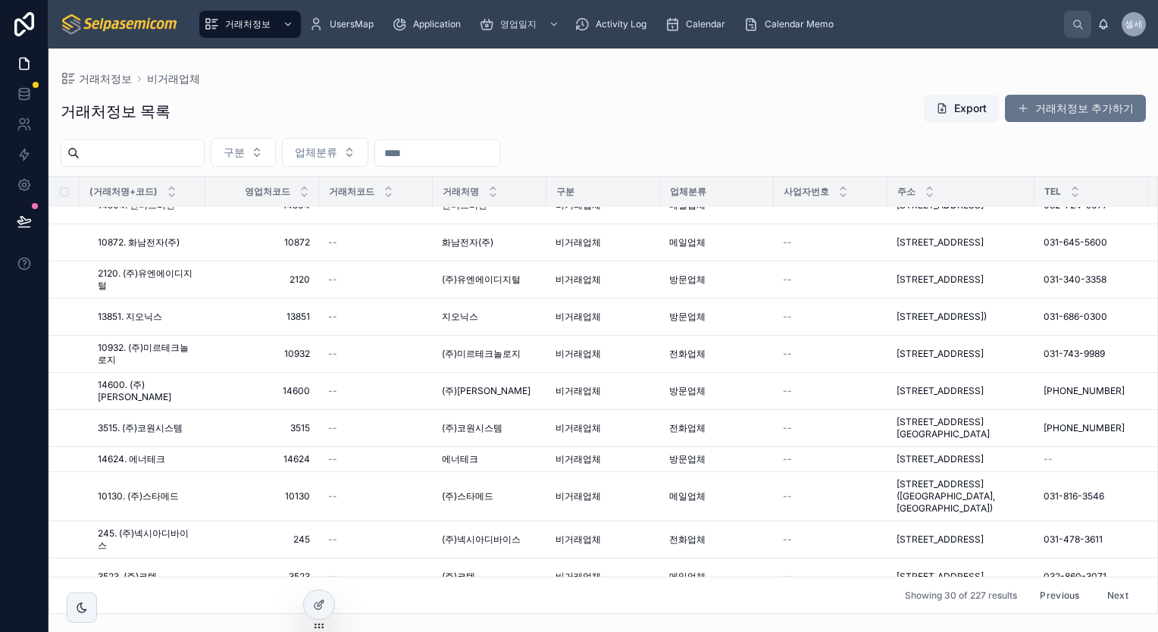
click at [469, 155] on input "text" at bounding box center [437, 153] width 124 height 21
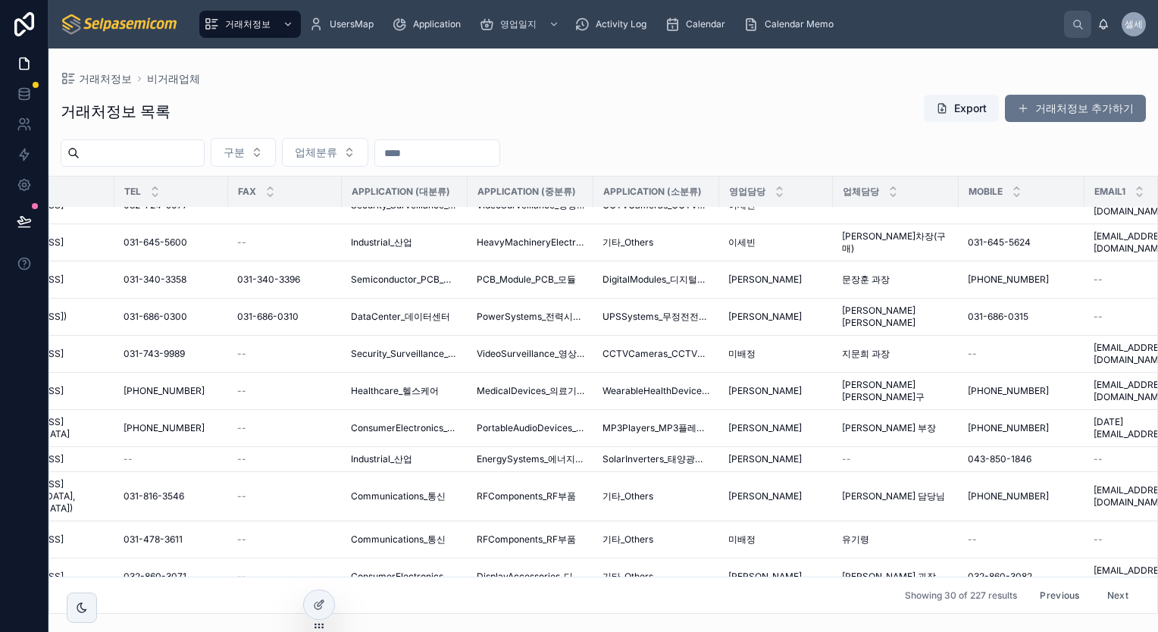
scroll to position [908, 1201]
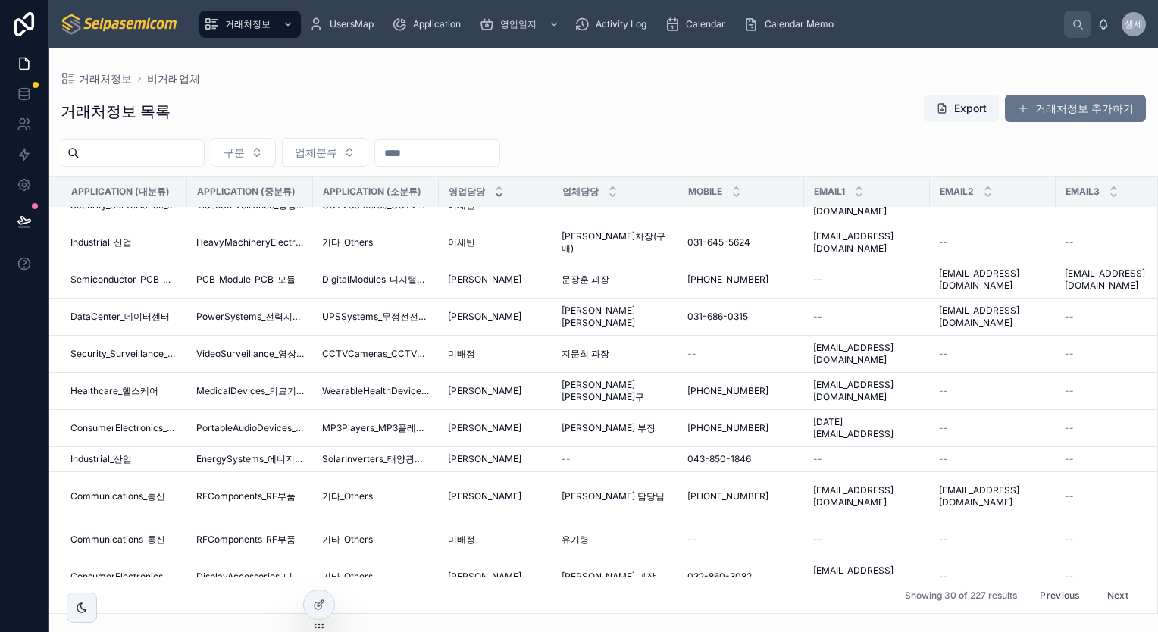
click at [497, 194] on icon at bounding box center [499, 195] width 5 height 2
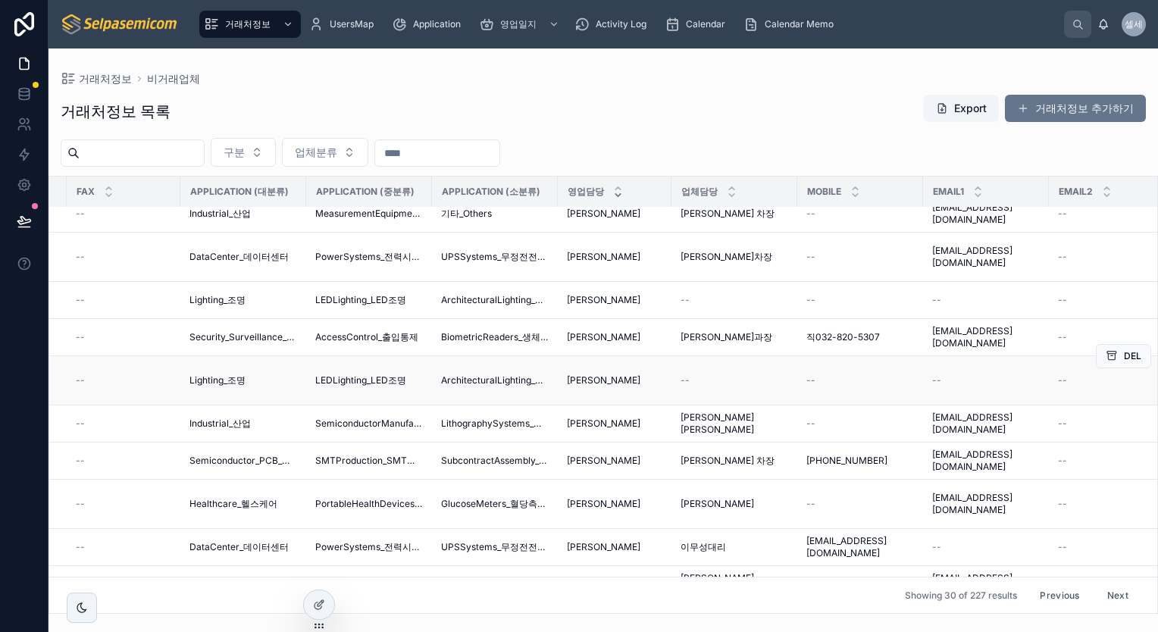
scroll to position [885, 1092]
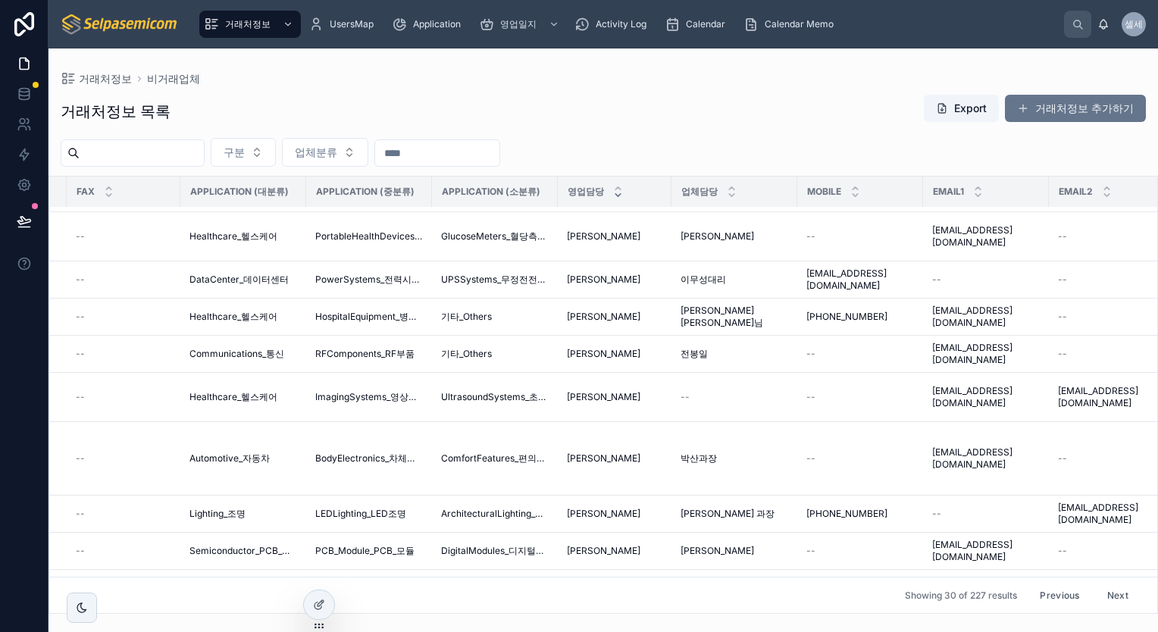
click at [1107, 584] on button "Next" at bounding box center [1118, 595] width 42 height 23
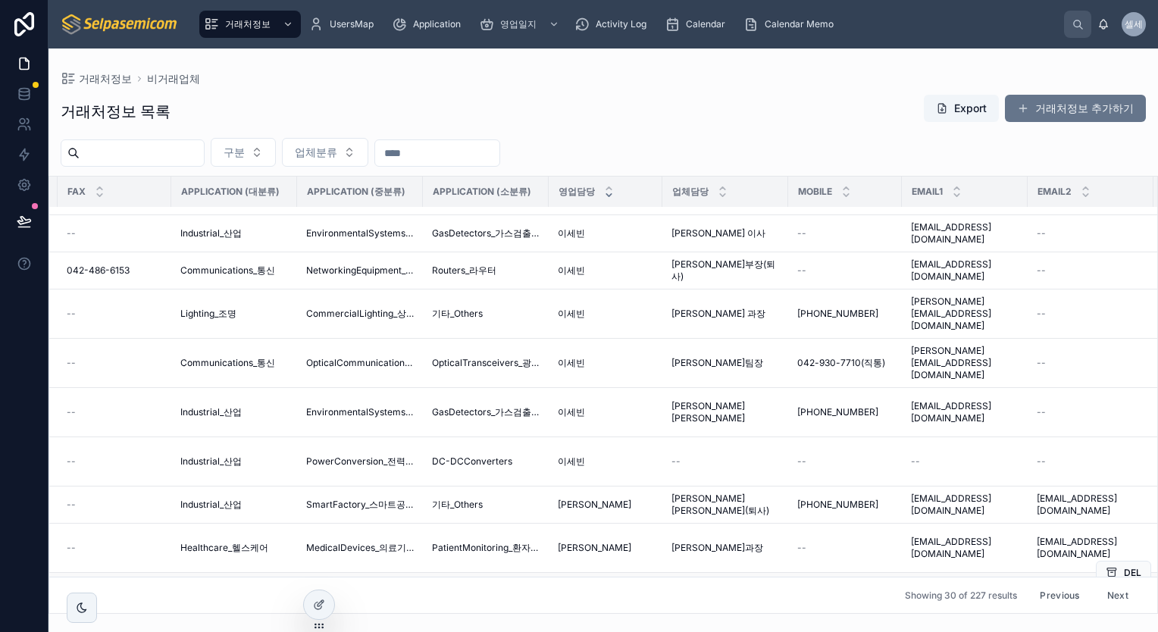
scroll to position [787, 1111]
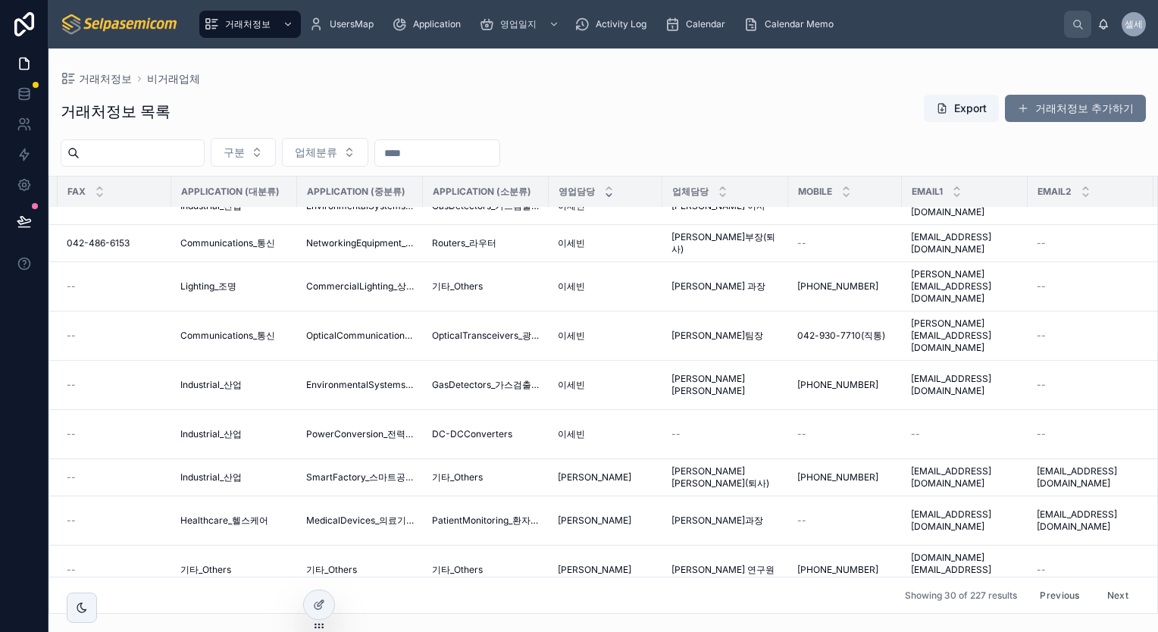
click at [1111, 588] on button "Next" at bounding box center [1118, 595] width 42 height 23
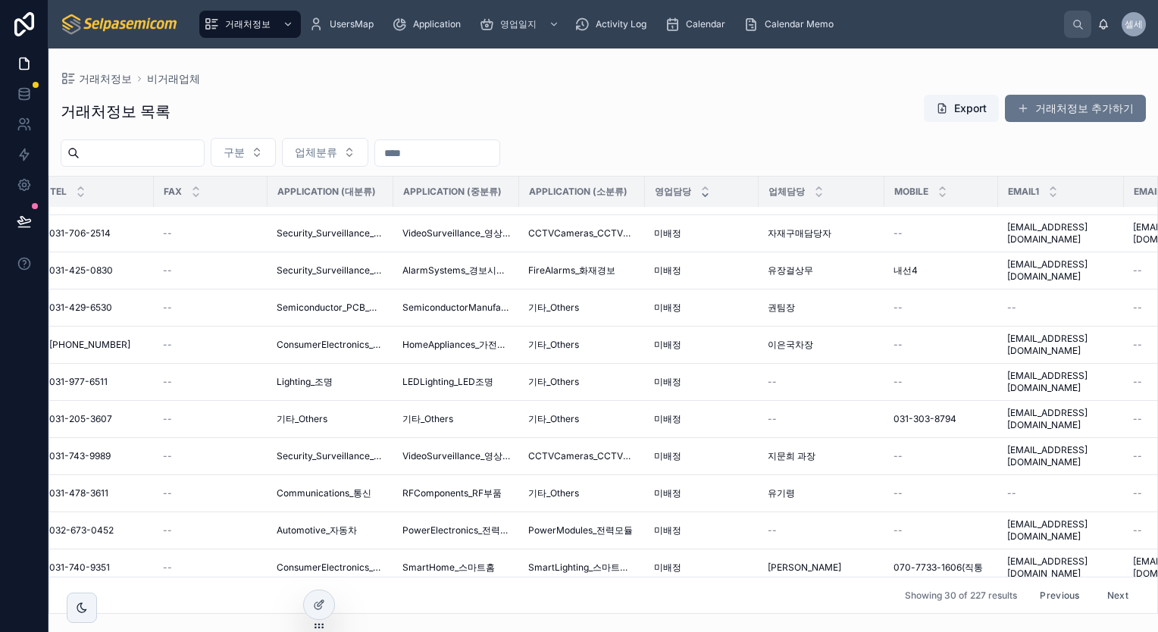
scroll to position [775, 995]
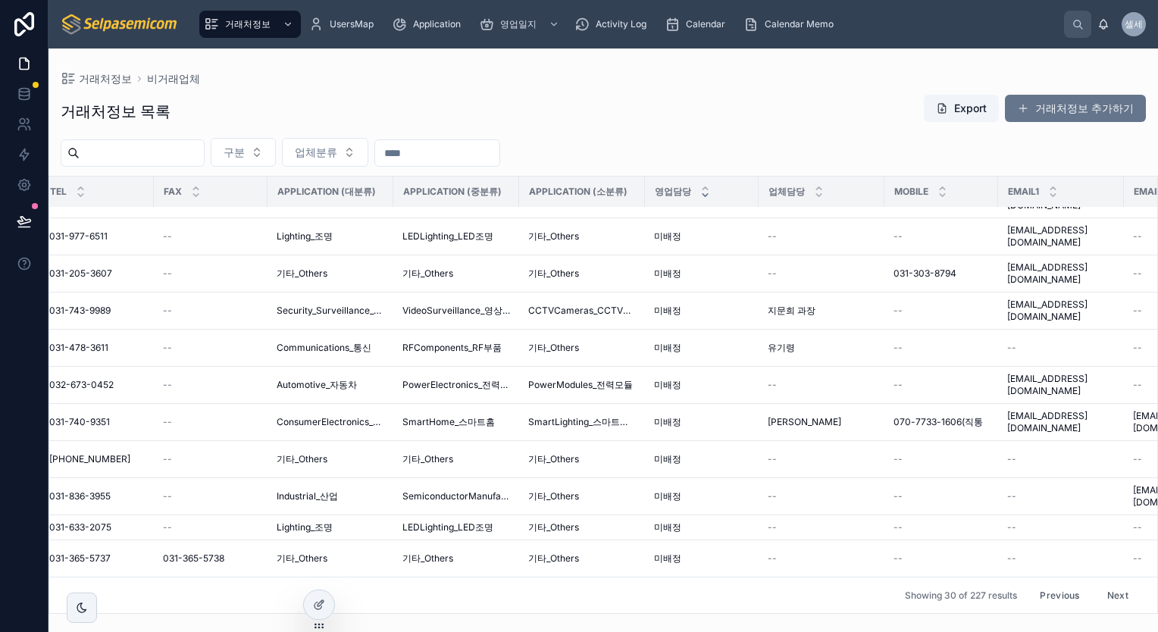
click at [1114, 587] on button "Next" at bounding box center [1118, 595] width 42 height 23
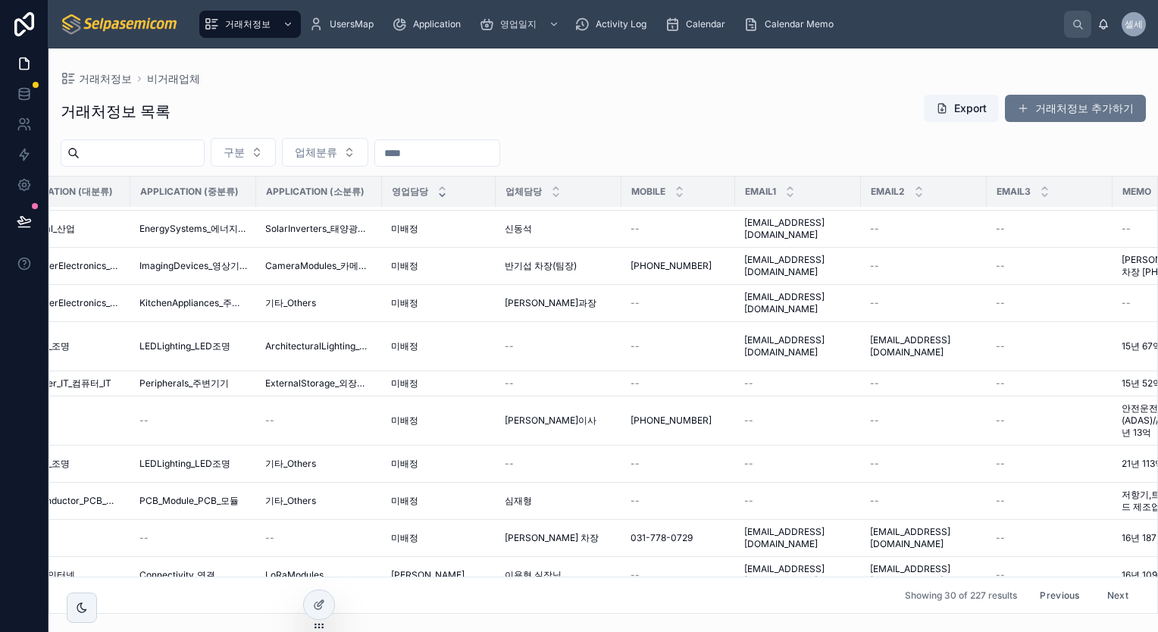
scroll to position [517, 1634]
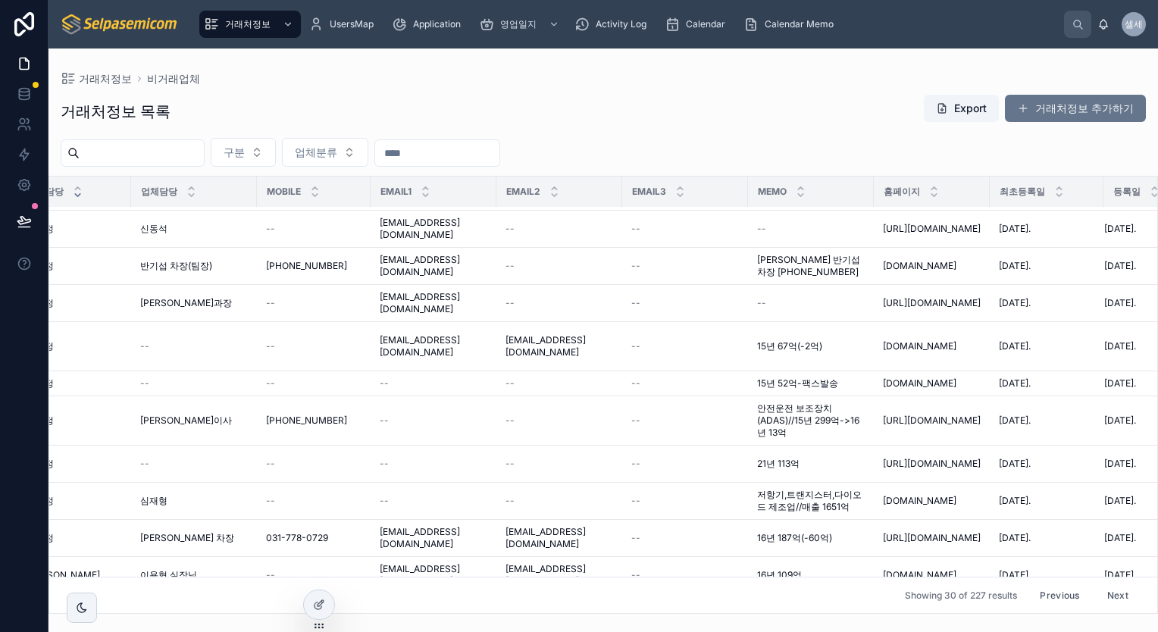
click at [1112, 584] on button "Next" at bounding box center [1118, 595] width 42 height 23
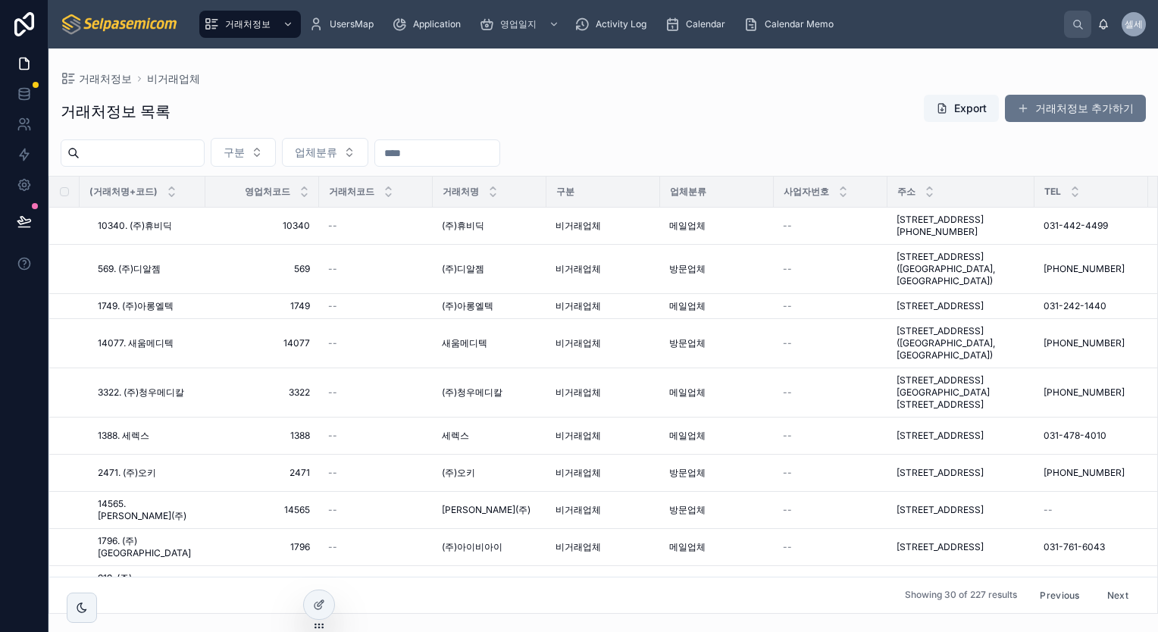
click at [1112, 584] on button "Next" at bounding box center [1118, 595] width 42 height 23
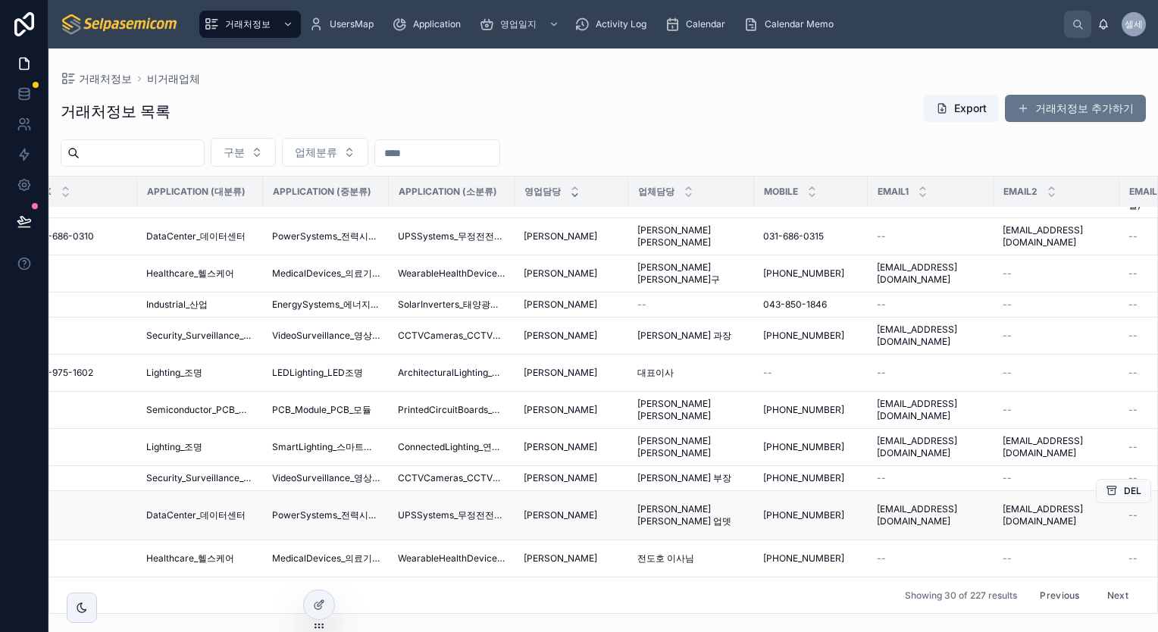
scroll to position [969, 1137]
click at [1111, 584] on button "Next" at bounding box center [1118, 595] width 42 height 23
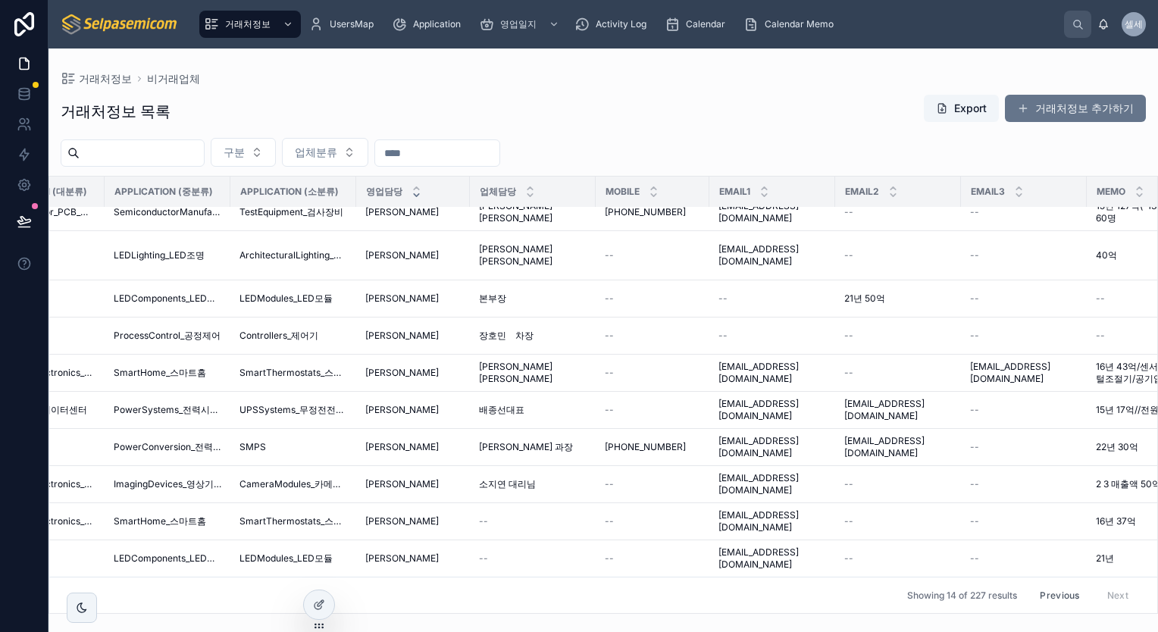
scroll to position [206, 1399]
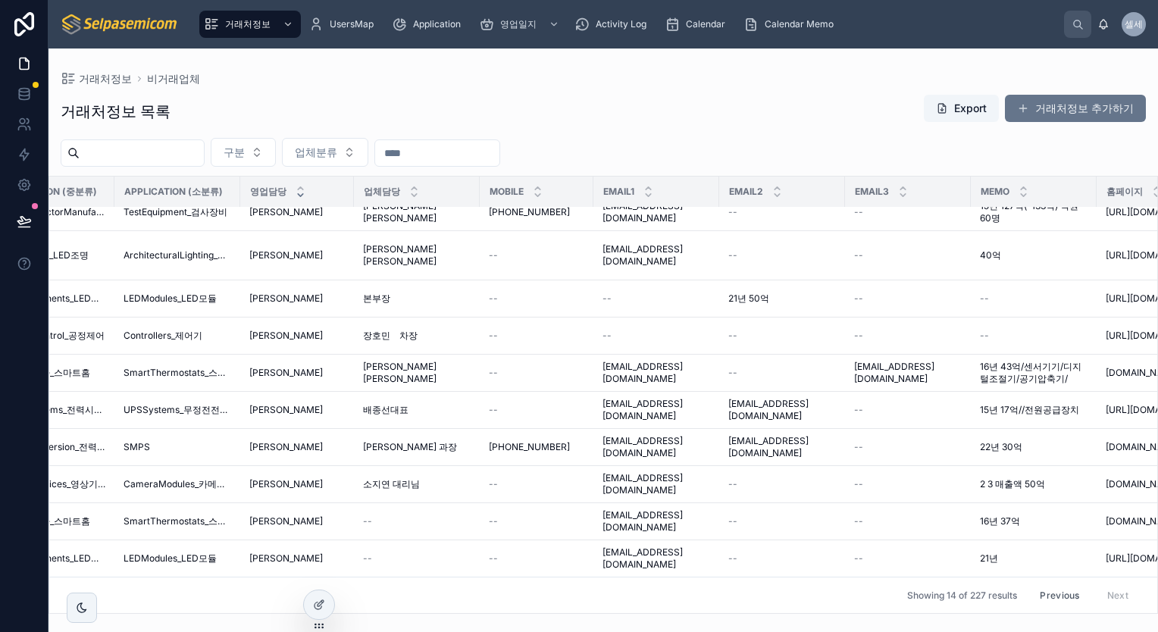
click at [1108, 584] on div "Previous Next" at bounding box center [1084, 595] width 110 height 23
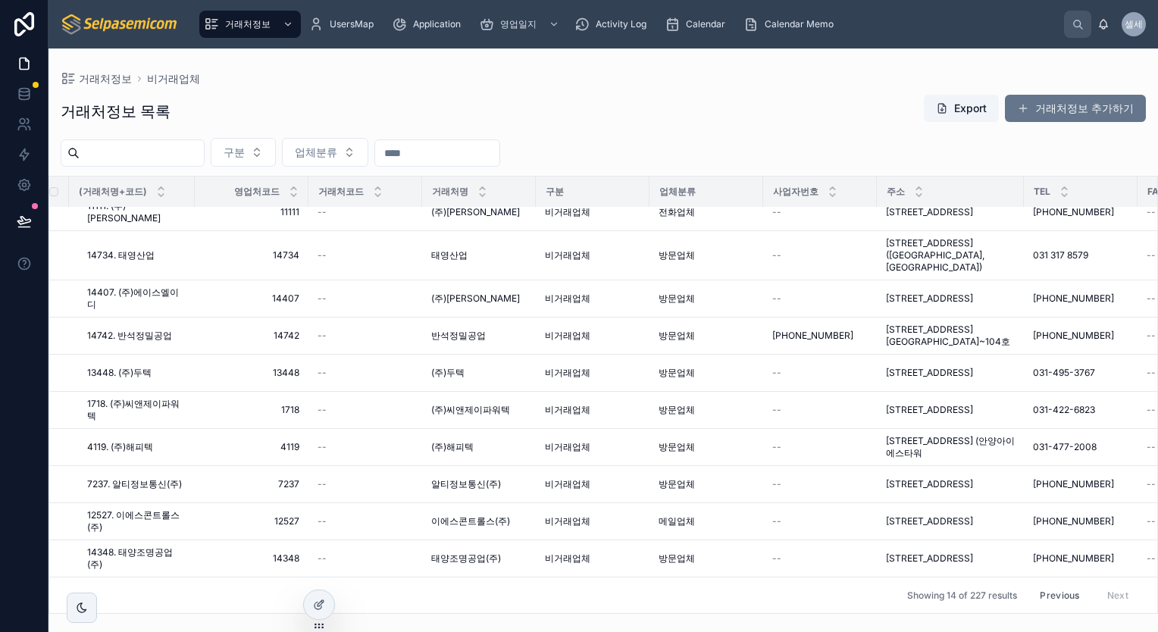
scroll to position [206, 0]
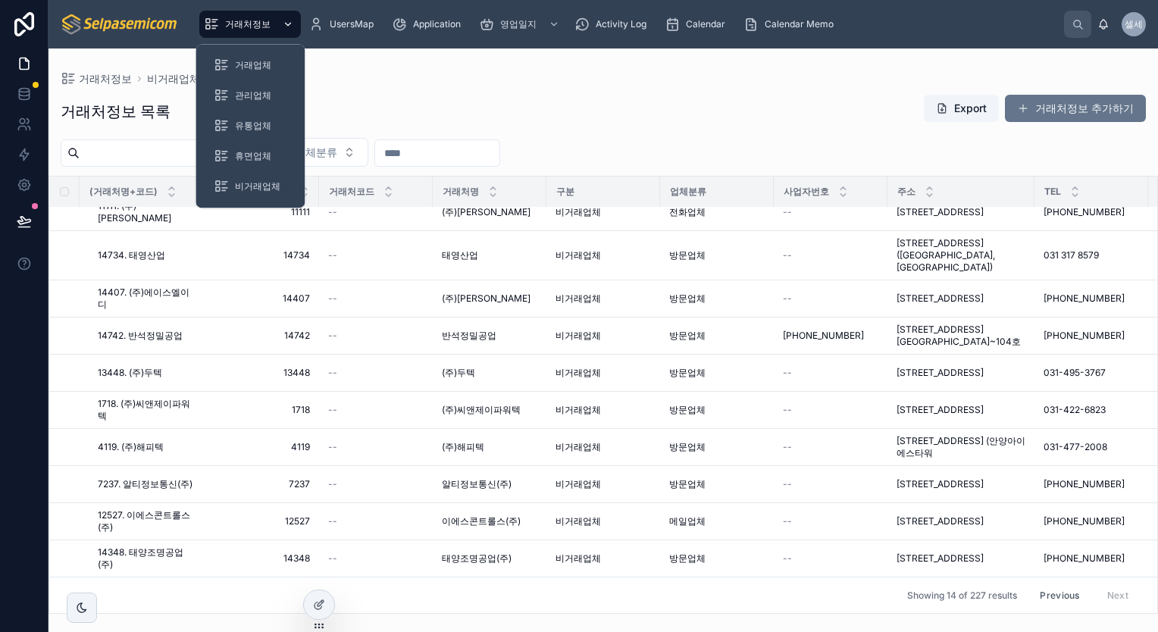
click at [264, 27] on span "거래처정보" at bounding box center [247, 24] width 45 height 12
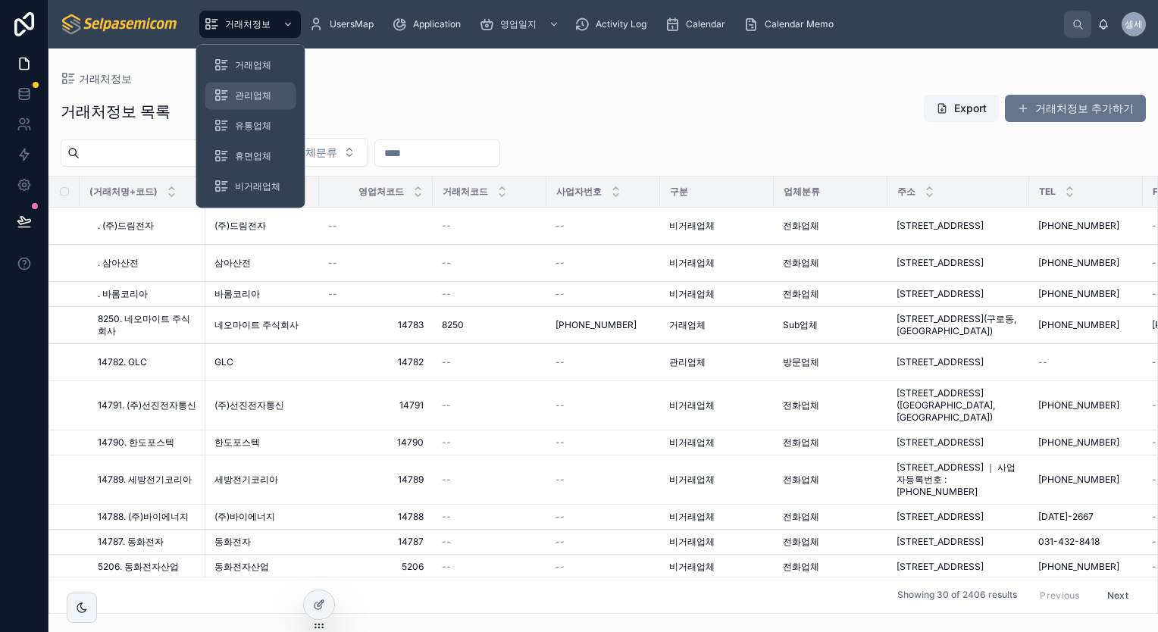
click at [258, 96] on span "관리업체" at bounding box center [253, 95] width 36 height 12
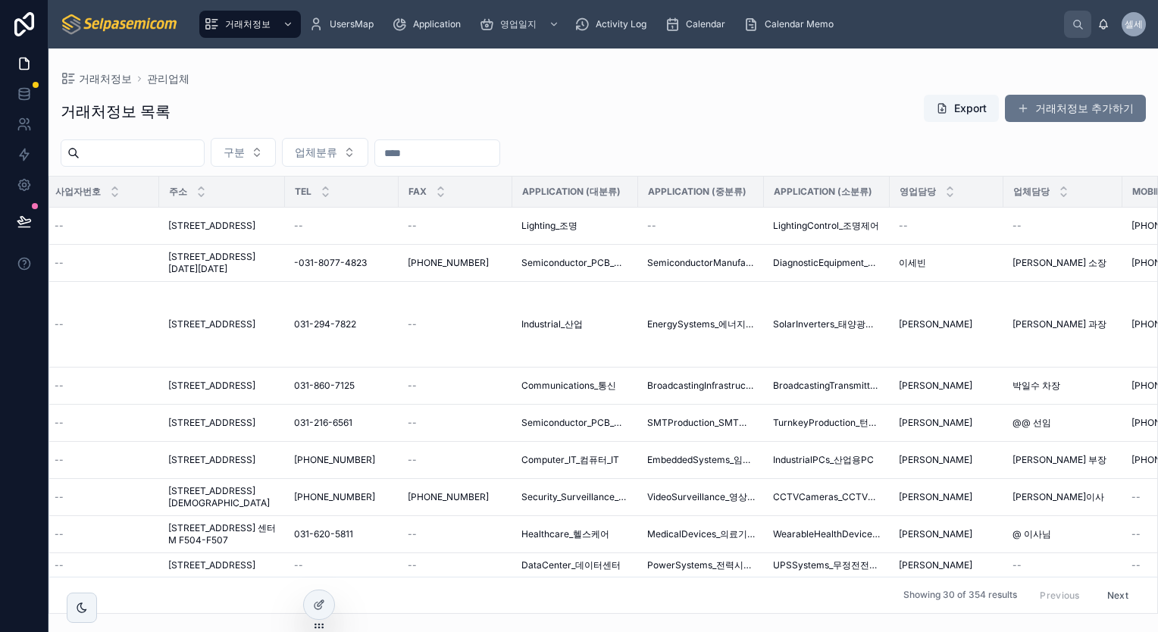
scroll to position [0, 1210]
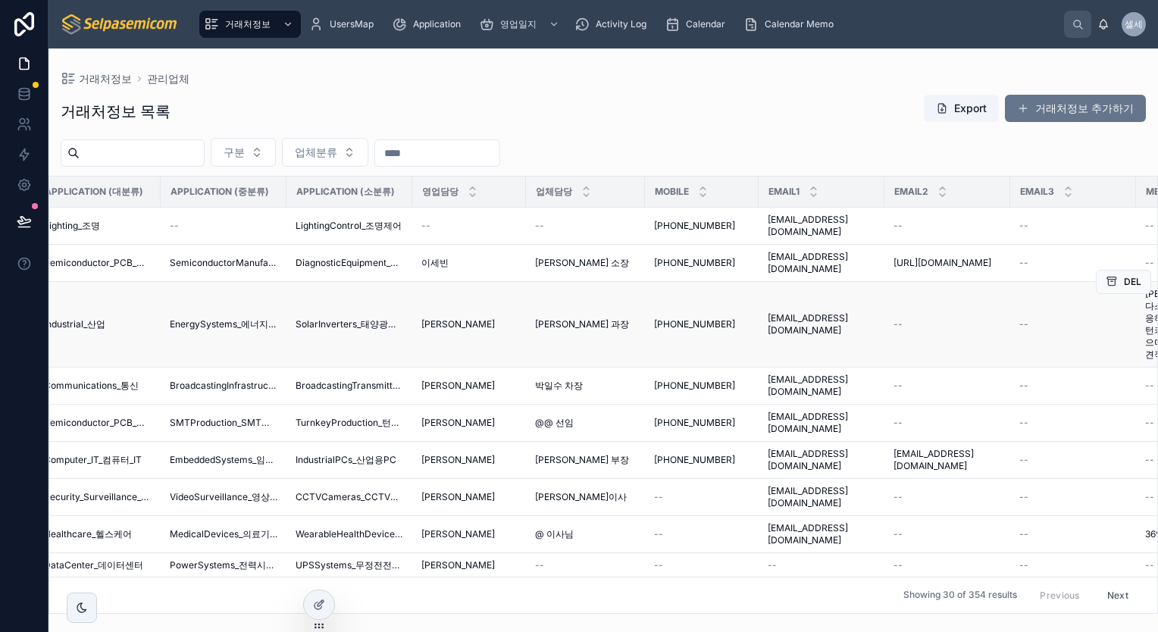
drag, startPoint x: 589, startPoint y: 195, endPoint x: 514, endPoint y: 376, distance: 196.1
click at [471, 192] on icon at bounding box center [473, 188] width 10 height 10
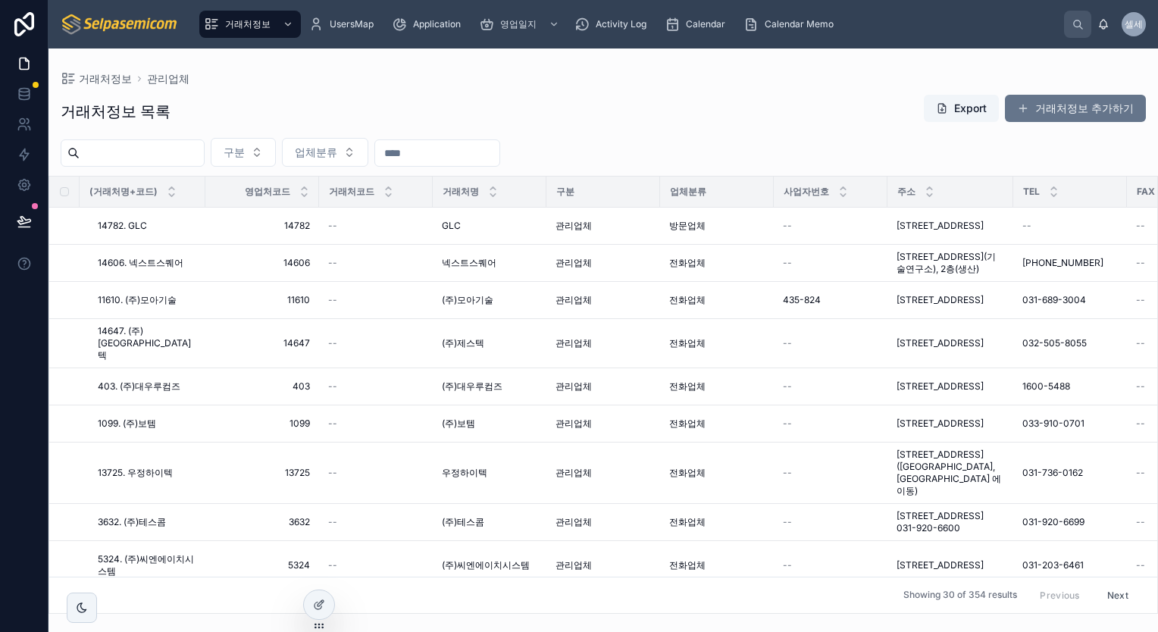
drag, startPoint x: 452, startPoint y: 601, endPoint x: 779, endPoint y: 603, distance: 327.5
click at [779, 603] on div "(거래처명+코드) 영업처코드 거래처코드 거래처명 구분 업체분류 사업자번호 주소 TEL FAX Application (대분류) Applicati…" at bounding box center [603, 395] width 1108 height 437
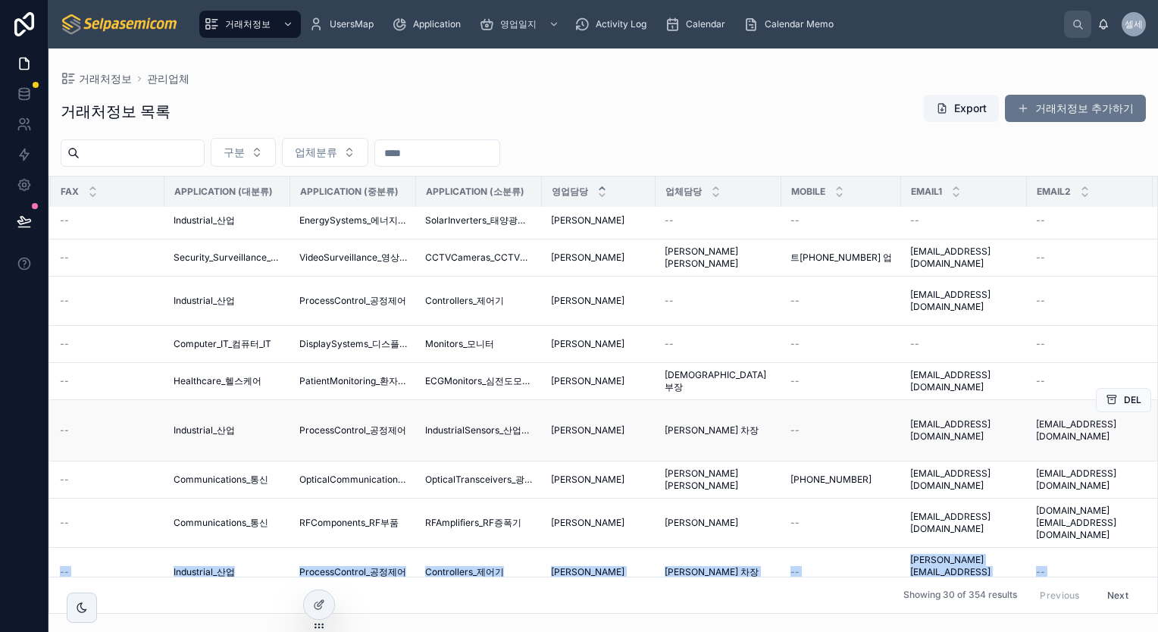
scroll to position [42, 1073]
click at [606, 186] on icon at bounding box center [605, 188] width 10 height 10
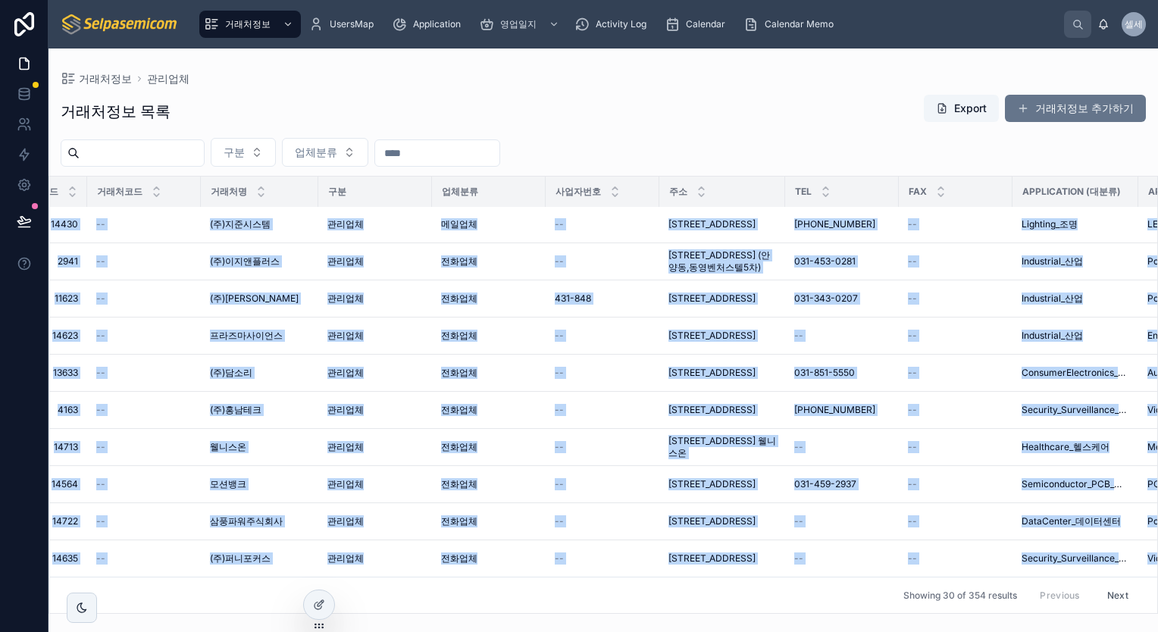
scroll to position [994, 0]
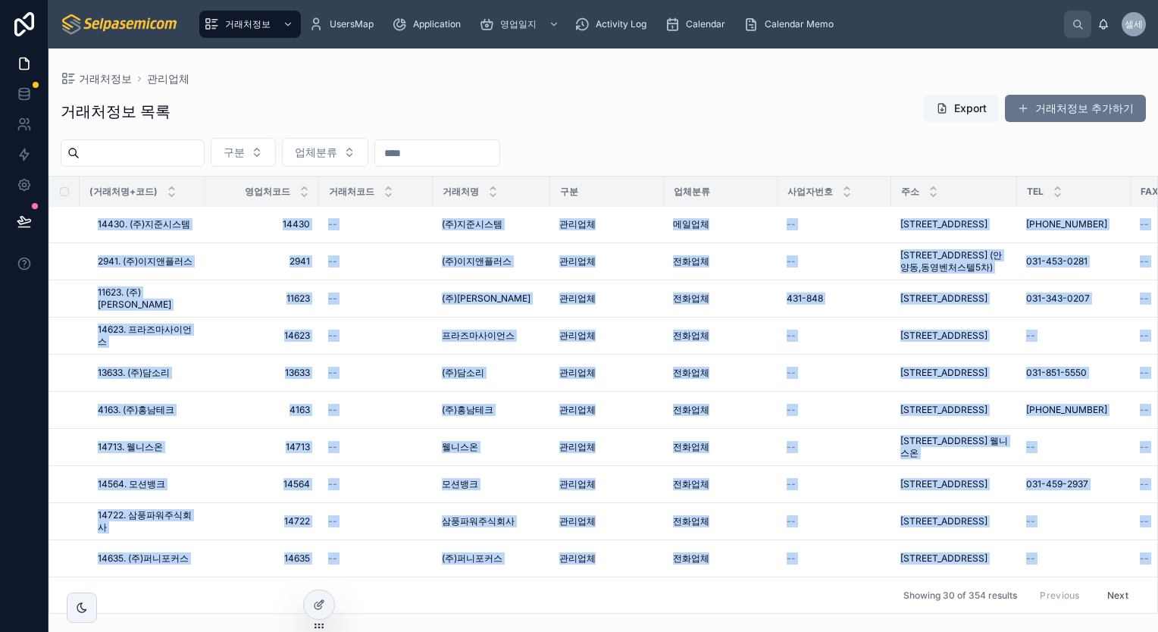
click at [976, 109] on button "Export" at bounding box center [961, 108] width 75 height 27
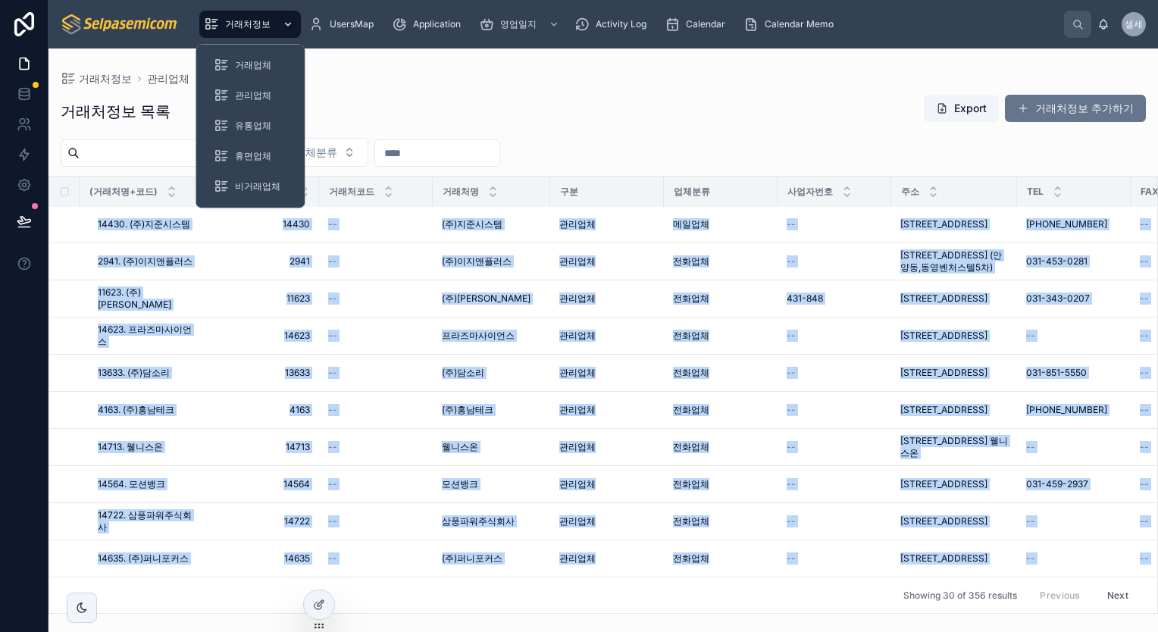
click at [250, 14] on div "거래처정보" at bounding box center [250, 24] width 92 height 24
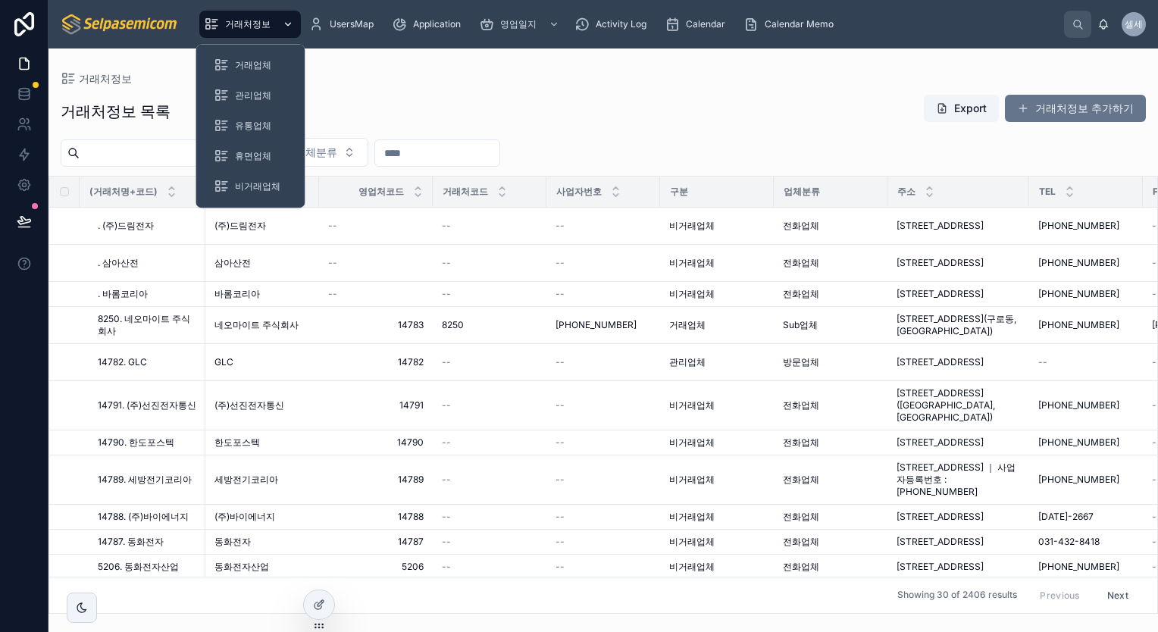
click at [246, 24] on span "거래처정보" at bounding box center [247, 24] width 45 height 12
click at [253, 153] on span "휴면업체" at bounding box center [253, 156] width 36 height 12
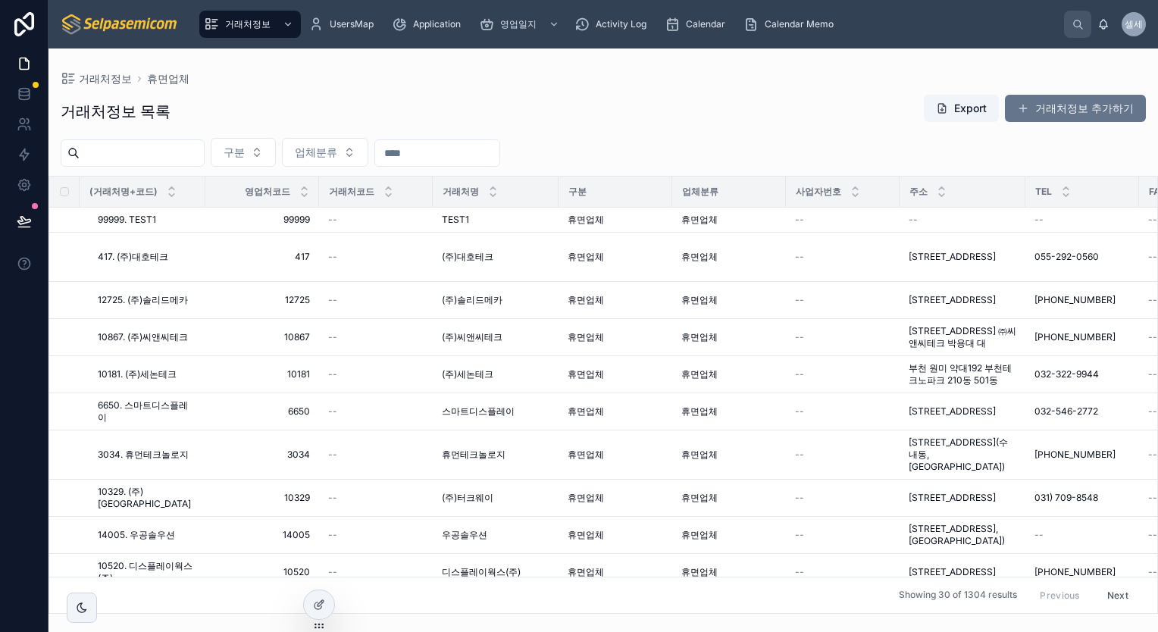
click at [605, 197] on div "구분" at bounding box center [615, 192] width 112 height 24
click at [460, 259] on span "(주)대호테크" at bounding box center [468, 257] width 52 height 12
click at [688, 221] on span "휴면업체" at bounding box center [699, 220] width 36 height 12
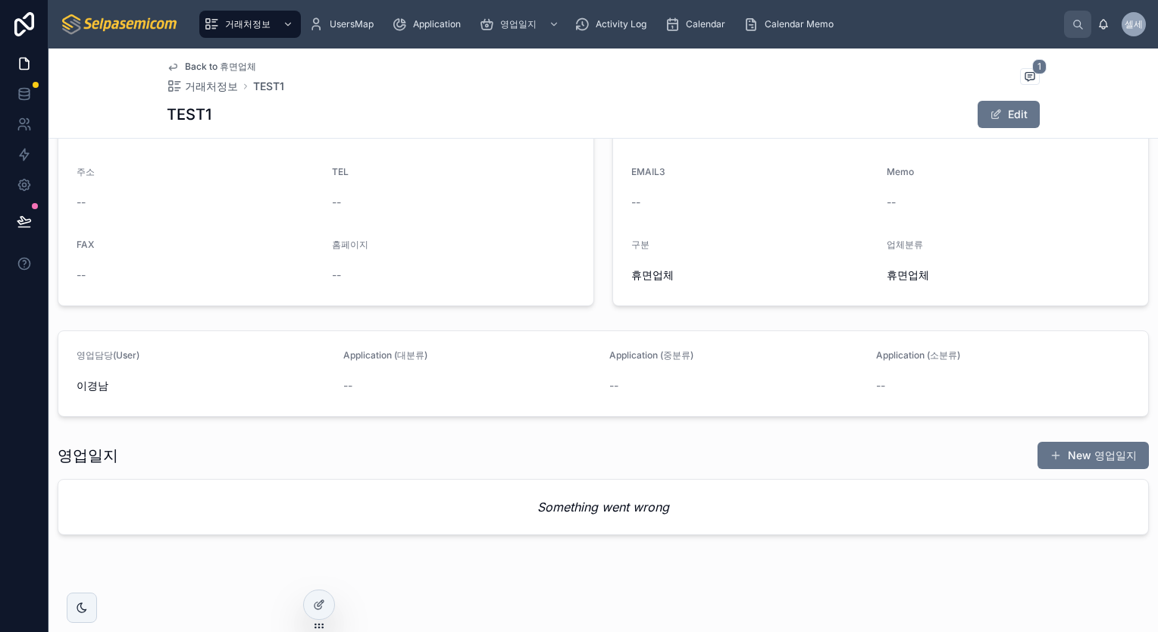
scroll to position [266, 0]
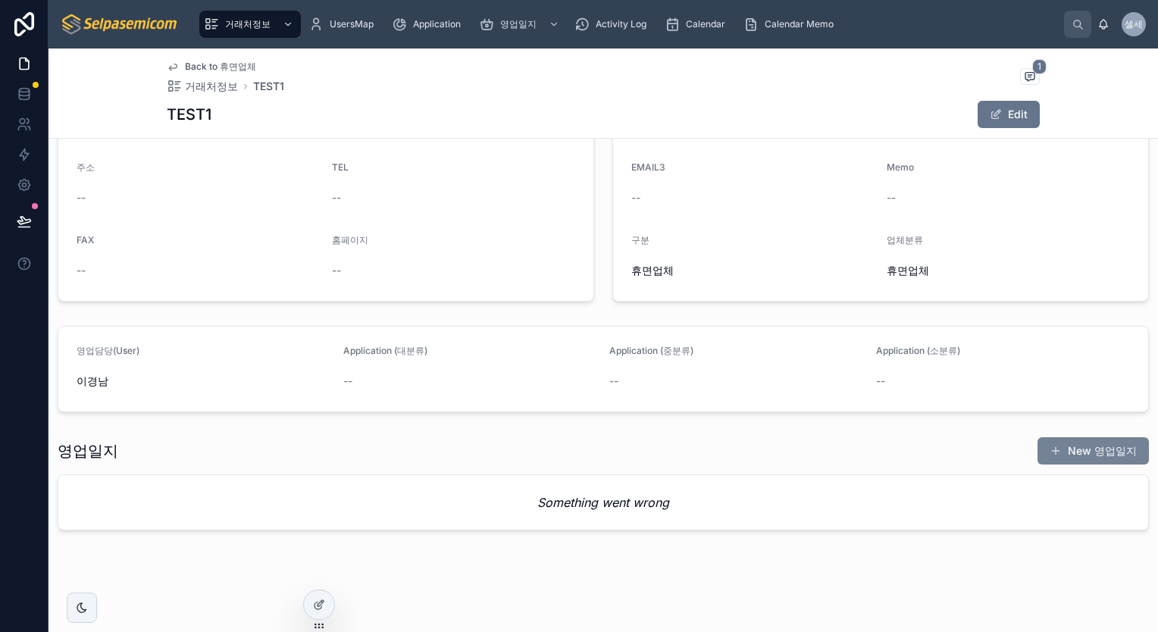
click at [1060, 453] on button "New 영업일지" at bounding box center [1093, 450] width 111 height 27
click at [1080, 450] on button "New 영업일지" at bounding box center [1093, 450] width 111 height 27
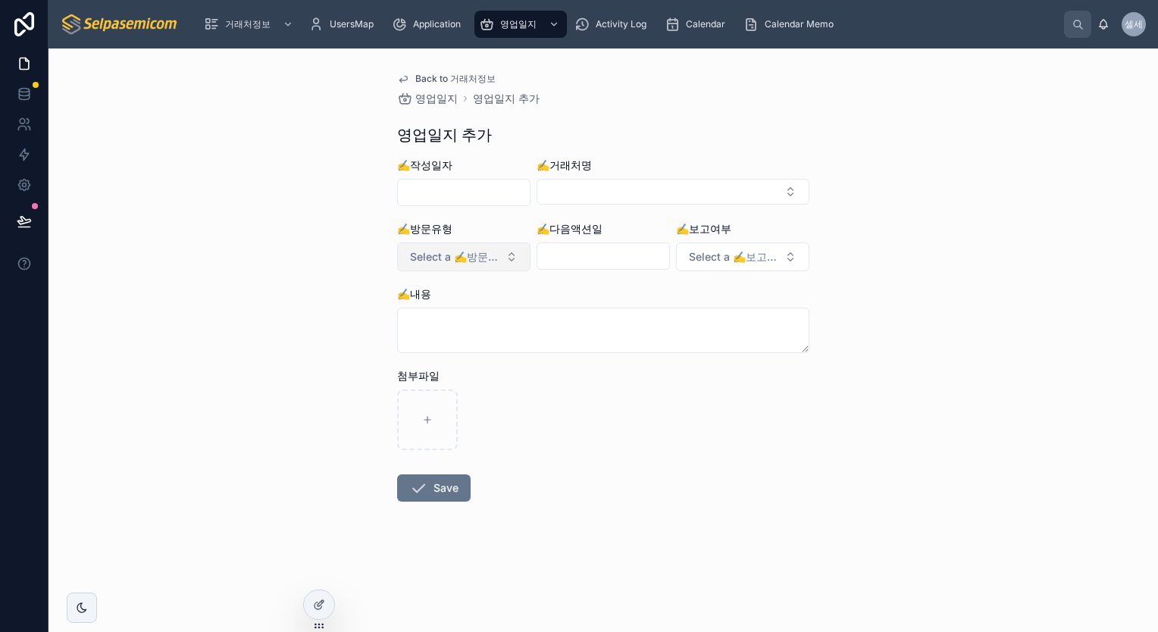
click at [500, 262] on button "Select a ✍️방문유형" at bounding box center [463, 257] width 133 height 29
click at [626, 202] on button "Select Button" at bounding box center [673, 192] width 273 height 26
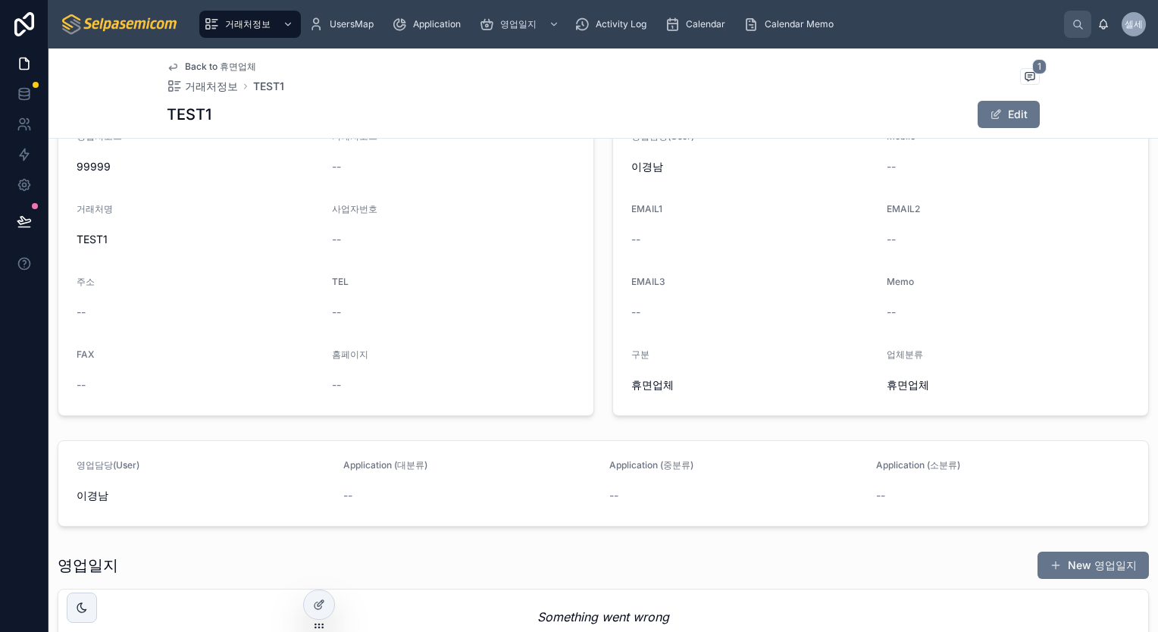
scroll to position [152, 0]
click at [1105, 27] on icon at bounding box center [1103, 28] width 3 height 2
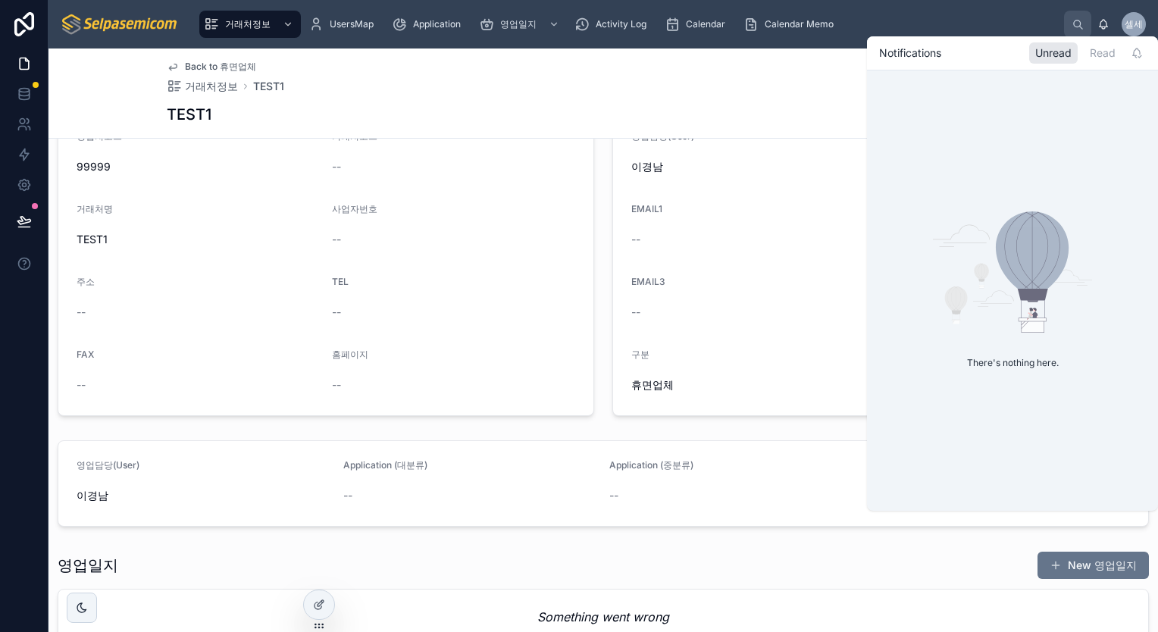
click at [1020, 23] on div "거래처정보 UsersMap Application 영업일지 Activity Log Calendar Calendar Memo" at bounding box center [628, 24] width 872 height 33
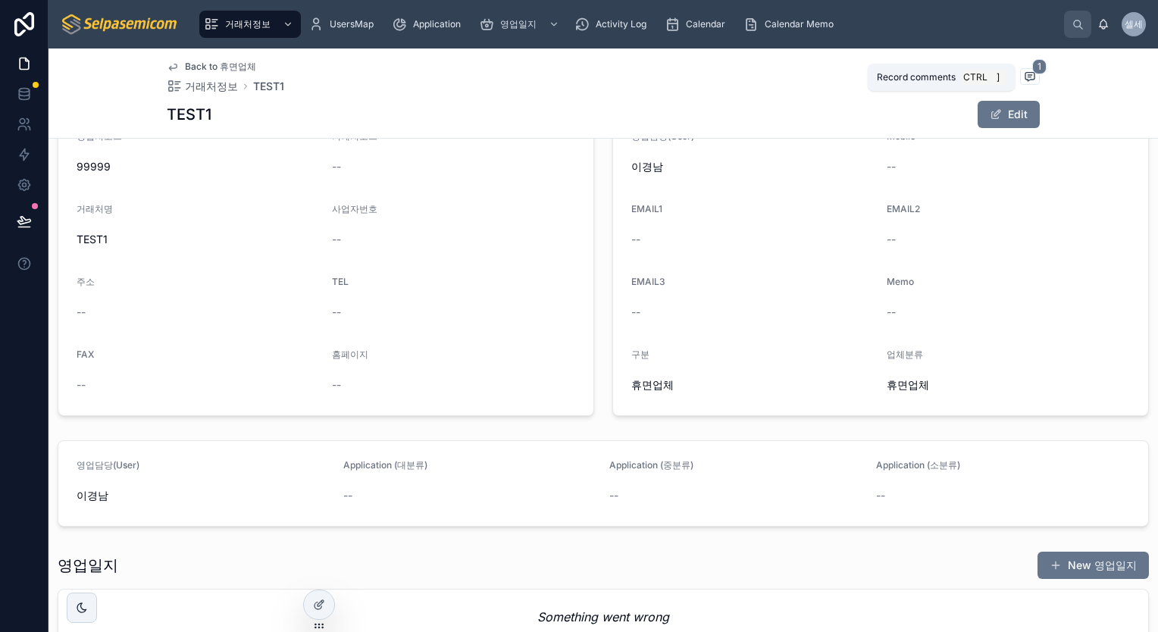
click at [1026, 70] on icon at bounding box center [1030, 76] width 12 height 12
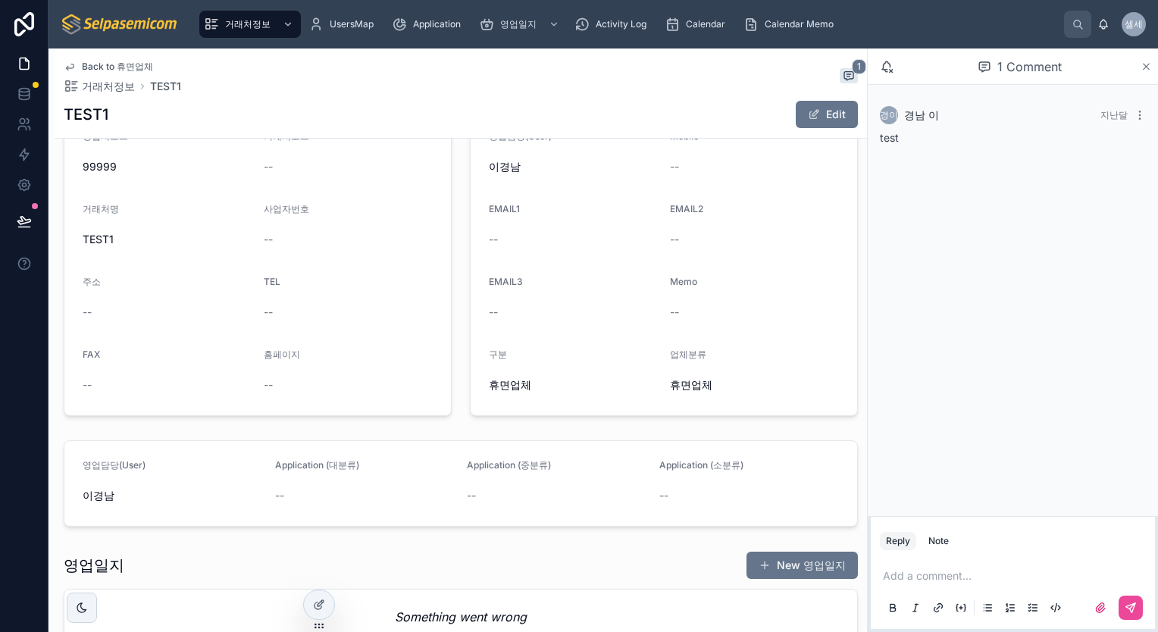
click at [1141, 68] on icon at bounding box center [1146, 67] width 11 height 12
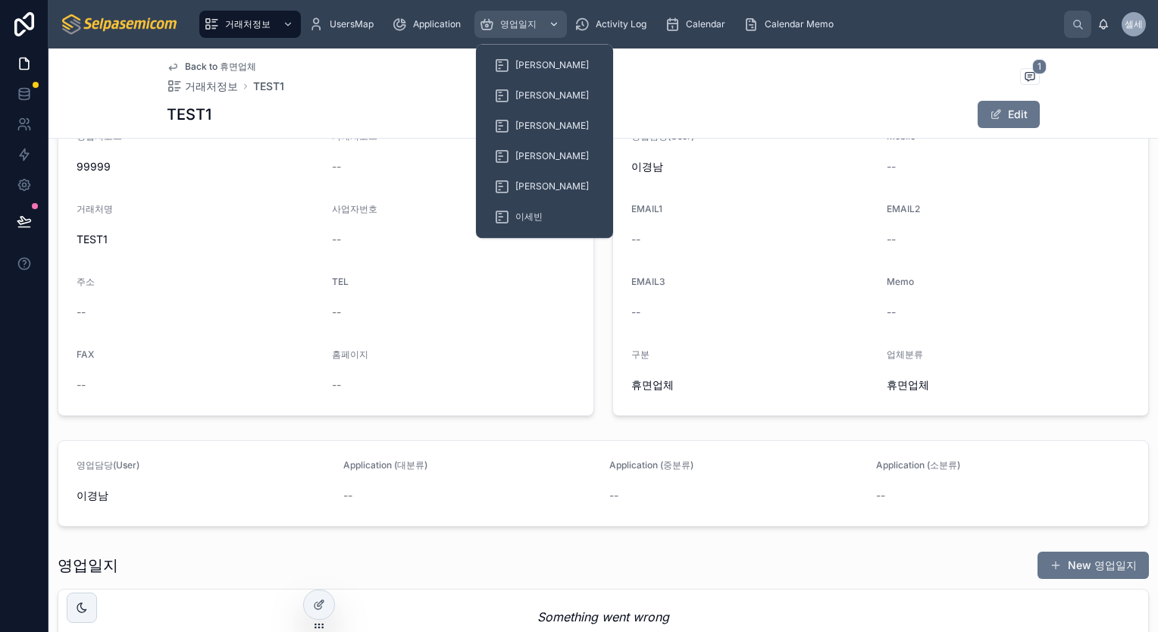
click at [522, 26] on span "영업일지" at bounding box center [518, 24] width 36 height 12
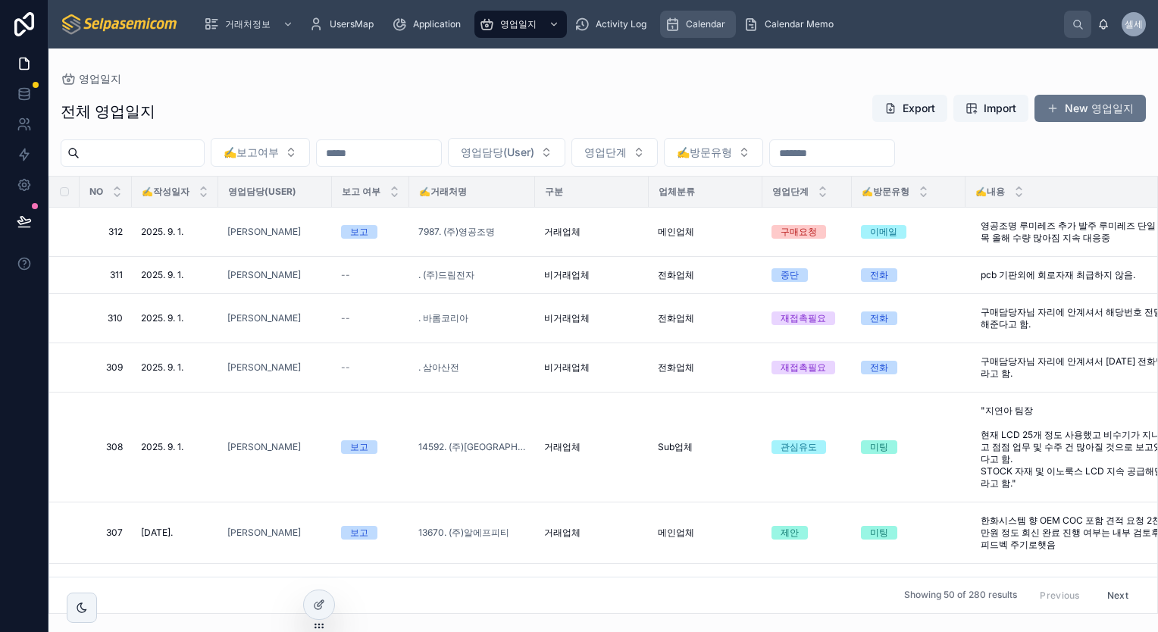
click at [702, 26] on span "Calendar" at bounding box center [705, 24] width 39 height 12
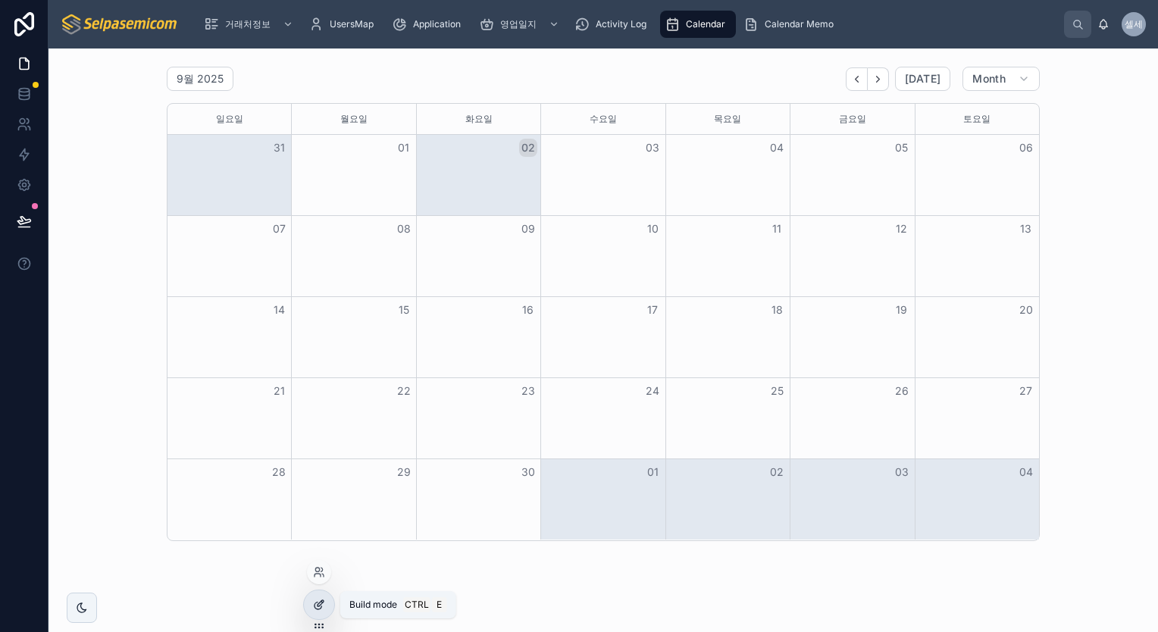
click at [317, 615] on div at bounding box center [319, 605] width 30 height 29
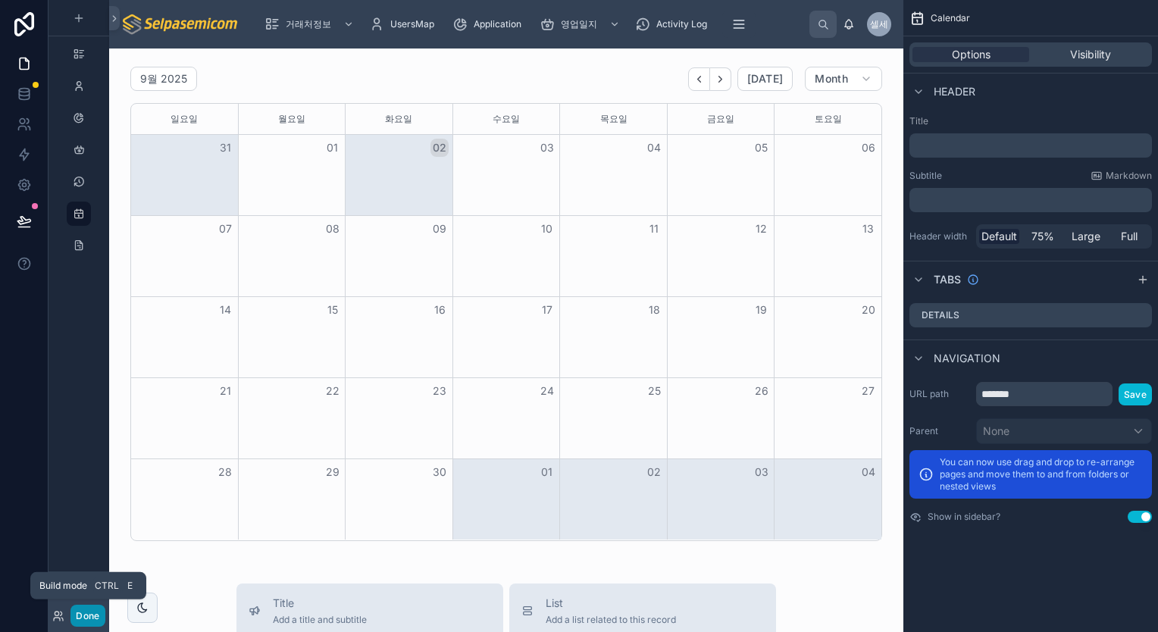
click at [78, 613] on button "Done" at bounding box center [87, 616] width 34 height 22
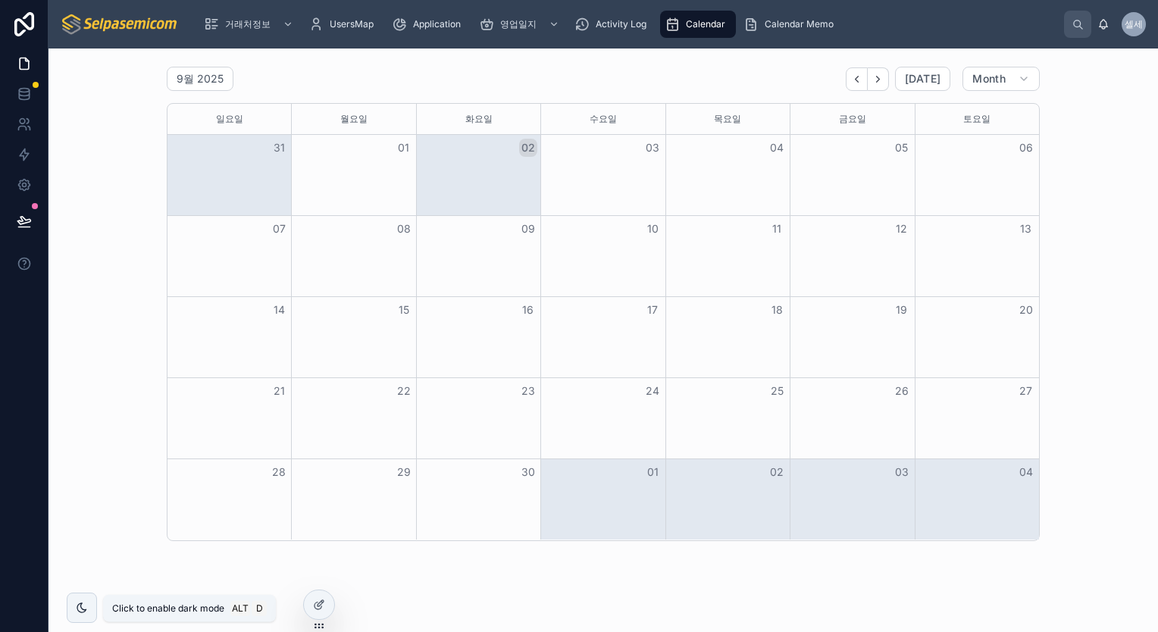
click at [78, 613] on icon at bounding box center [82, 608] width 12 height 12
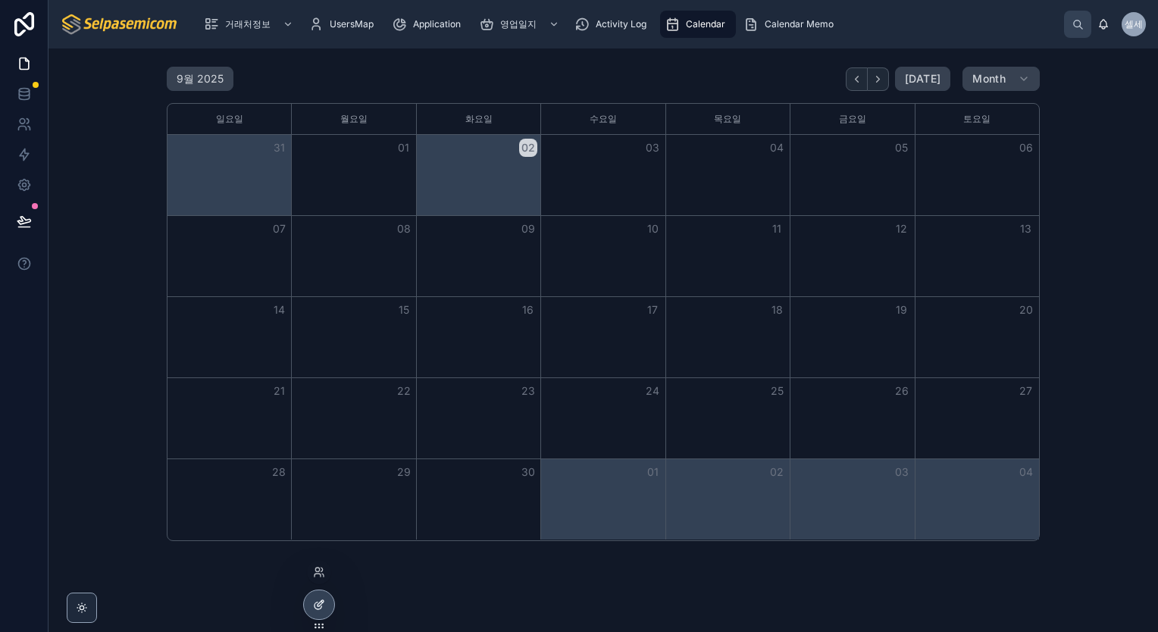
click at [329, 601] on div at bounding box center [319, 605] width 30 height 29
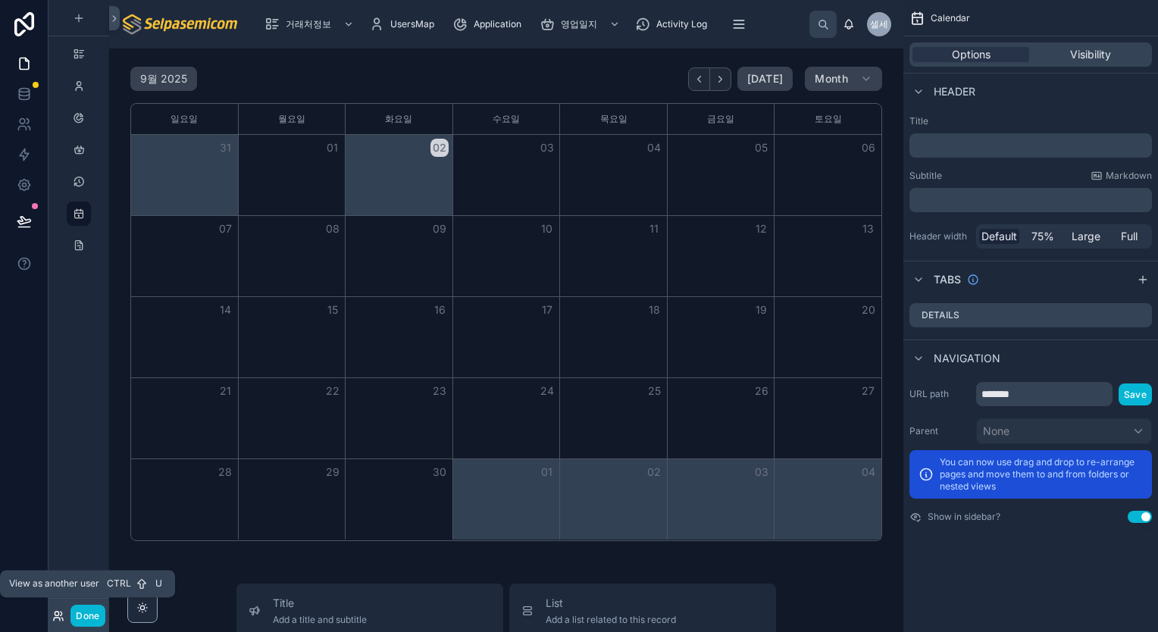
click at [58, 616] on icon at bounding box center [57, 614] width 4 height 4
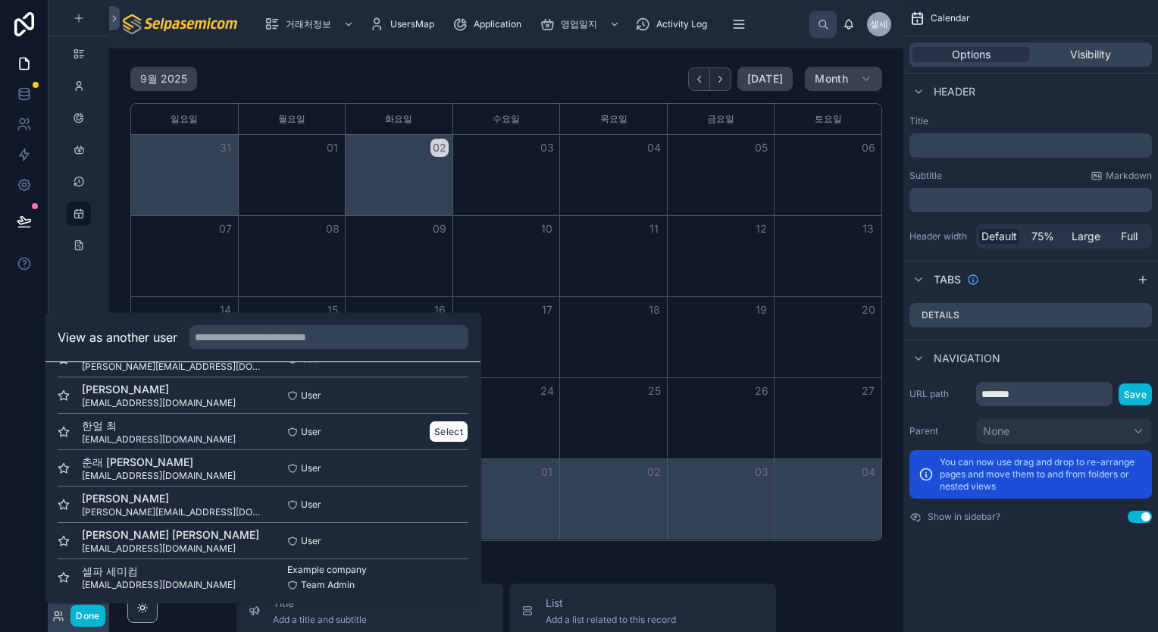
scroll to position [183, 0]
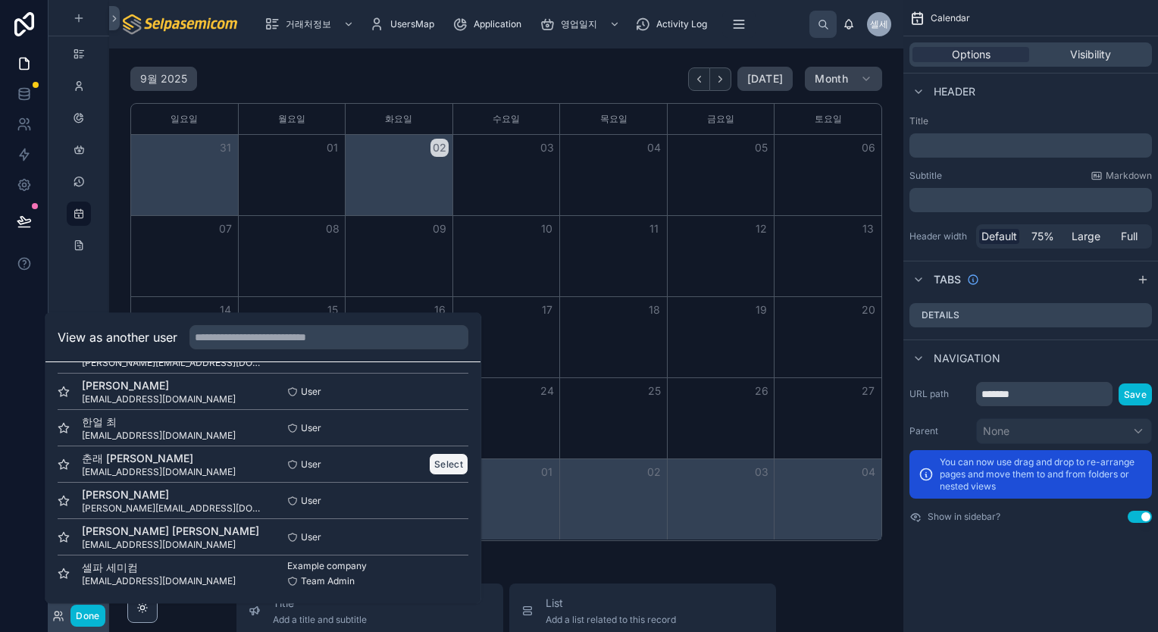
click at [442, 468] on button "Select" at bounding box center [448, 464] width 39 height 22
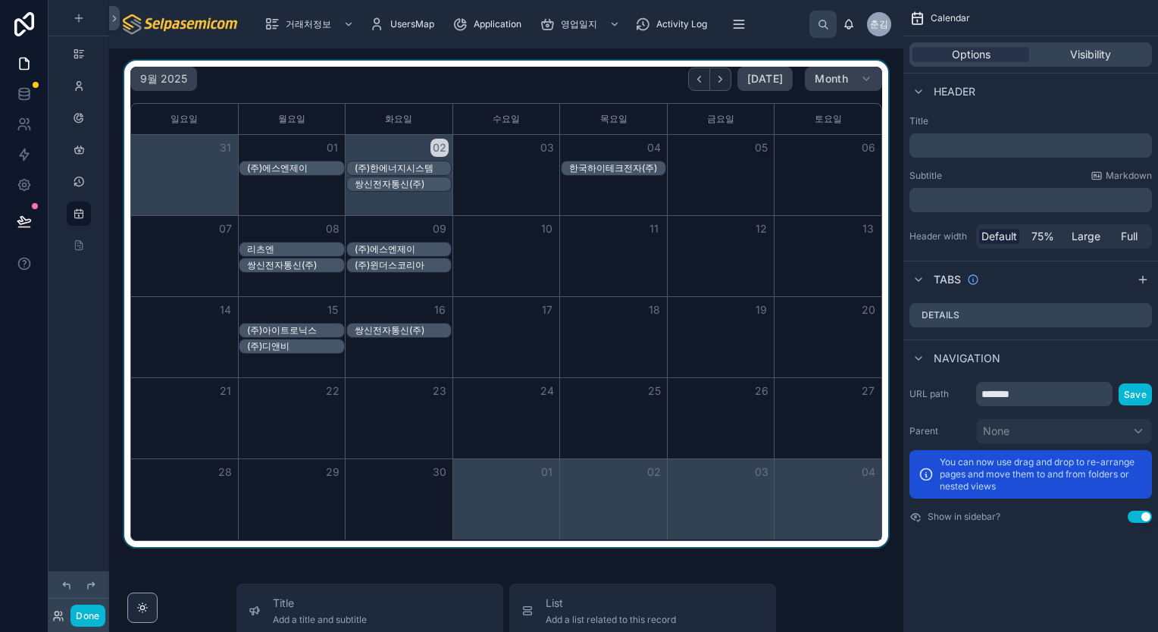
click at [404, 168] on div "(주)한에너지시스템" at bounding box center [403, 168] width 96 height 12
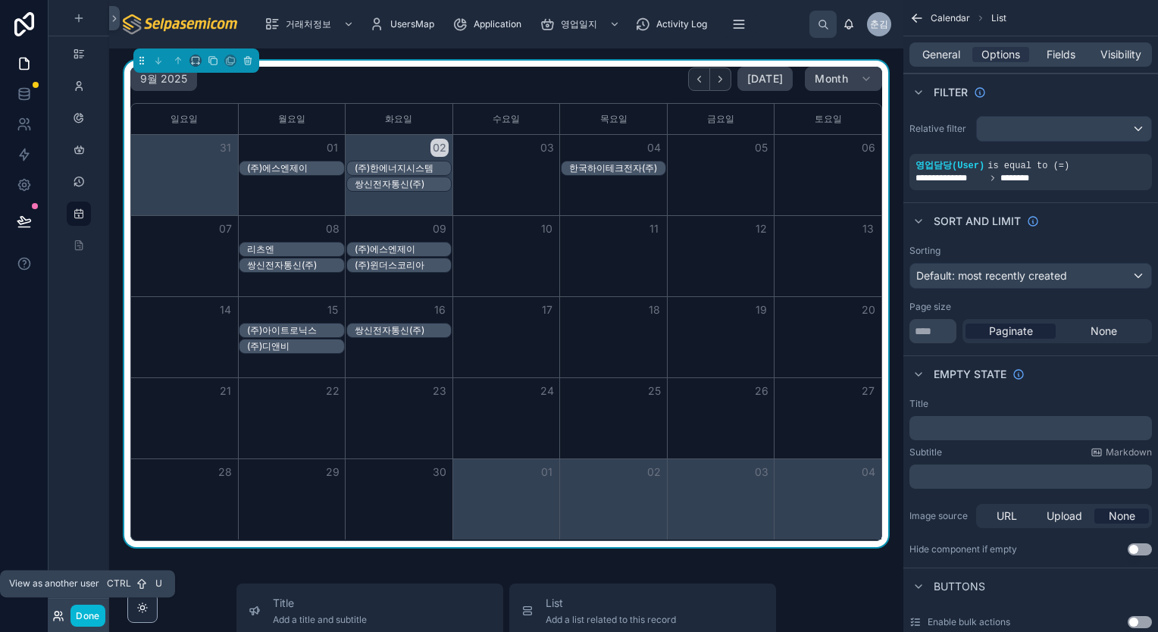
click at [55, 616] on icon at bounding box center [58, 616] width 12 height 12
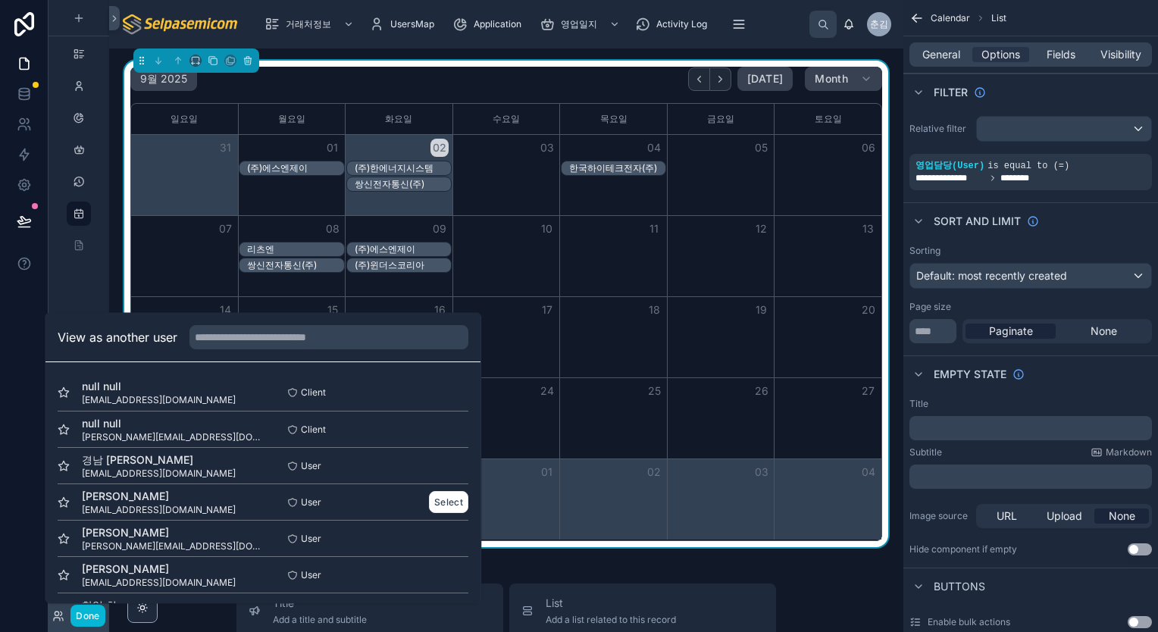
click at [218, 503] on div "세빈 이 bin@selpasemicom.com" at bounding box center [160, 502] width 205 height 27
click at [433, 503] on button "Select" at bounding box center [448, 502] width 39 height 22
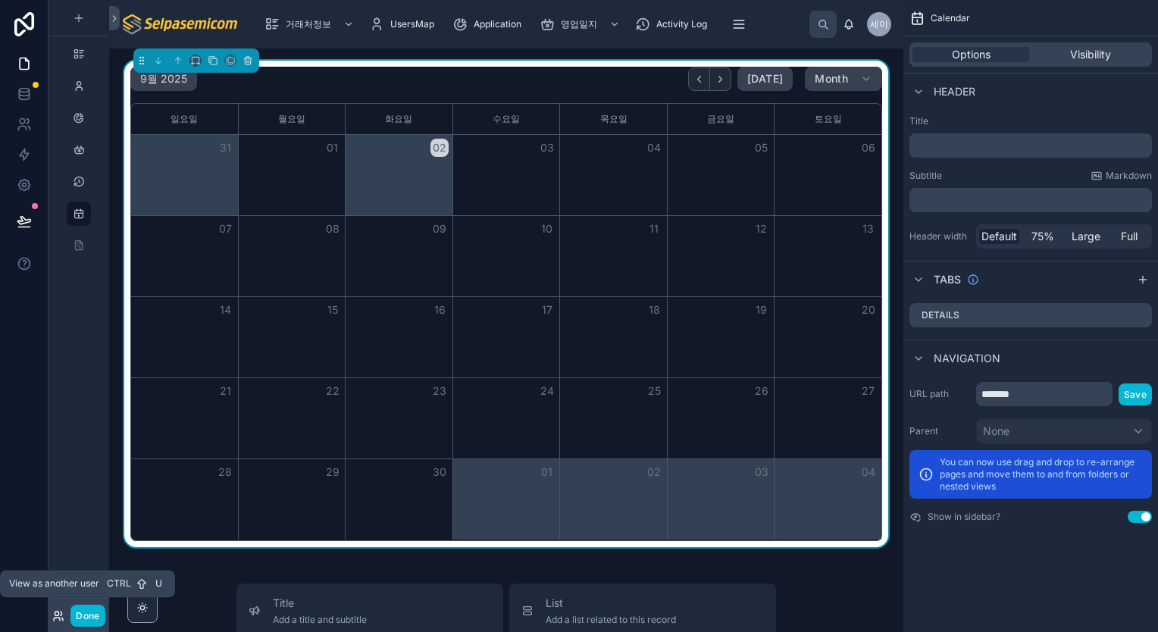
click at [58, 618] on icon at bounding box center [57, 619] width 6 height 3
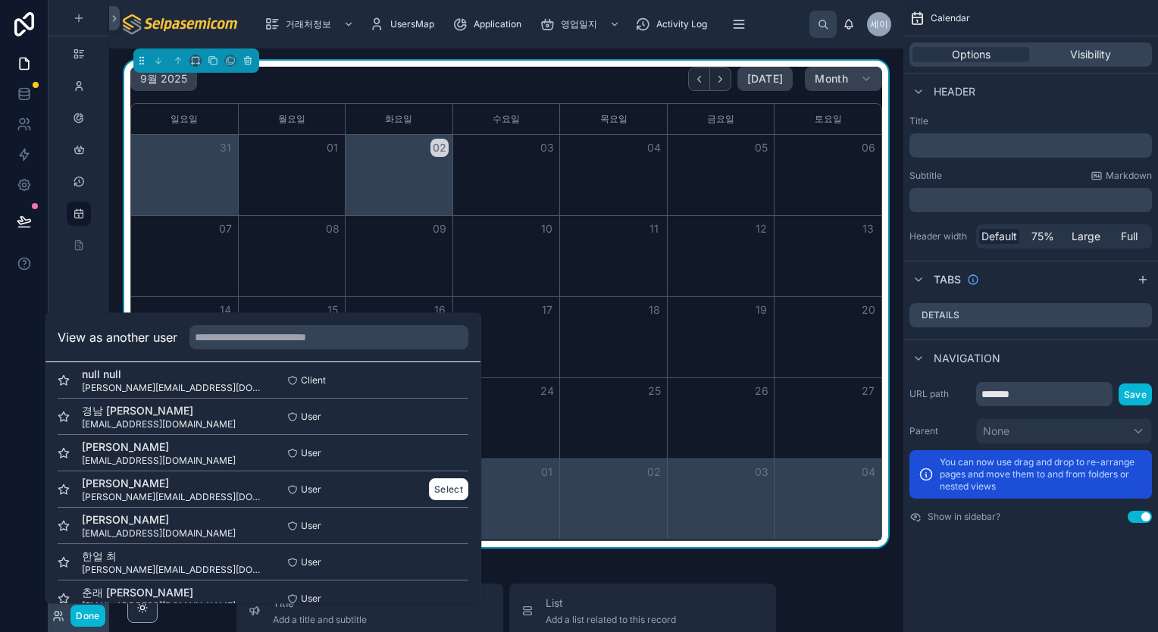
scroll to position [76, 0]
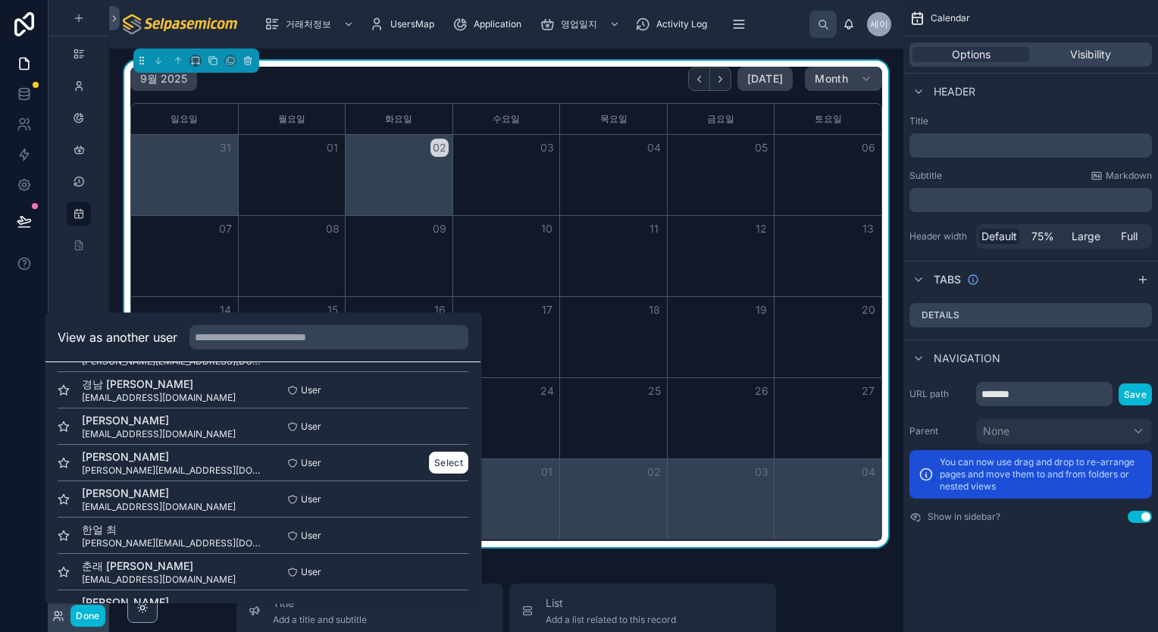
click at [240, 460] on div "김 동일 paul@selpasemicom.com" at bounding box center [160, 463] width 205 height 27
click at [437, 465] on button "Select" at bounding box center [448, 463] width 39 height 22
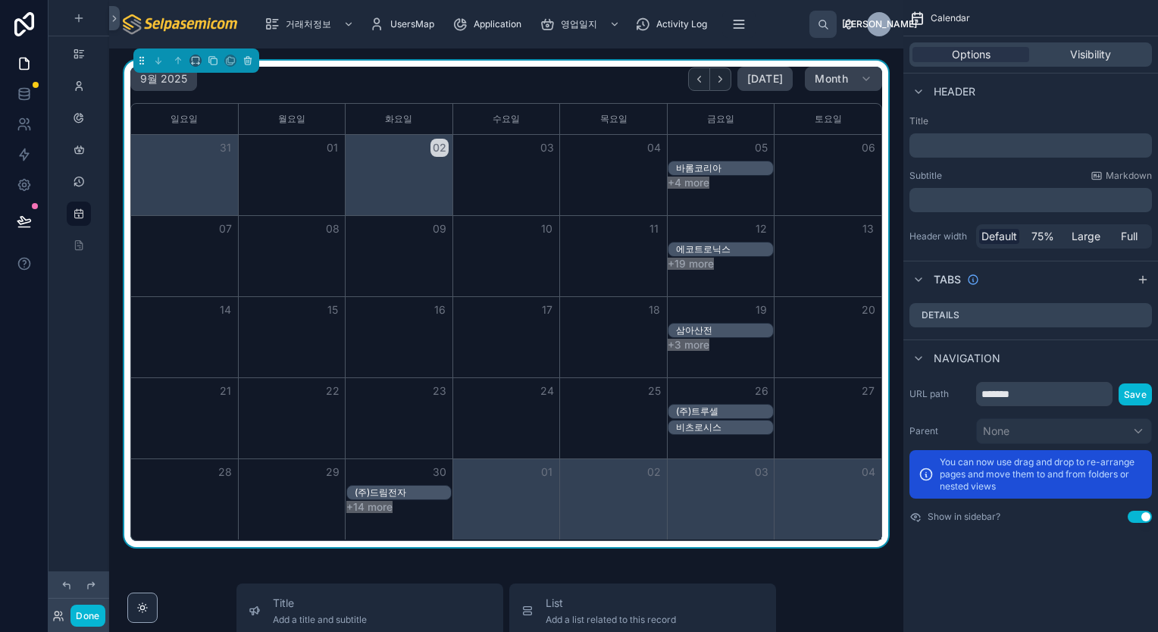
click at [688, 181] on button "+4 more" at bounding box center [689, 183] width 42 height 12
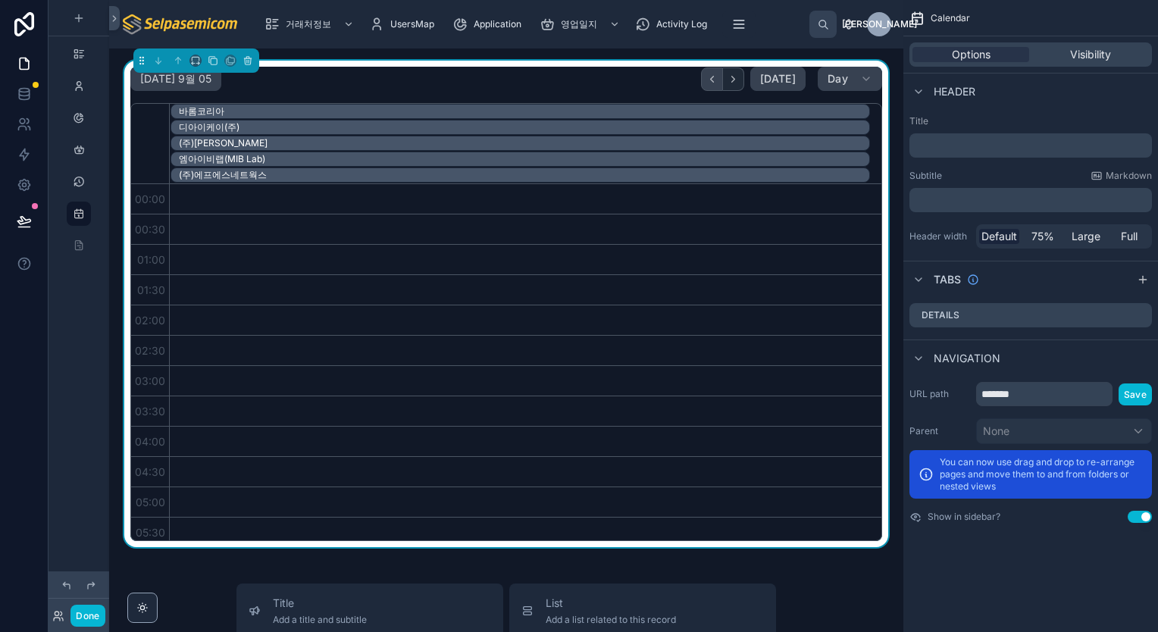
click at [707, 84] on button "Back" at bounding box center [712, 78] width 22 height 23
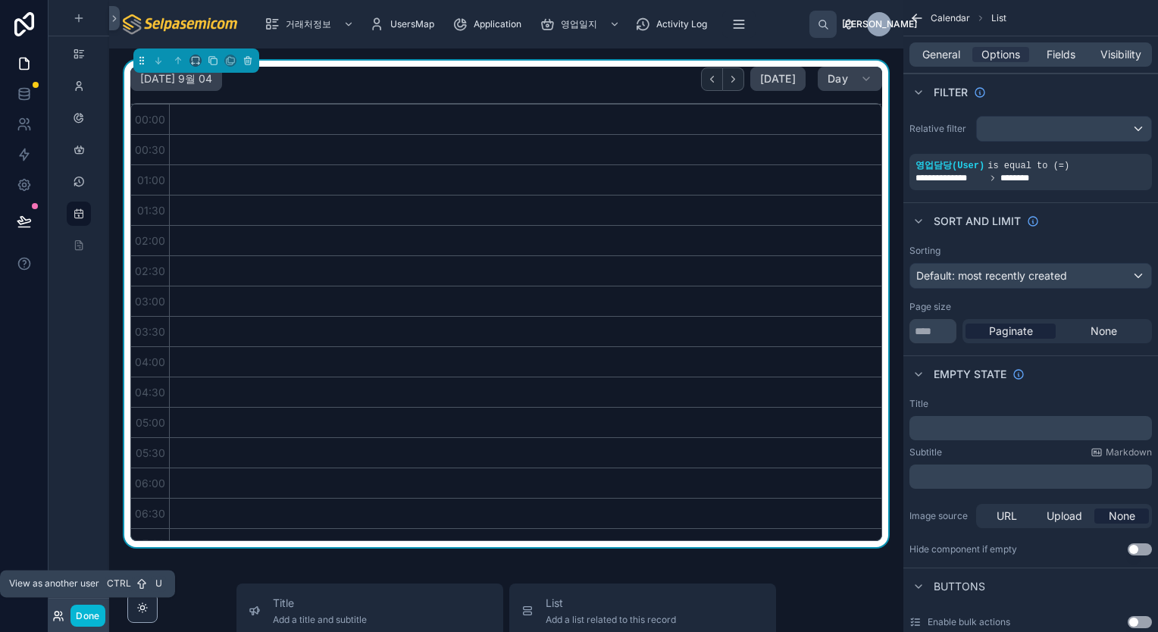
click at [55, 616] on icon at bounding box center [58, 616] width 12 height 12
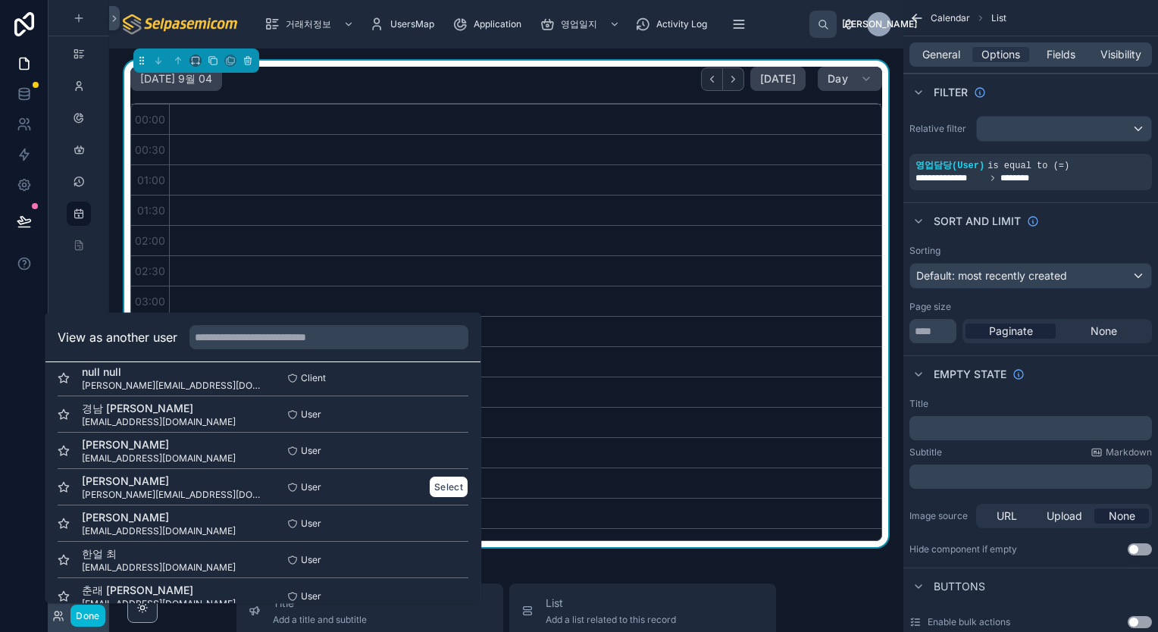
scroll to position [76, 0]
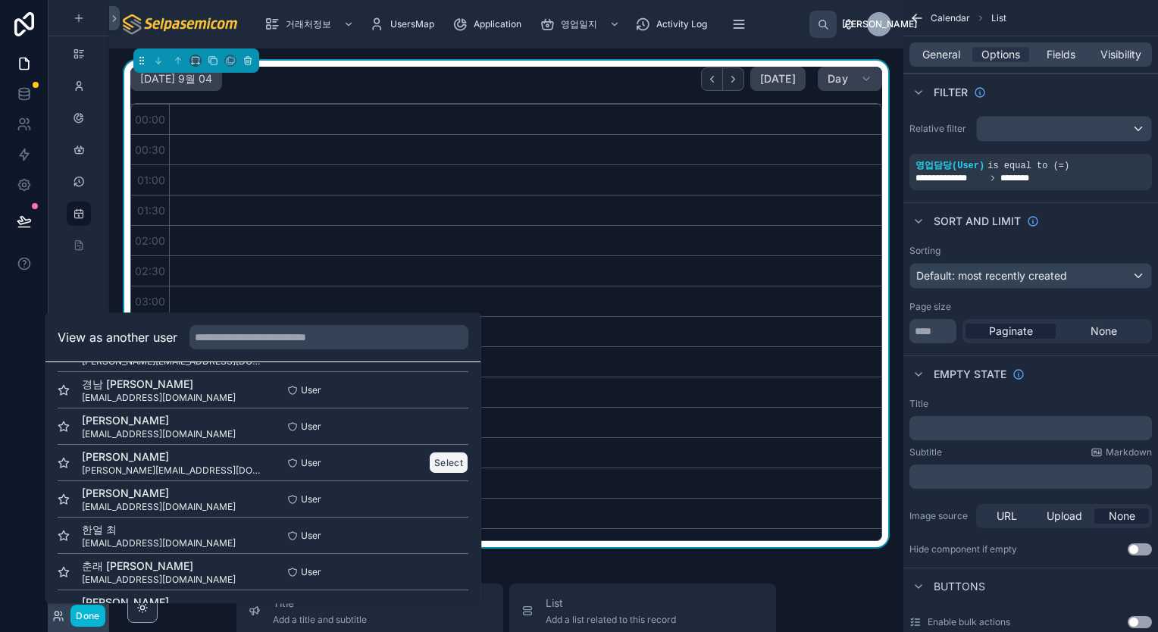
click at [437, 460] on button "Select" at bounding box center [448, 463] width 39 height 22
click at [429, 468] on button "Select" at bounding box center [448, 463] width 39 height 22
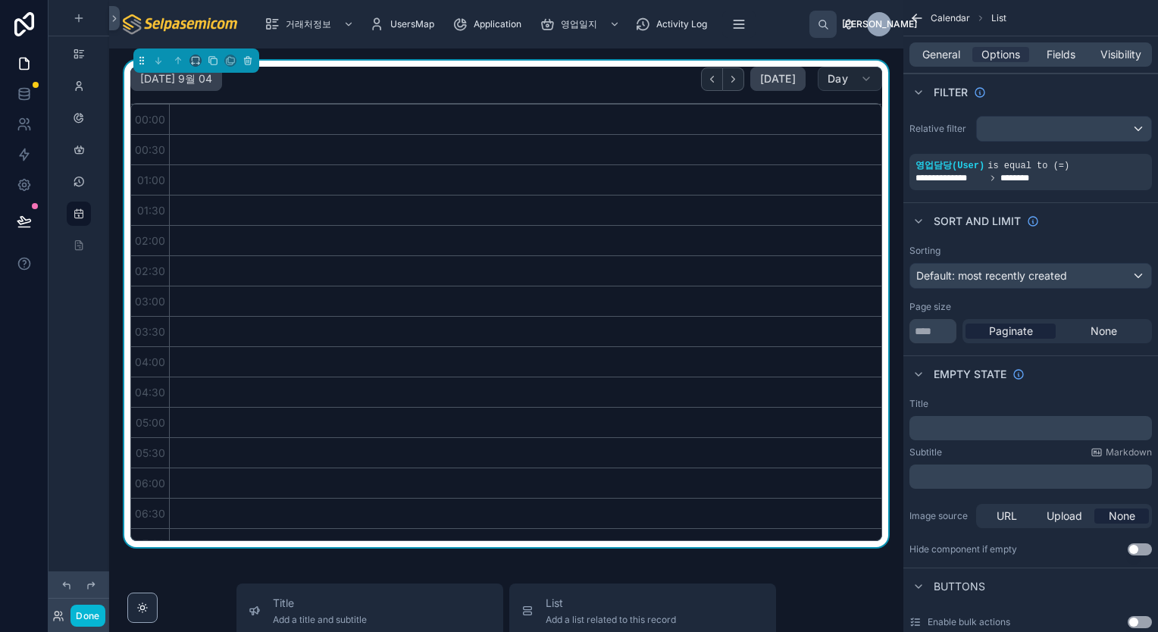
click at [852, 79] on button "Day" at bounding box center [850, 79] width 64 height 24
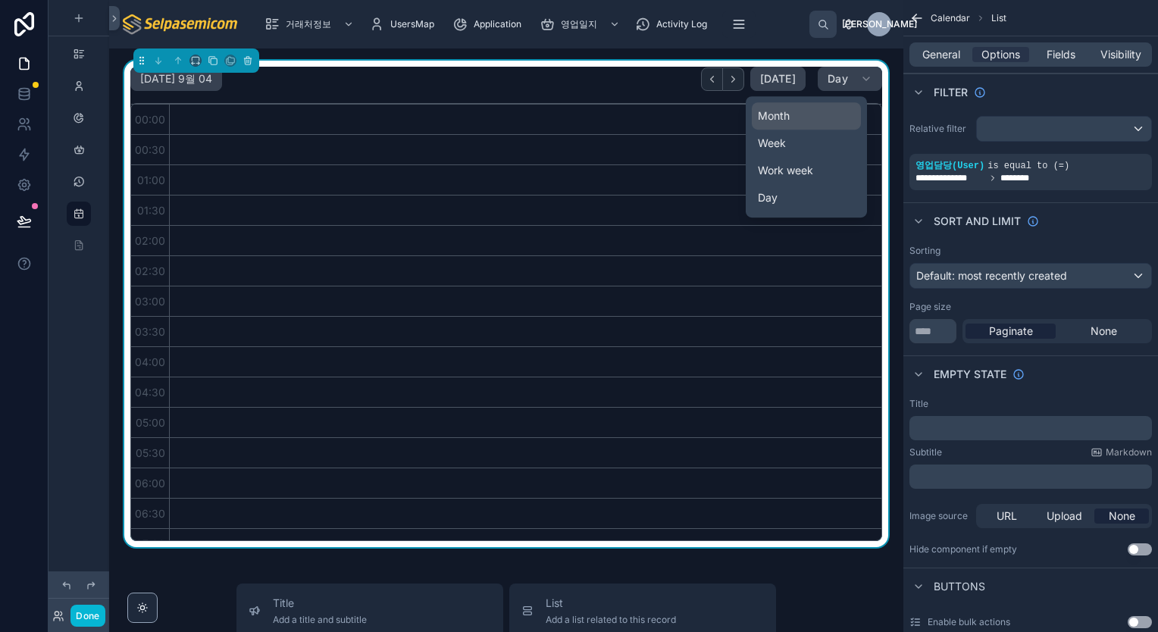
click at [782, 114] on span "Month" at bounding box center [774, 115] width 32 height 15
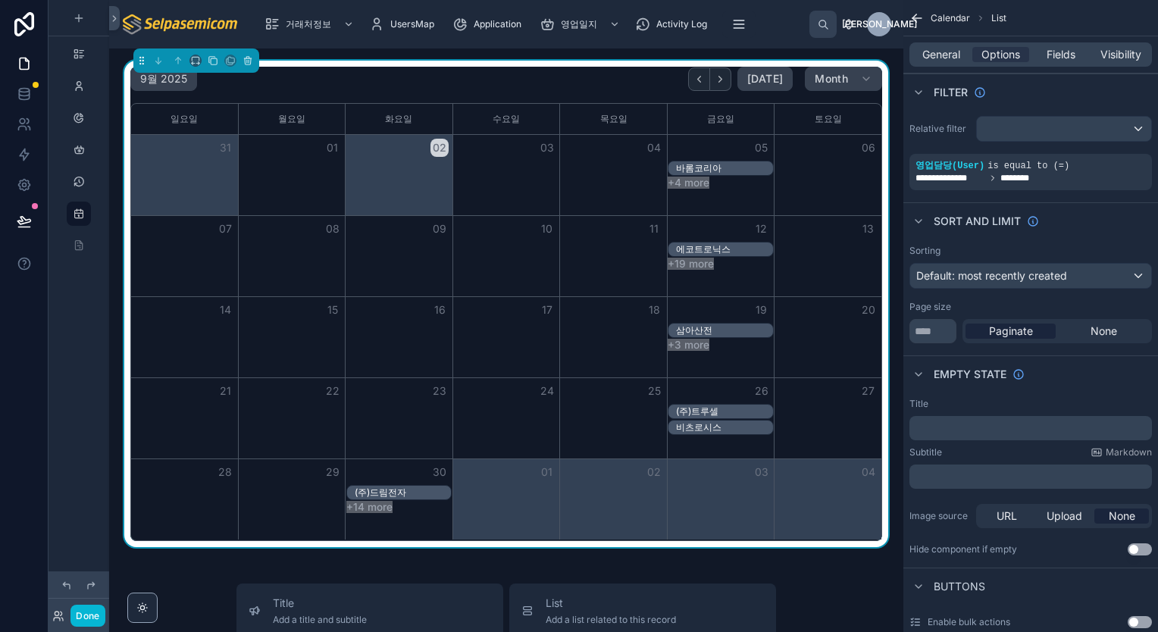
click at [713, 166] on div "바롬코리아" at bounding box center [724, 168] width 96 height 12
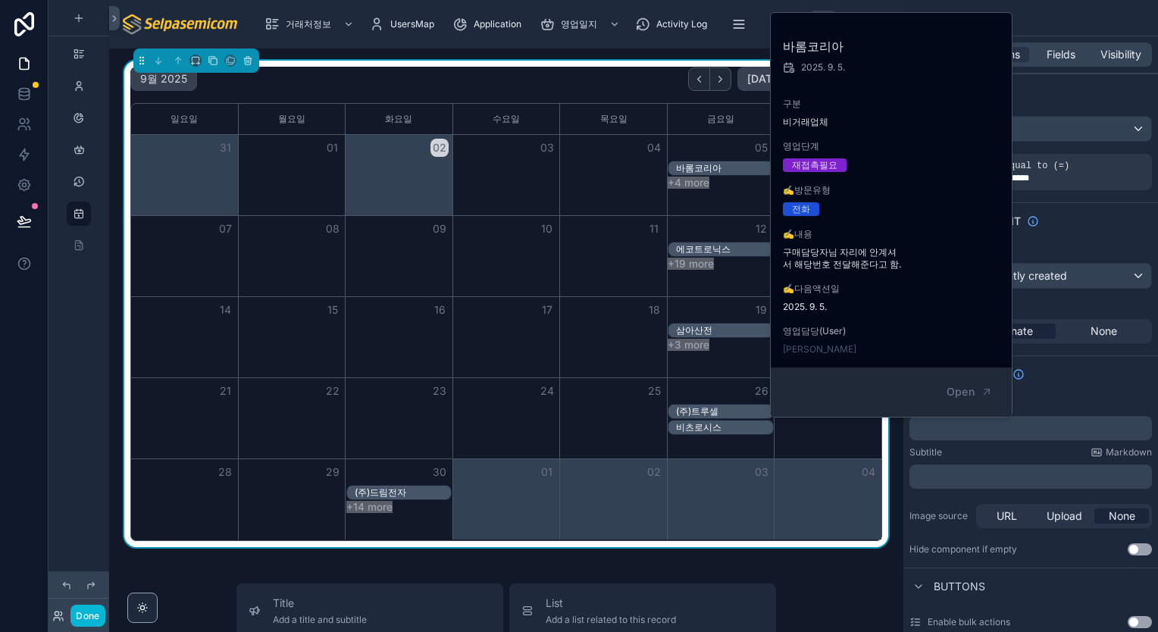
click at [64, 625] on div "Done" at bounding box center [79, 616] width 61 height 22
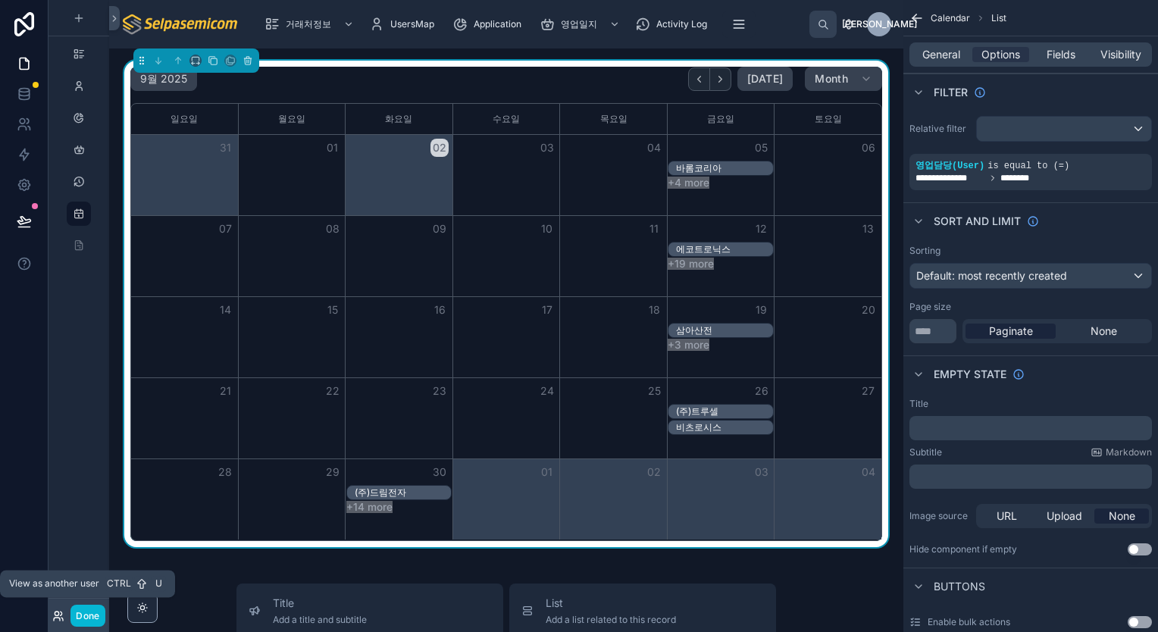
click at [61, 617] on icon at bounding box center [58, 616] width 12 height 12
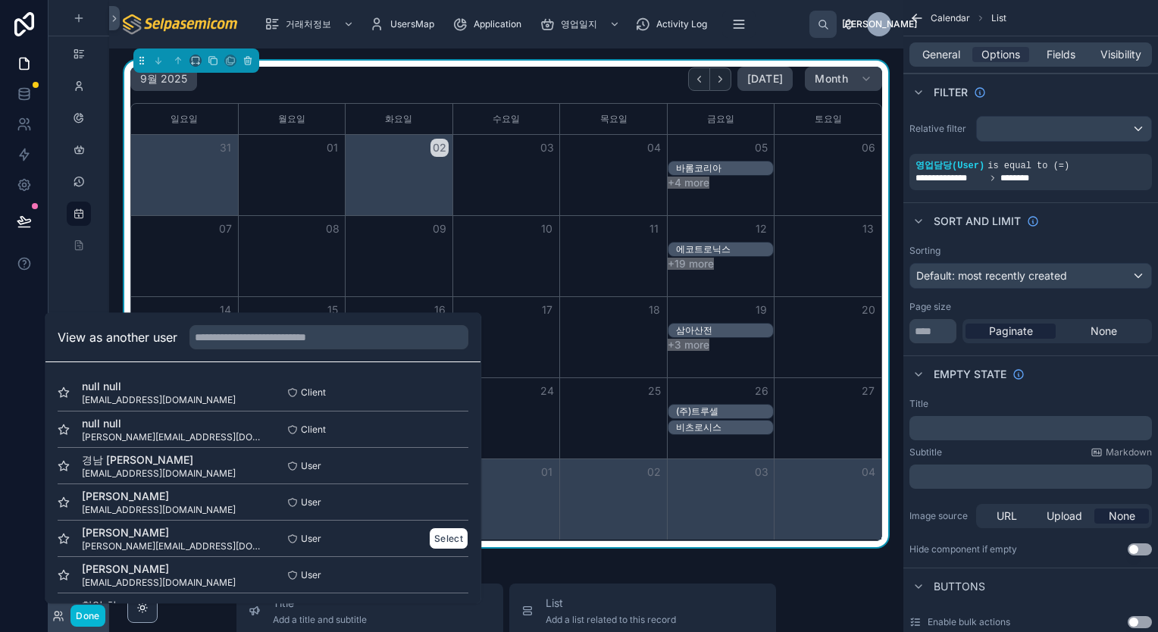
scroll to position [76, 0]
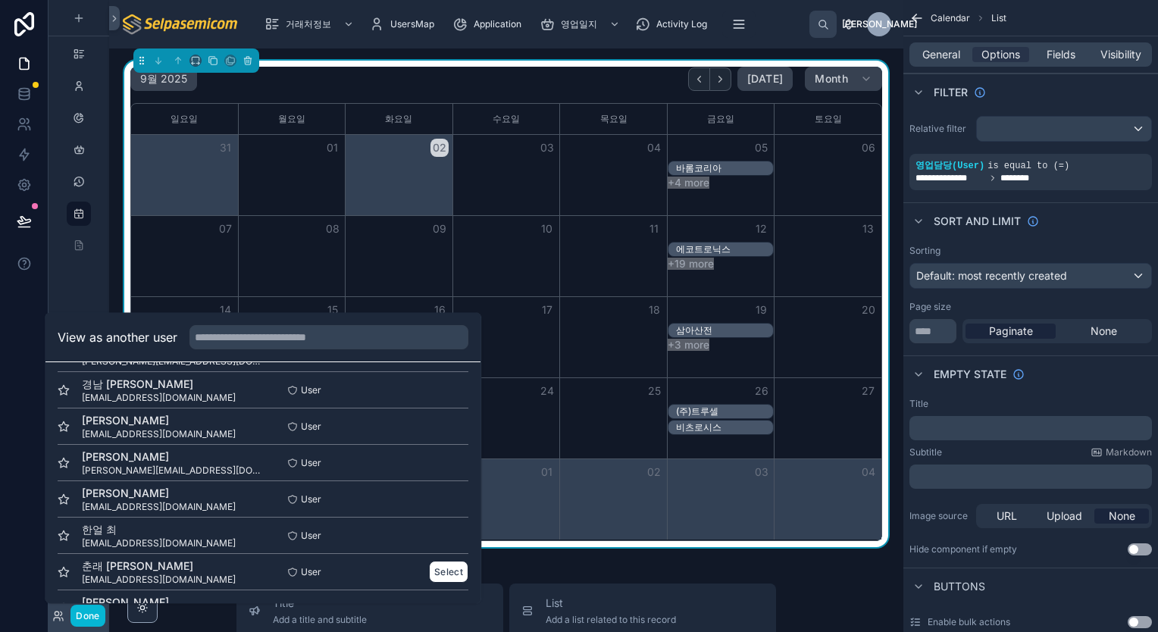
click at [100, 578] on span "spring@selpasemicom.com" at bounding box center [159, 580] width 154 height 12
click at [443, 569] on button "Select" at bounding box center [448, 572] width 39 height 22
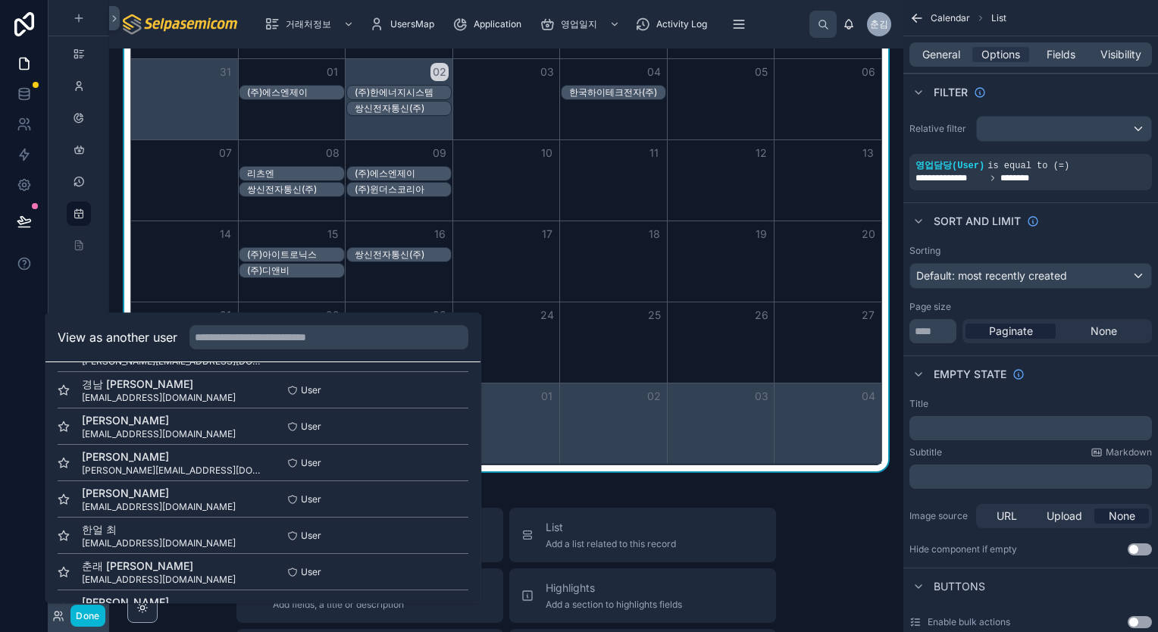
click at [625, 467] on div "9월 2025 Today Month 일요일 월요일 화요일 수요일 목요일 금요일 토요일 31 01 02 03 04 05 06 (주)에스엔제이 (…" at bounding box center [506, 228] width 770 height 487
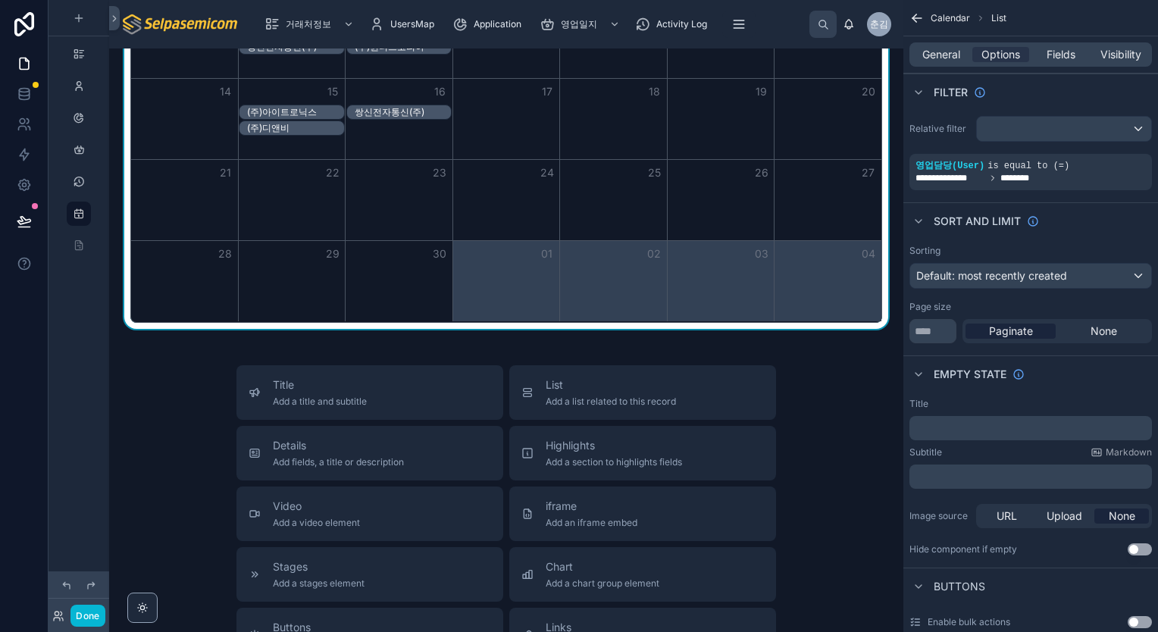
scroll to position [227, 0]
